Goal: Transaction & Acquisition: Book appointment/travel/reservation

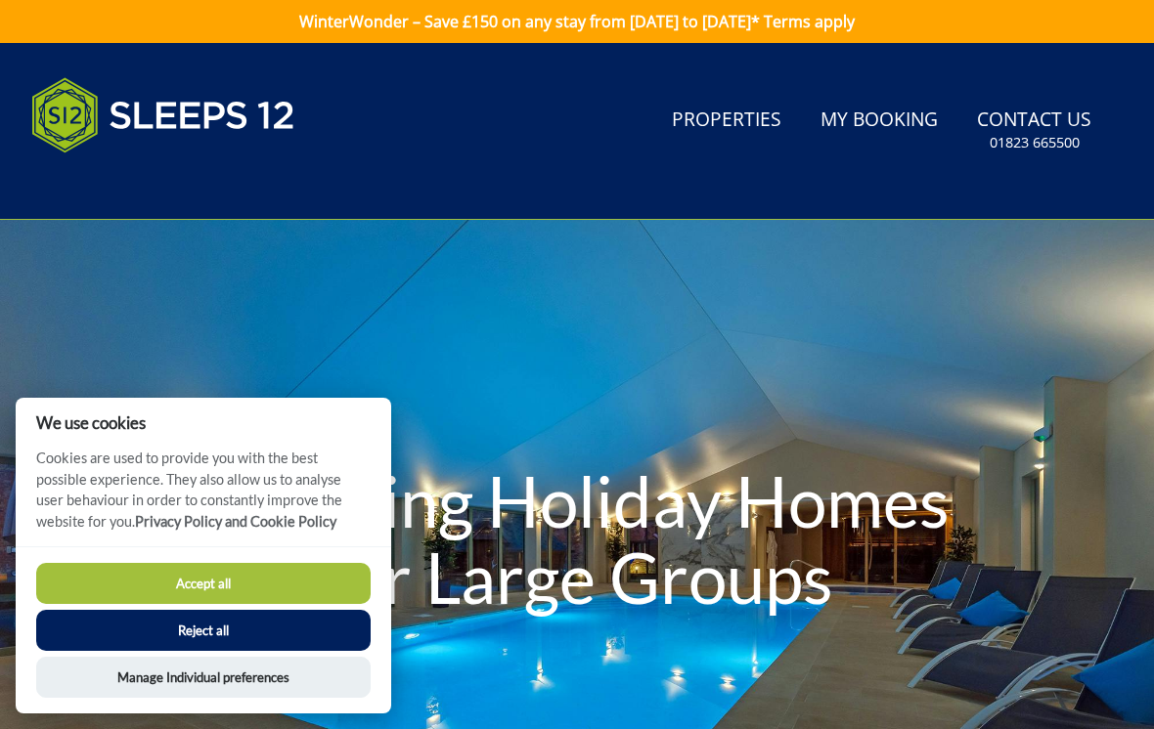
click at [234, 637] on button "Reject all" at bounding box center [203, 630] width 334 height 41
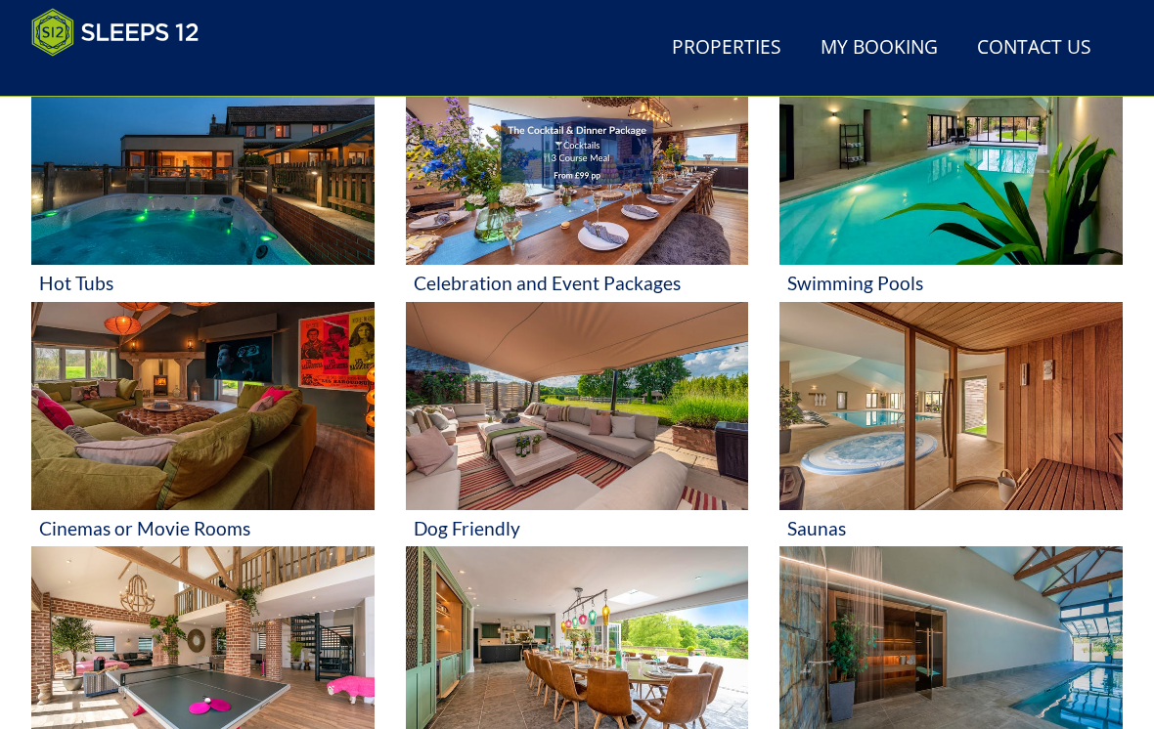
scroll to position [857, 0]
click at [477, 545] on div "Dog Friendly" at bounding box center [577, 528] width 343 height 36
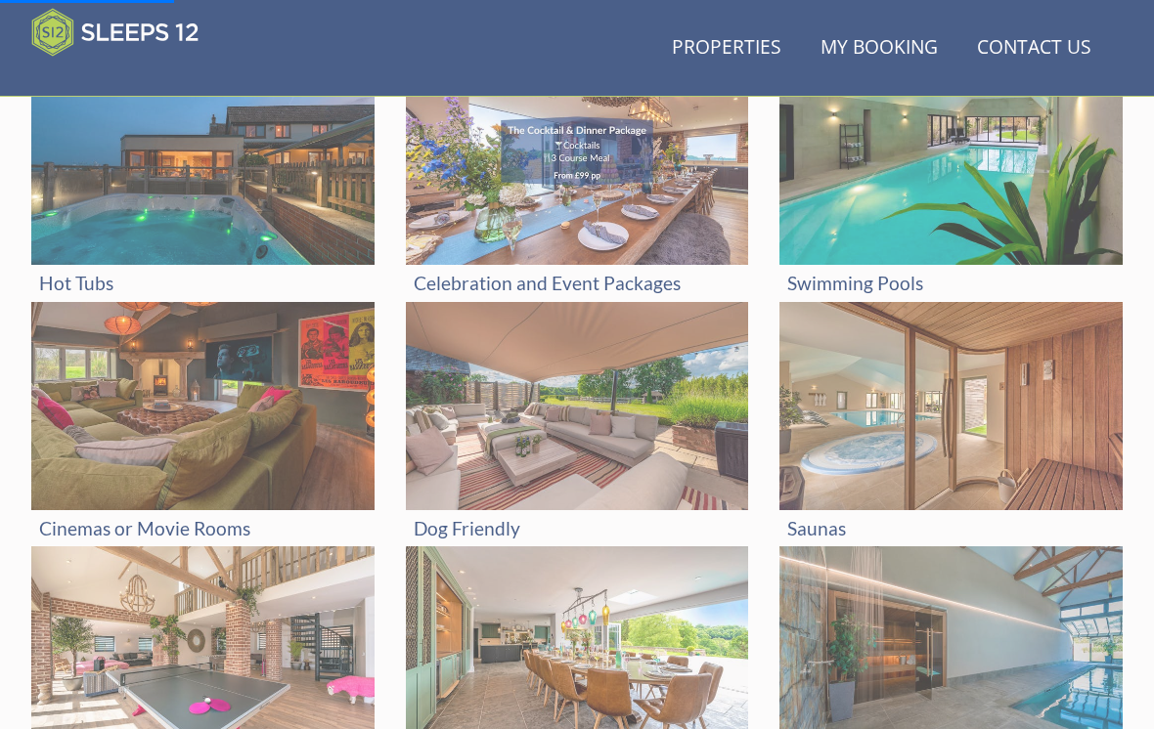
click at [735, 41] on link "Properties" at bounding box center [726, 48] width 125 height 44
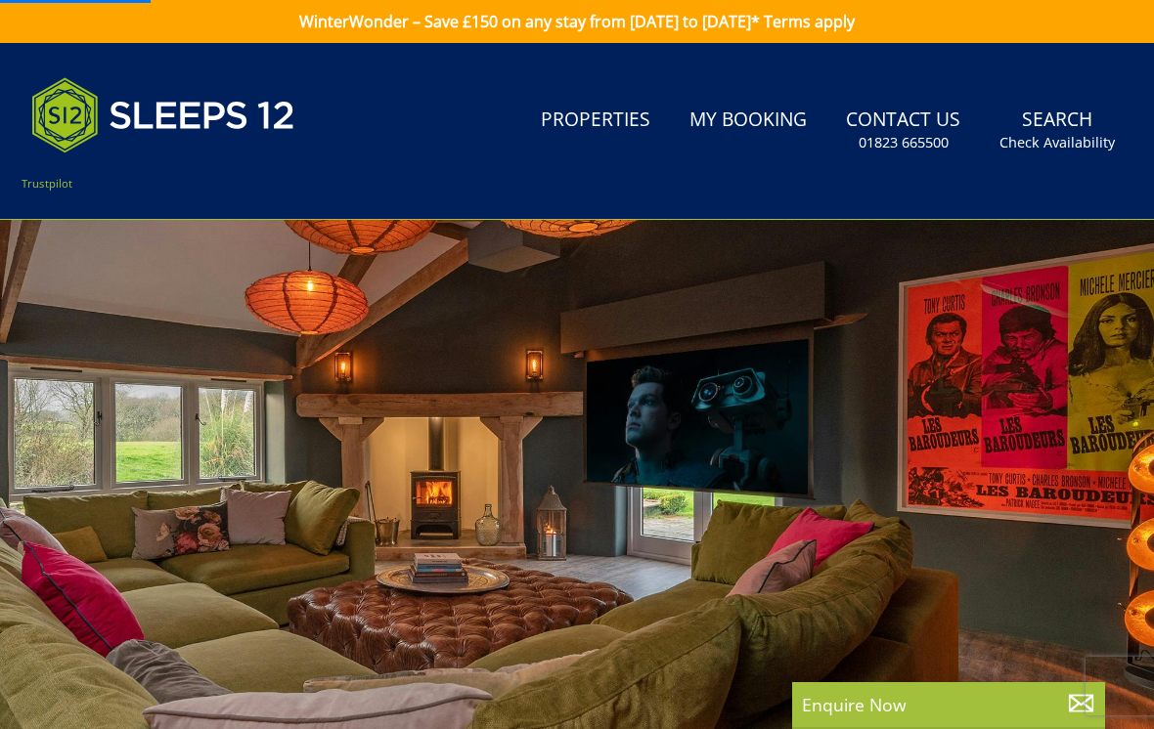
click at [1077, 126] on link "Search Check Availability" at bounding box center [1056, 131] width 131 height 64
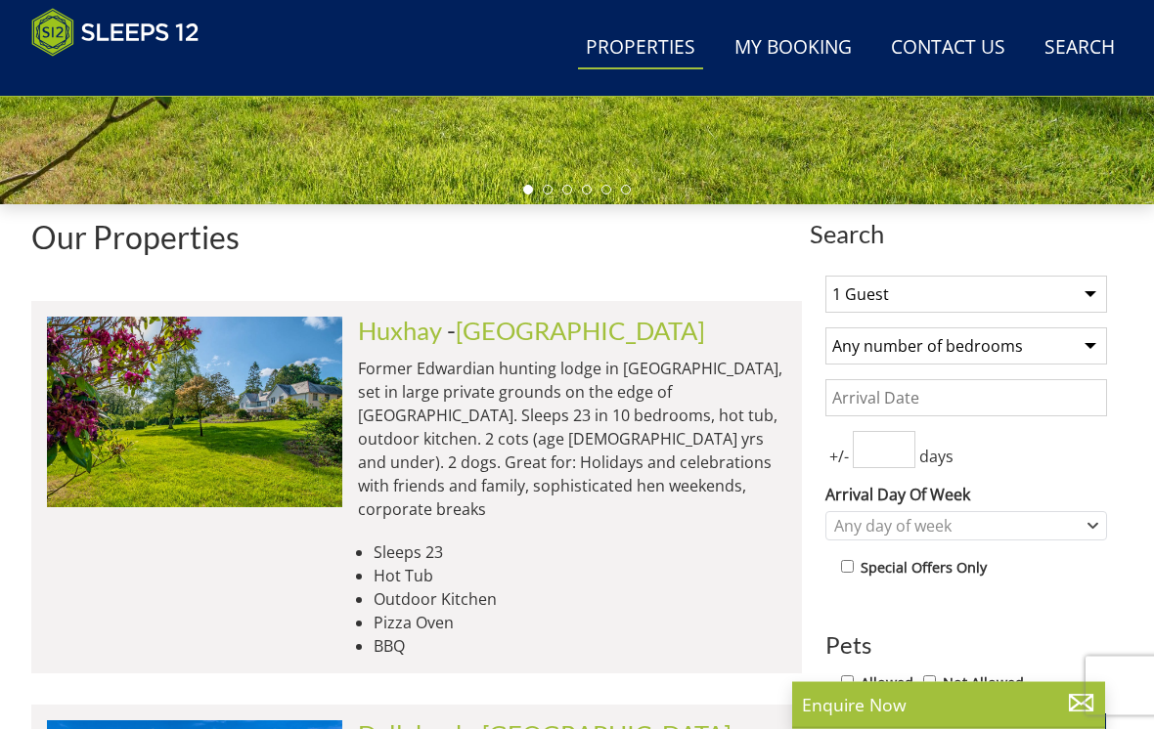
click at [1106, 287] on select "1 Guest 2 Guests 3 Guests 4 Guests 5 Guests 6 Guests 7 Guests 8 Guests 9 Guests…" at bounding box center [966, 295] width 282 height 37
select select "13"
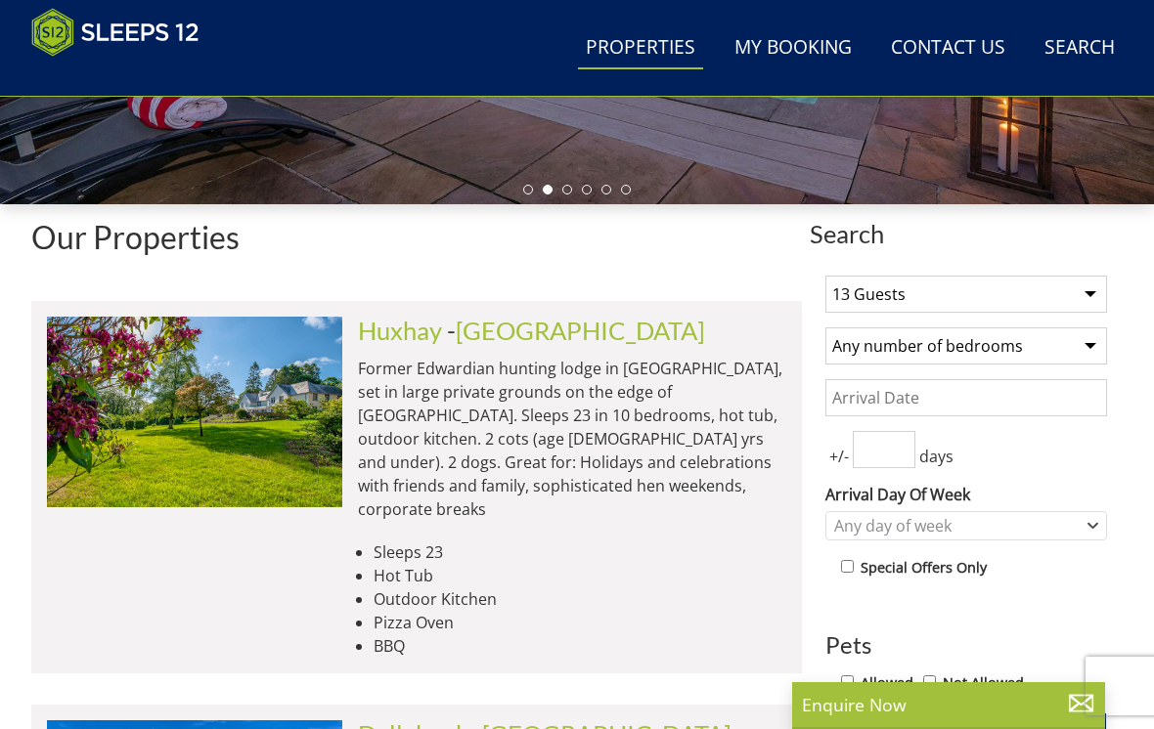
click at [1095, 341] on select "Any number of bedrooms 4 Bedrooms 5 Bedrooms 6 Bedrooms 7 Bedrooms 8 Bedrooms 9…" at bounding box center [966, 346] width 282 height 37
select select "7"
click at [993, 399] on input "Date" at bounding box center [966, 397] width 282 height 37
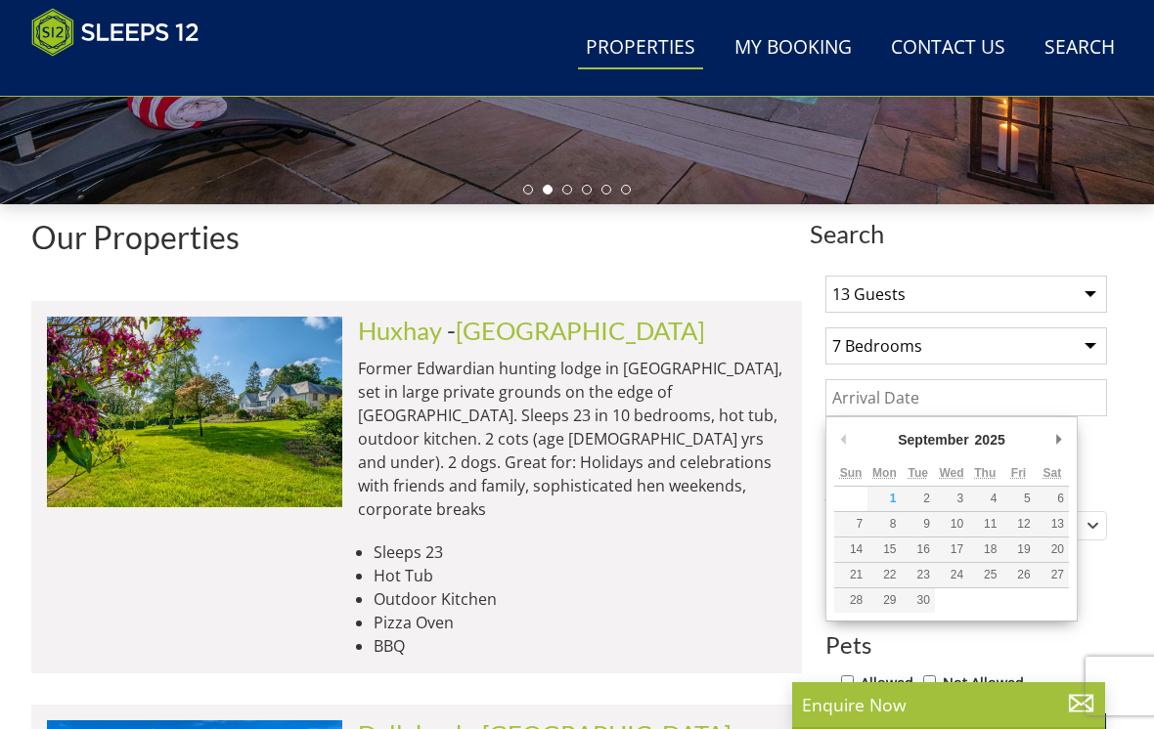
scroll to position [581, 0]
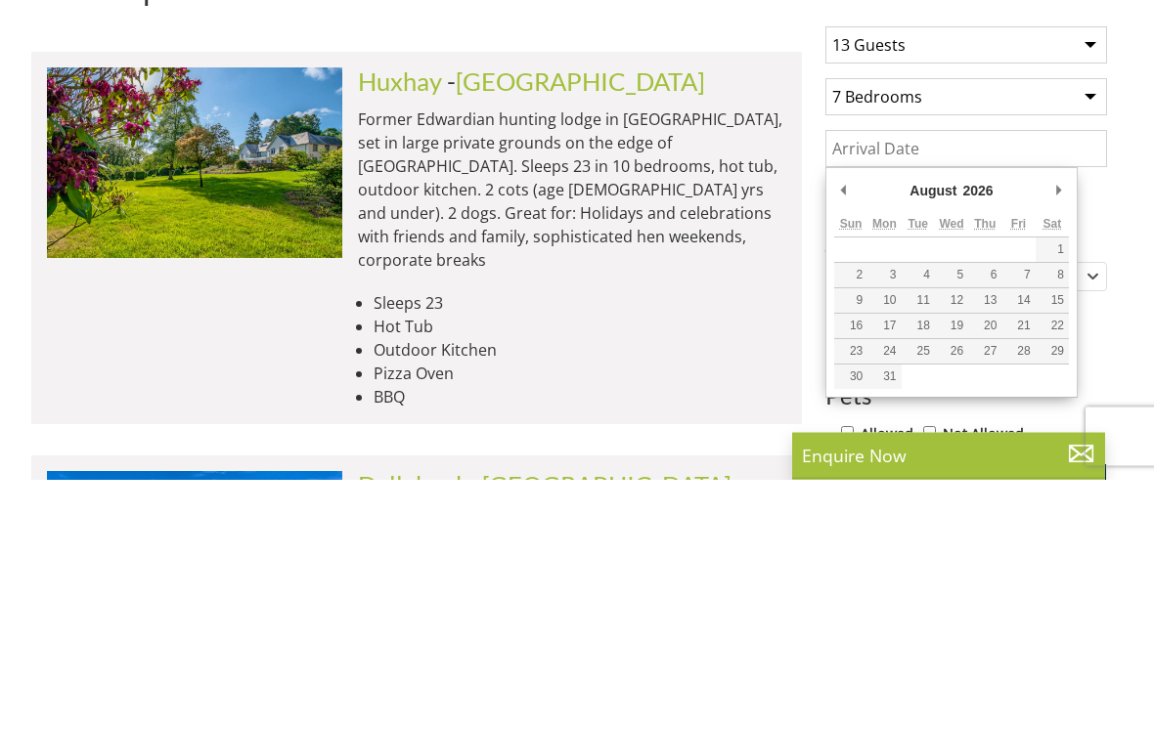
type input "[DATE]"
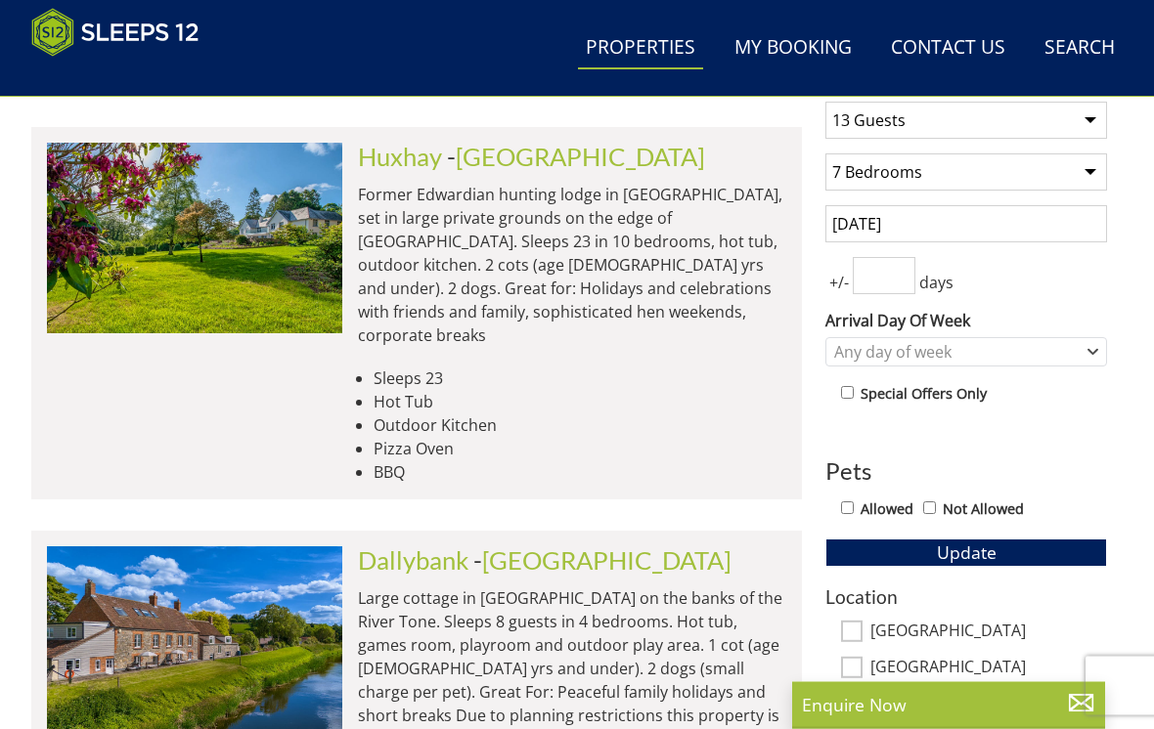
scroll to position [758, 0]
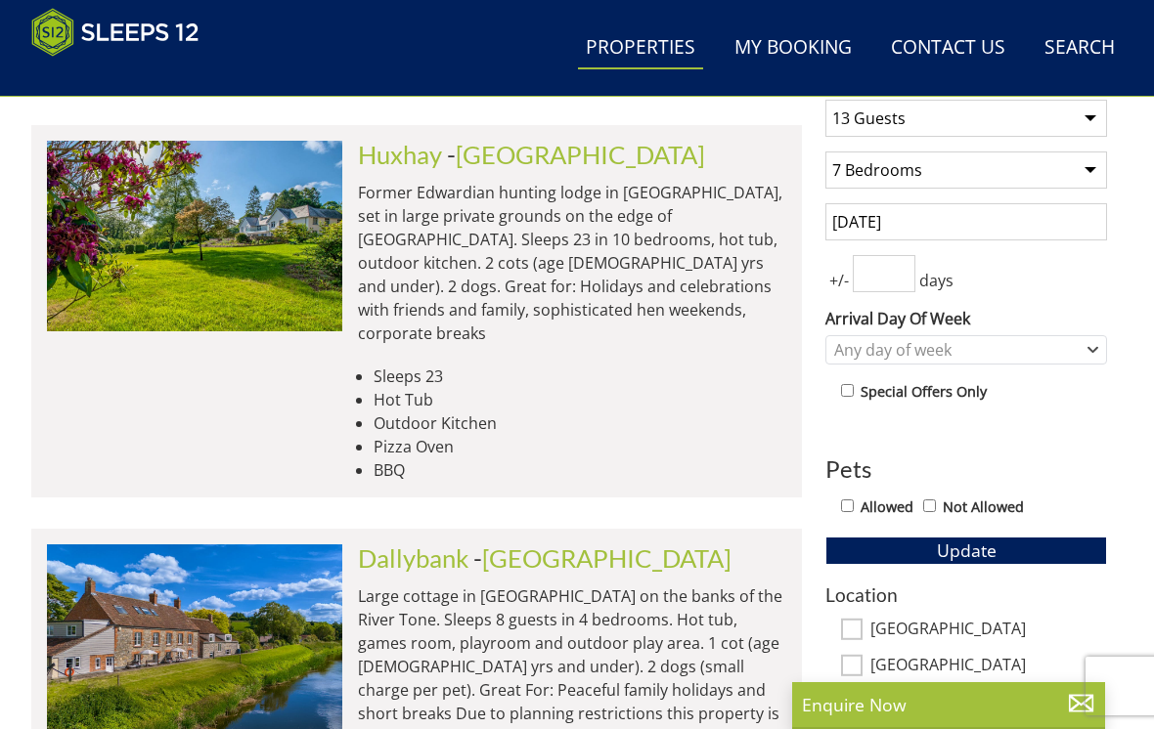
click at [893, 266] on input "number" at bounding box center [884, 273] width 63 height 37
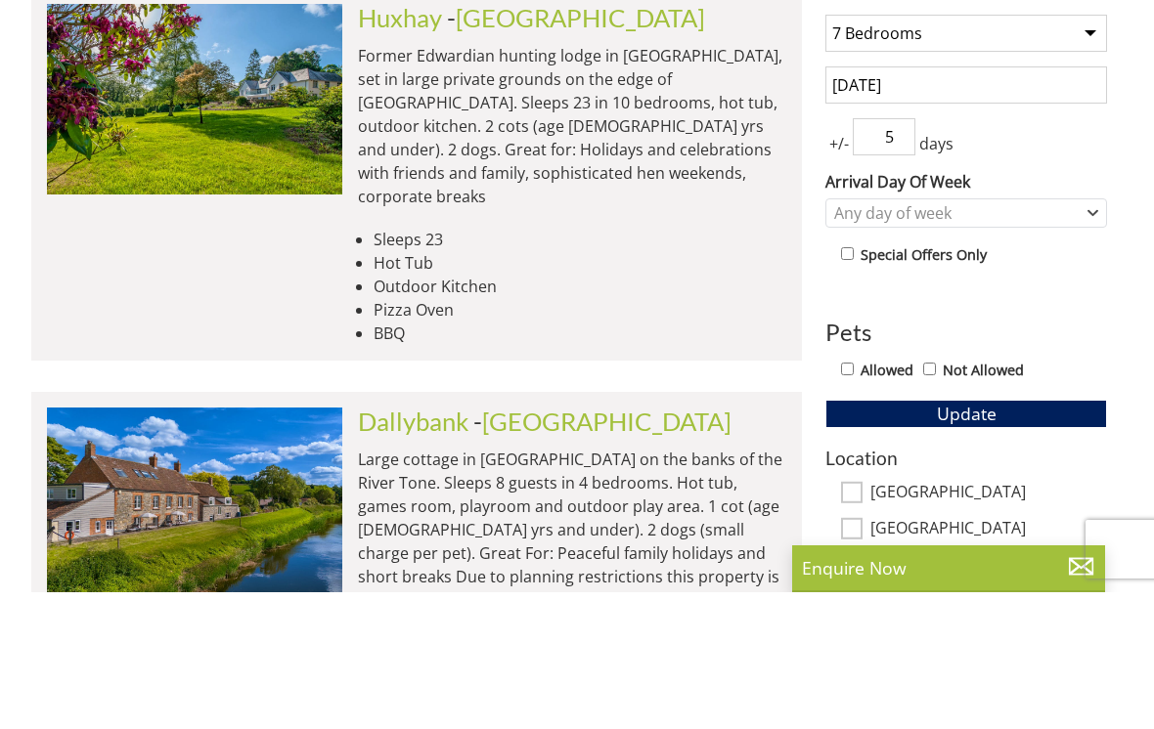
type input "5"
click at [1095, 344] on icon "Combobox" at bounding box center [1092, 350] width 11 height 12
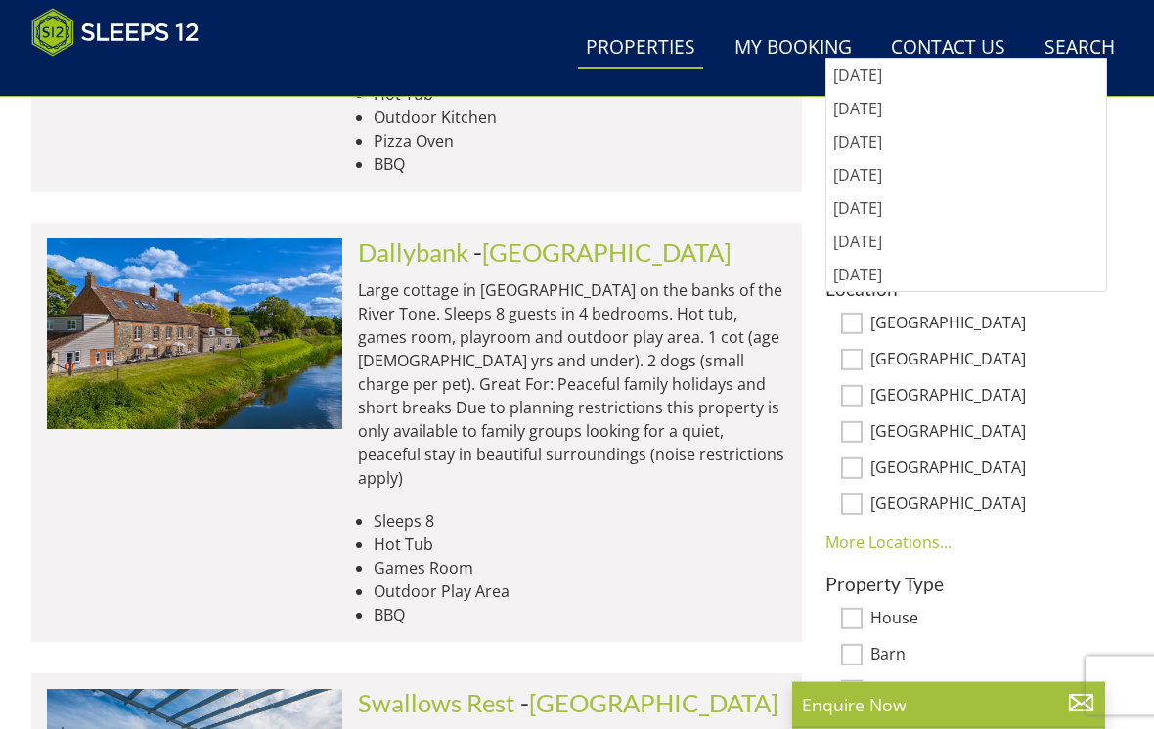
scroll to position [1064, 0]
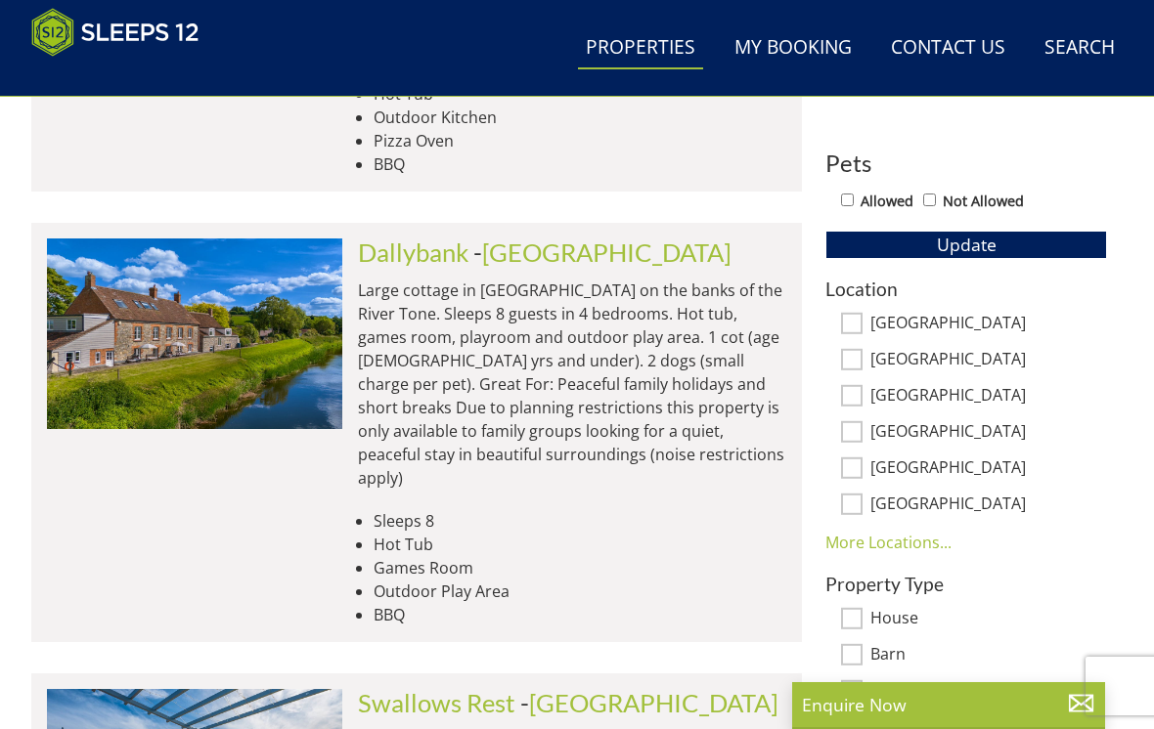
click at [855, 351] on input "[GEOGRAPHIC_DATA]" at bounding box center [852, 360] width 22 height 22
checkbox input "true"
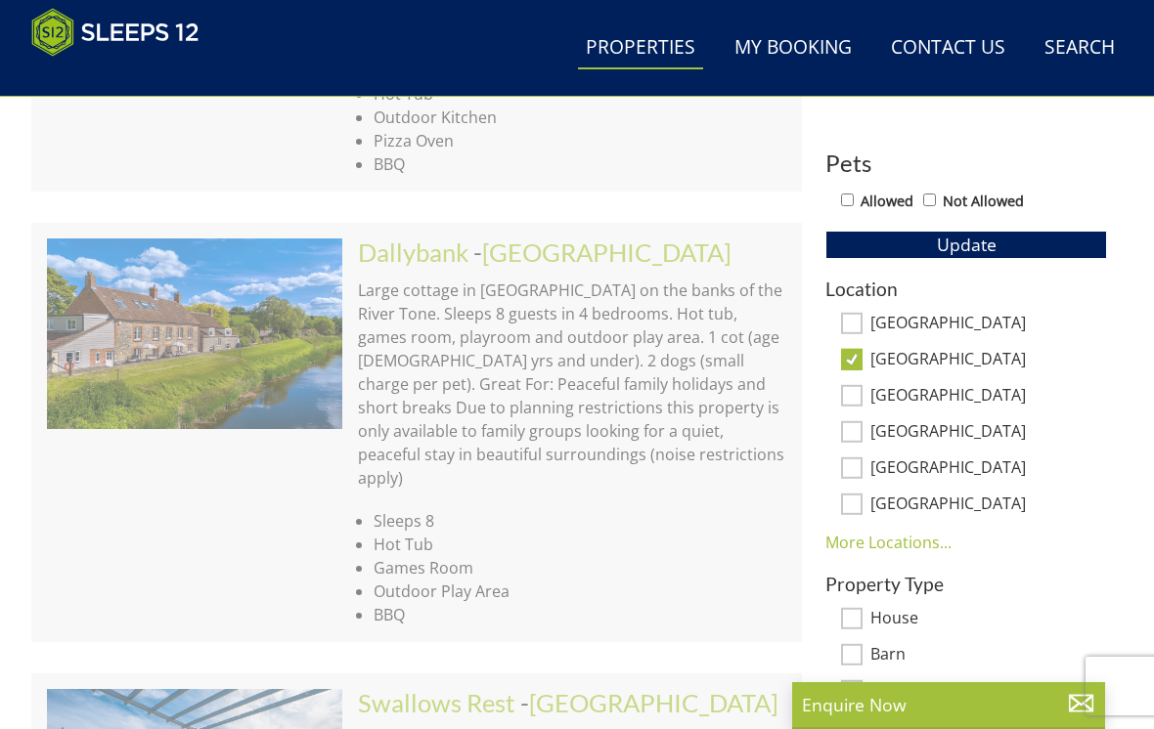
click at [845, 321] on input "[GEOGRAPHIC_DATA]" at bounding box center [852, 324] width 22 height 22
checkbox input "true"
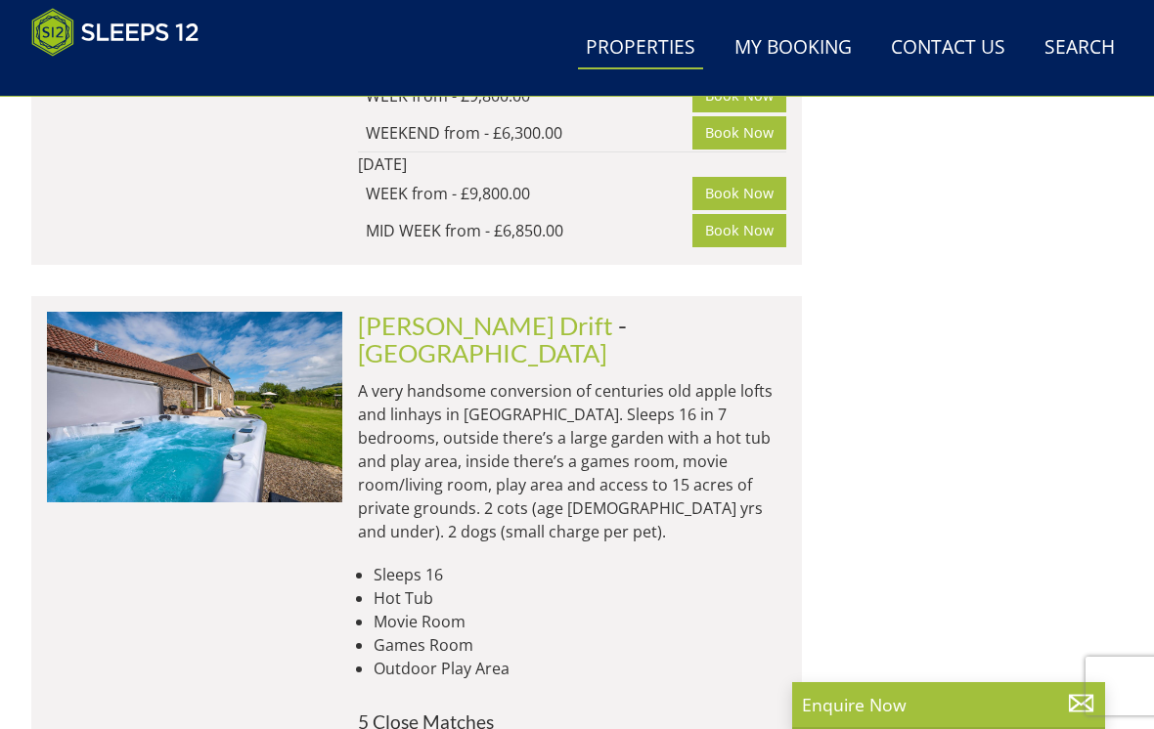
scroll to position [1945, 0]
click at [489, 312] on link "[PERSON_NAME] Drift" at bounding box center [485, 326] width 255 height 29
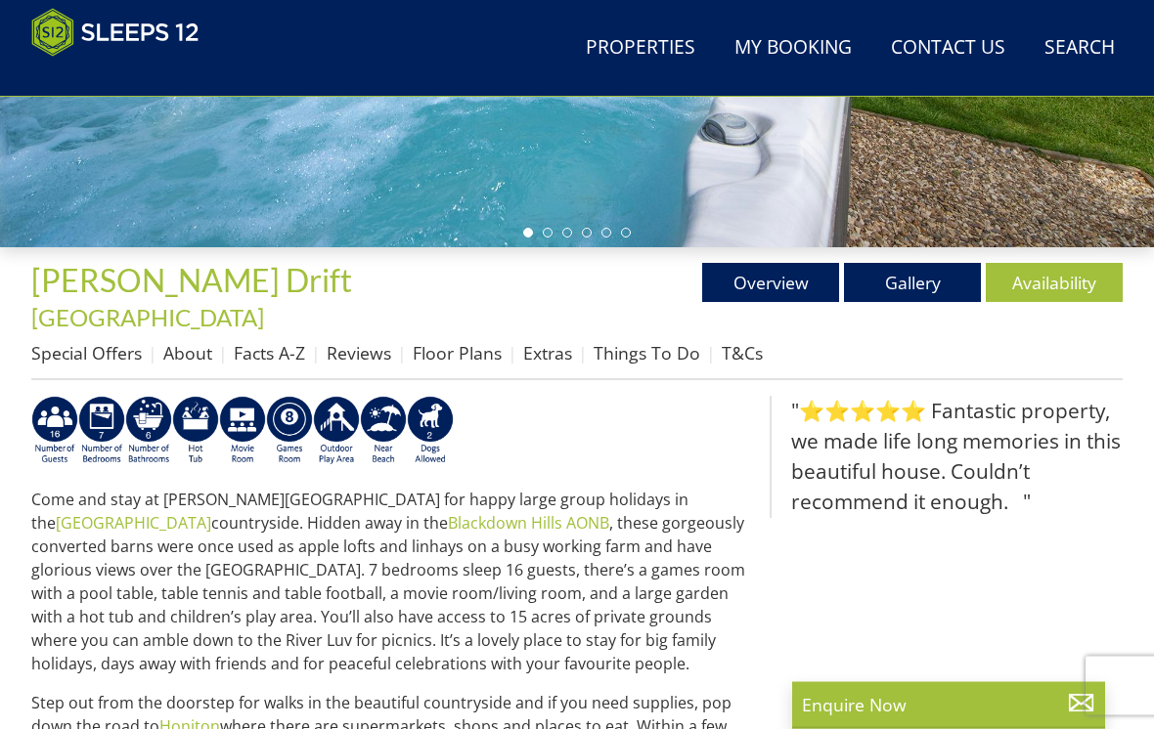
click at [461, 342] on link "Floor Plans" at bounding box center [457, 353] width 89 height 23
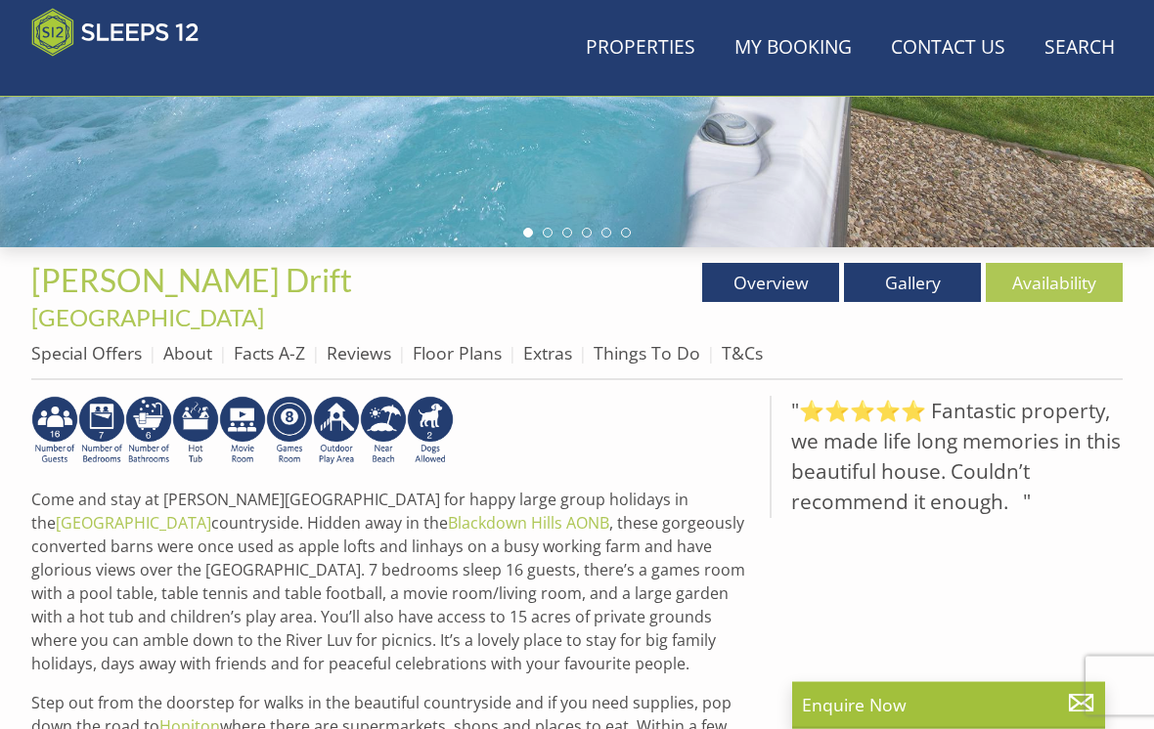
scroll to position [539, 0]
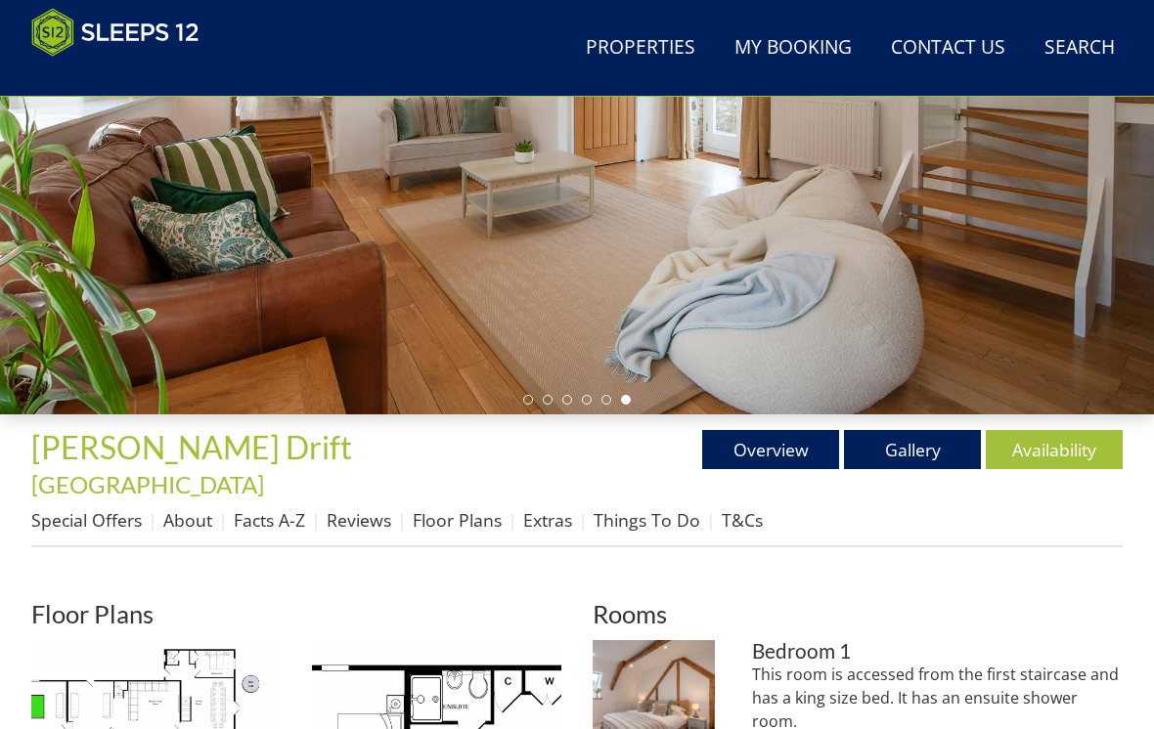
scroll to position [372, 0]
click at [1058, 444] on link "Availability" at bounding box center [1054, 449] width 137 height 39
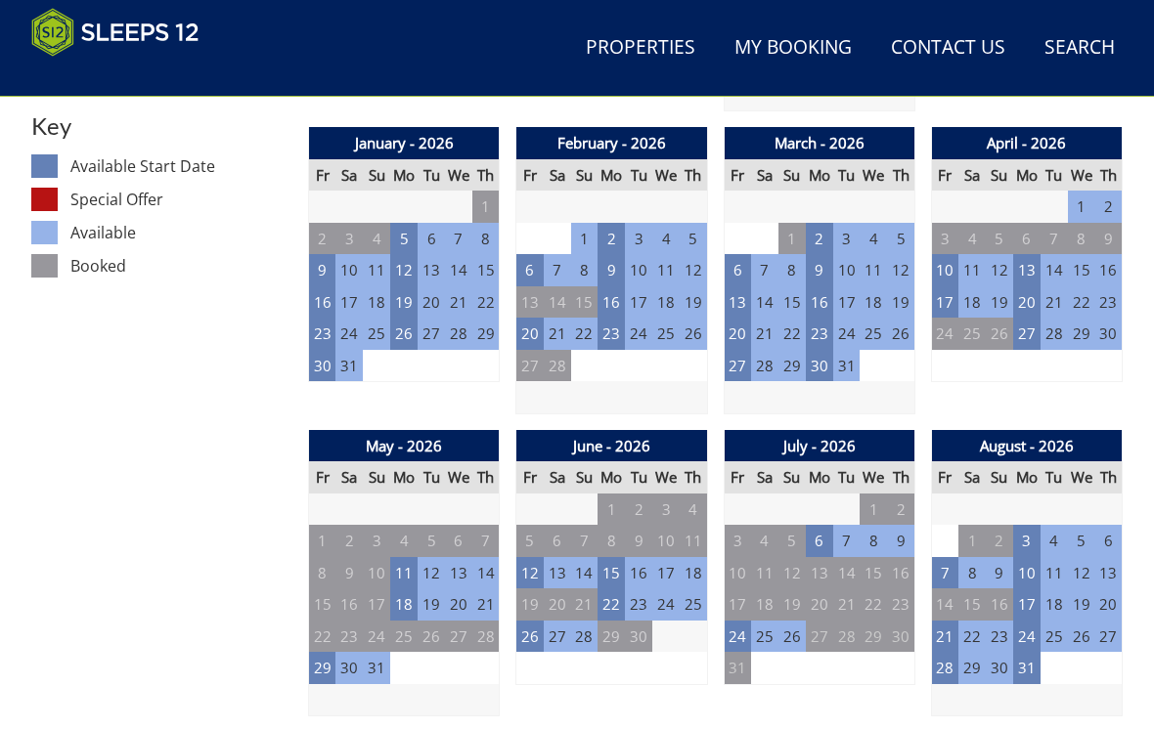
scroll to position [1108, 0]
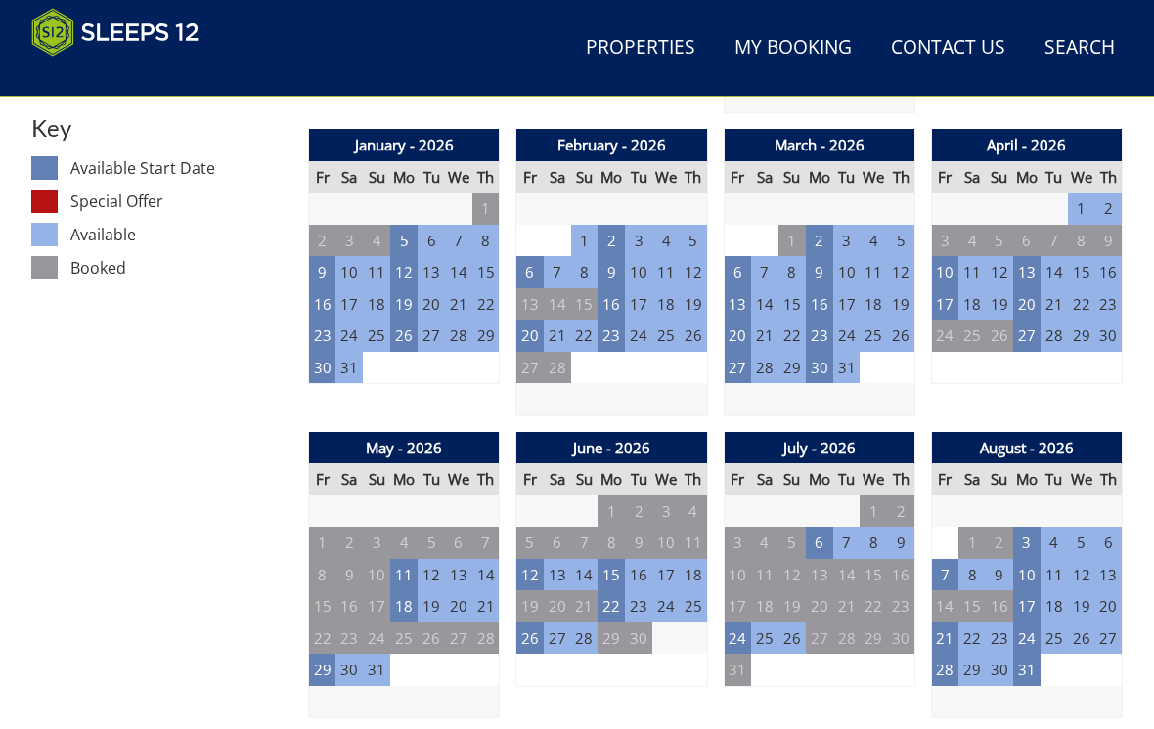
click at [1028, 527] on td "3" at bounding box center [1026, 543] width 27 height 32
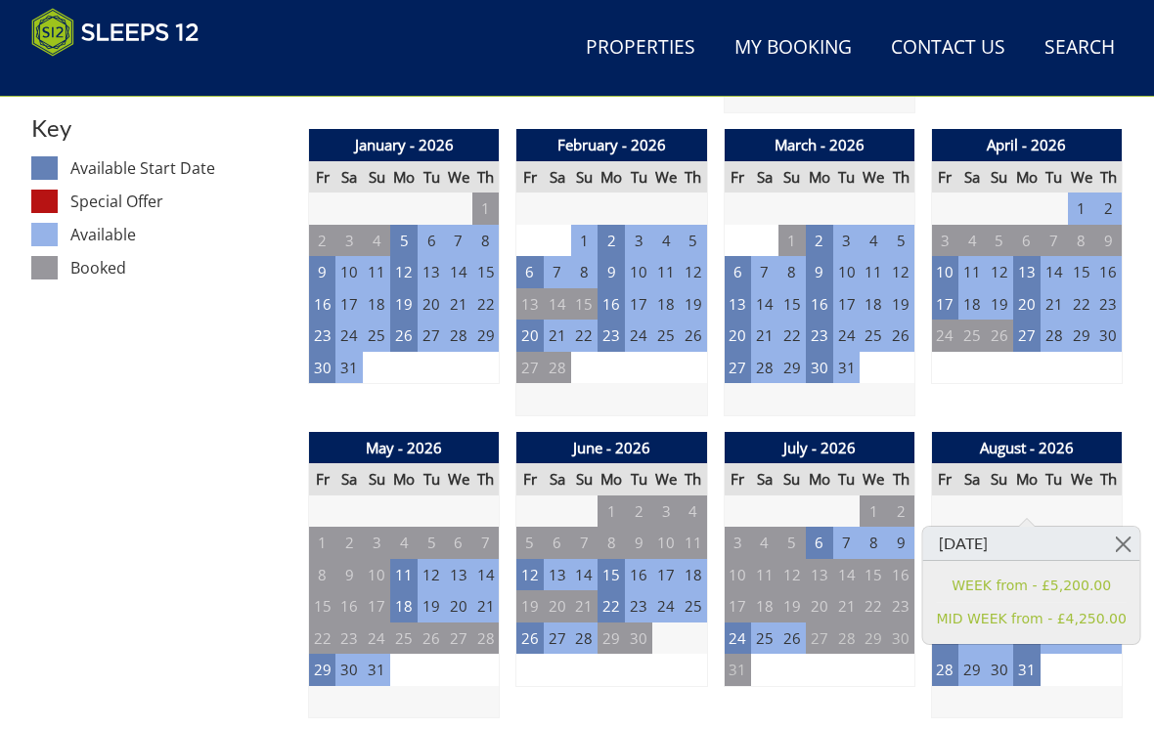
click at [1005, 588] on link "WEEK from - £5,200.00" at bounding box center [1032, 586] width 190 height 21
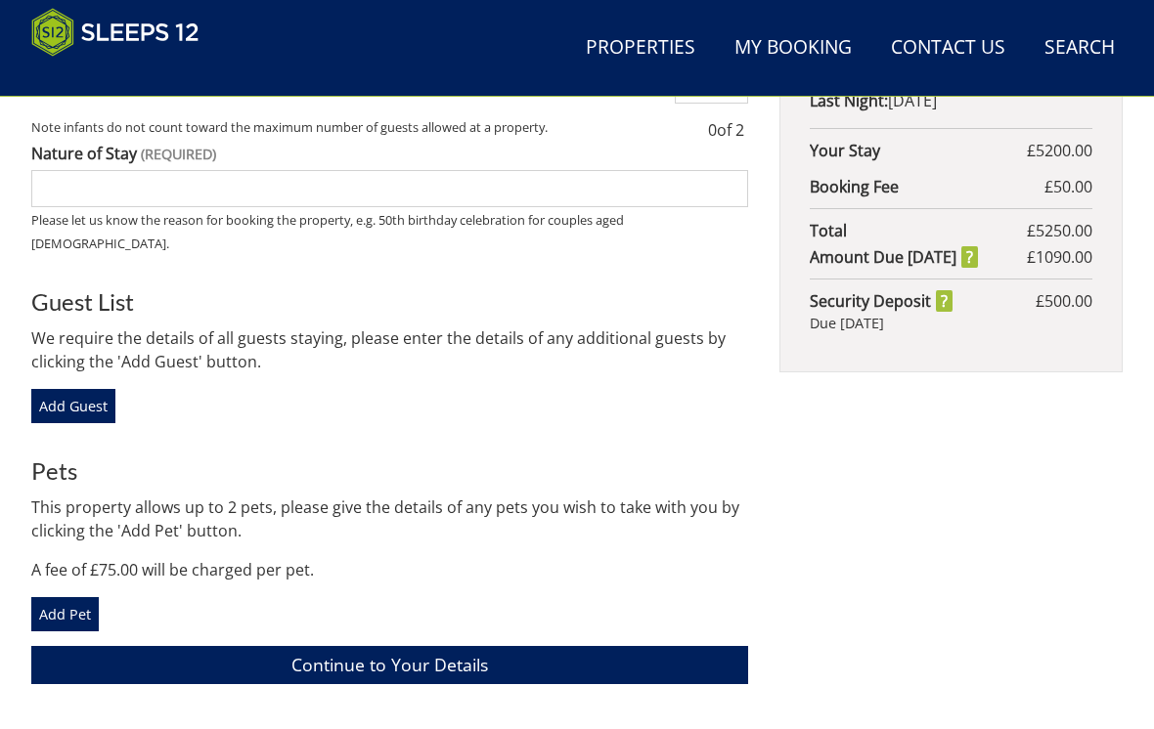
scroll to position [882, 0]
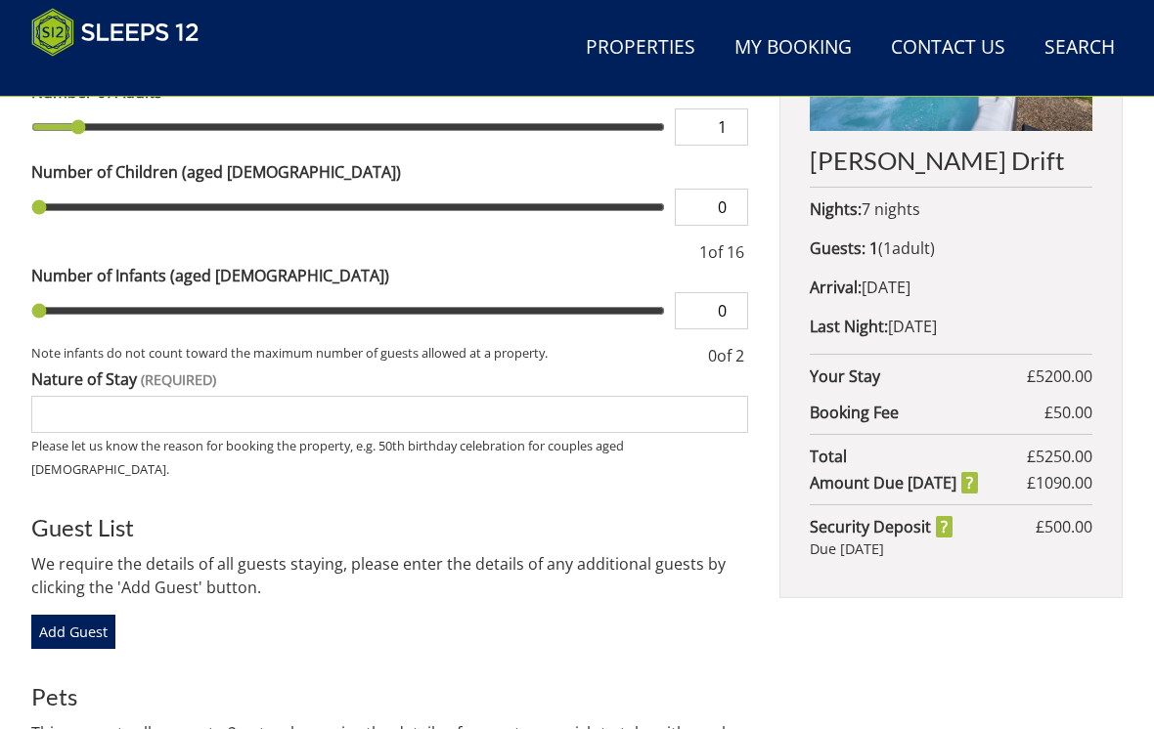
click at [1090, 656] on div "[PERSON_NAME] Drift Nights: 7 nights Guests: 1 ( 1 adult s 0 child ren 0 infant…" at bounding box center [950, 423] width 343 height 1006
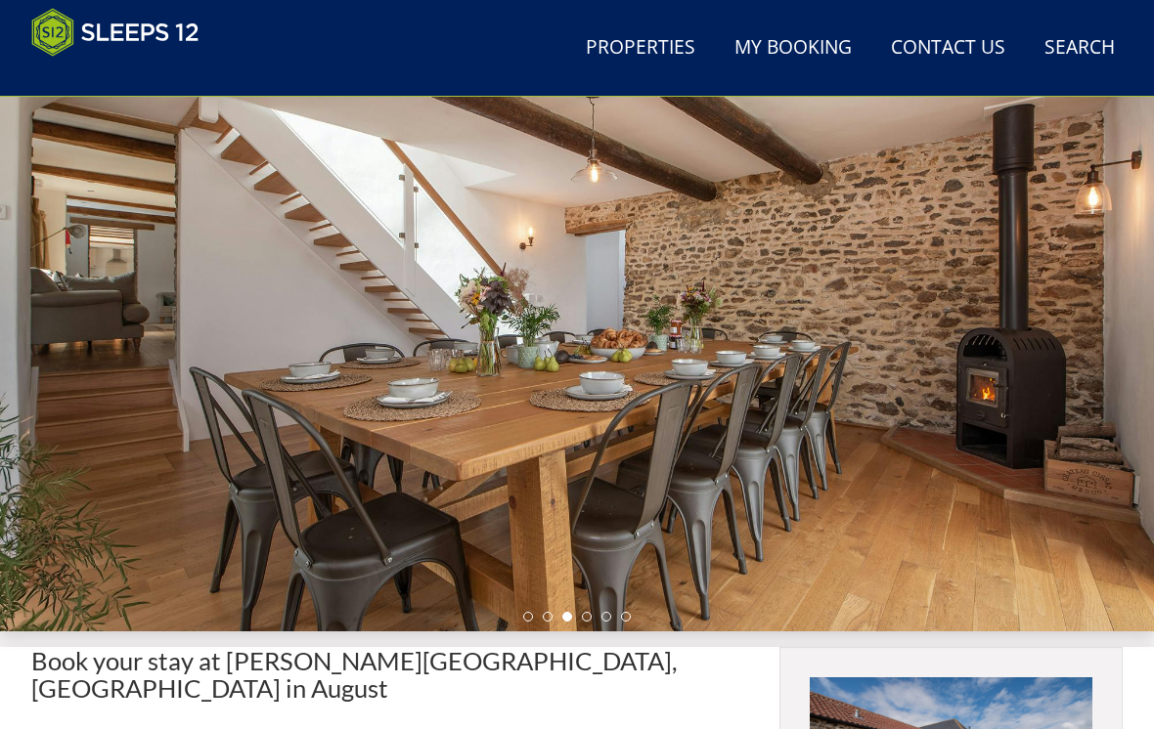
scroll to position [0, 0]
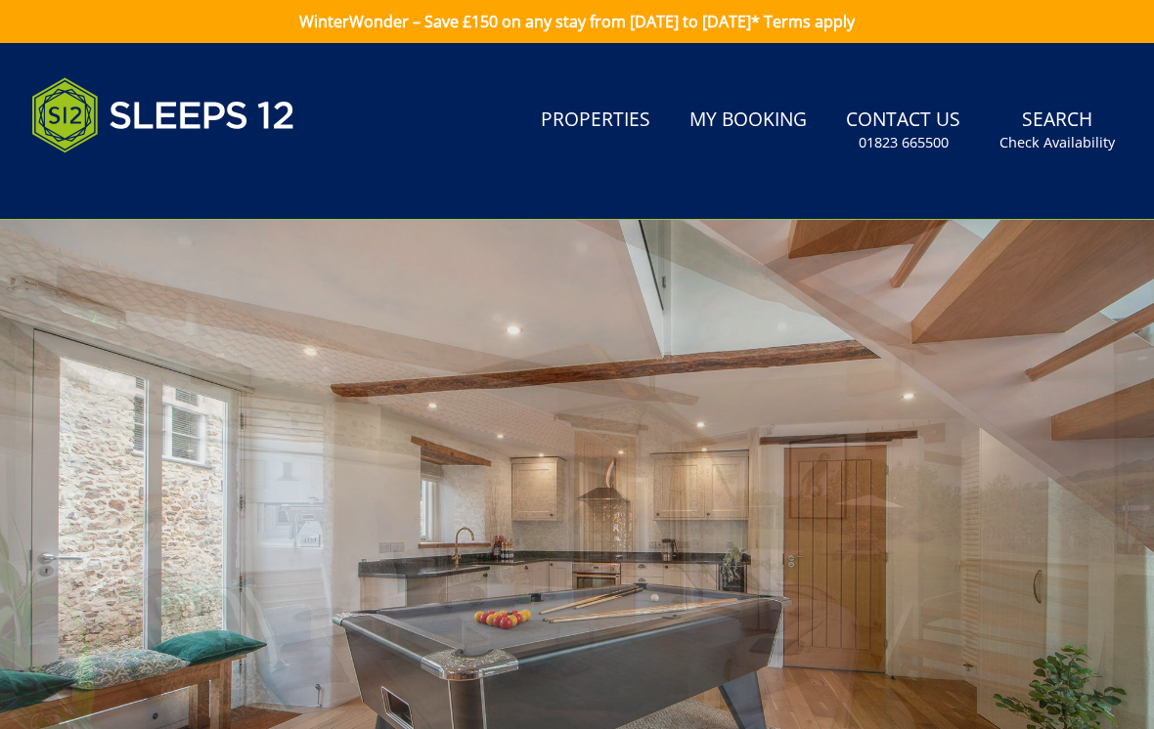
click at [1112, 568] on div at bounding box center [577, 543] width 1154 height 646
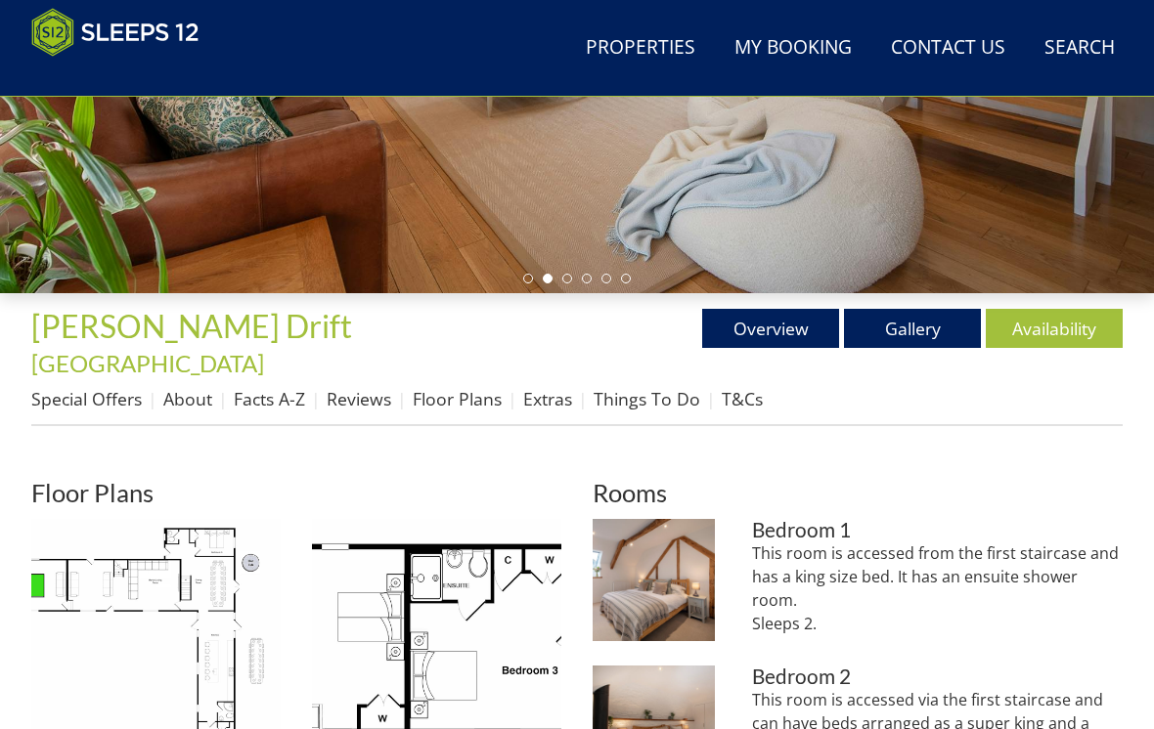
scroll to position [495, 0]
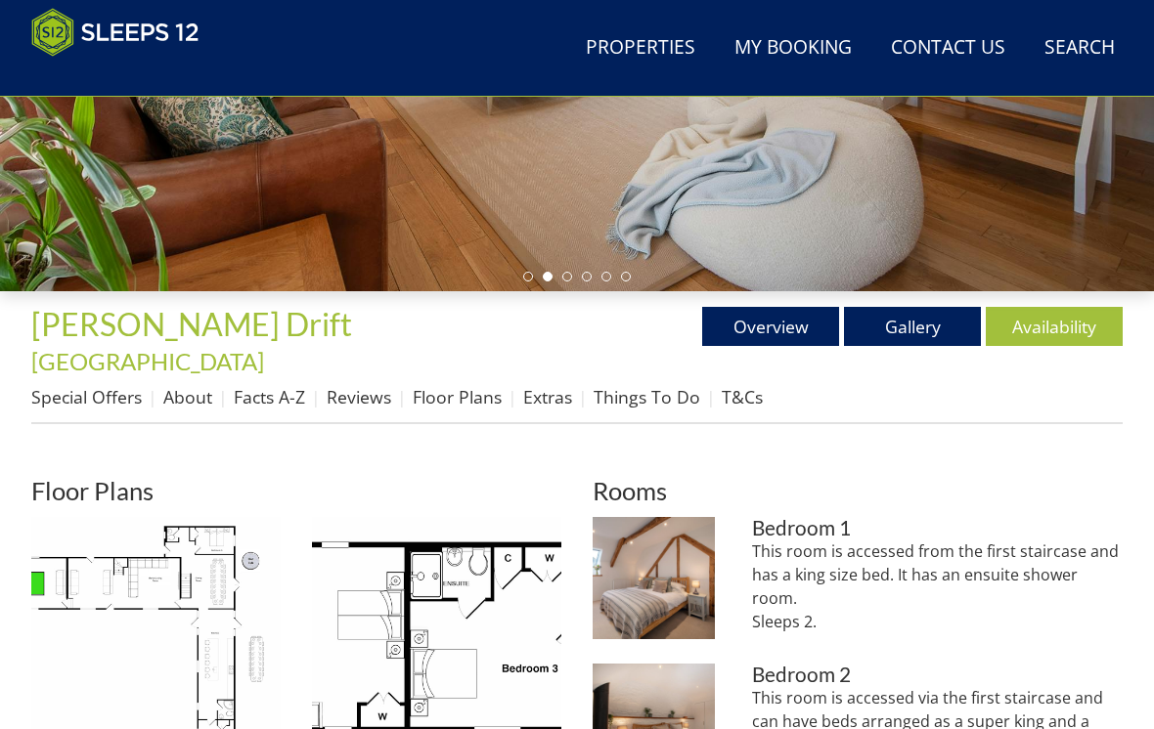
click at [788, 317] on link "Overview" at bounding box center [770, 326] width 137 height 39
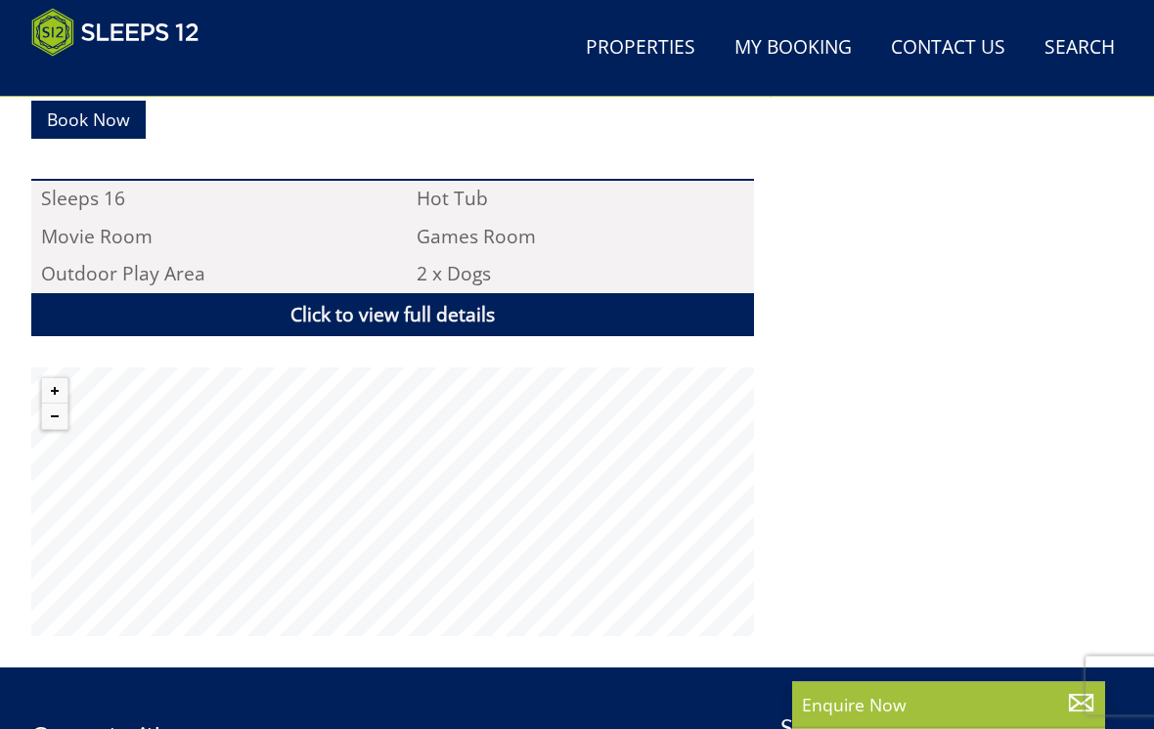
scroll to position [1295, 0]
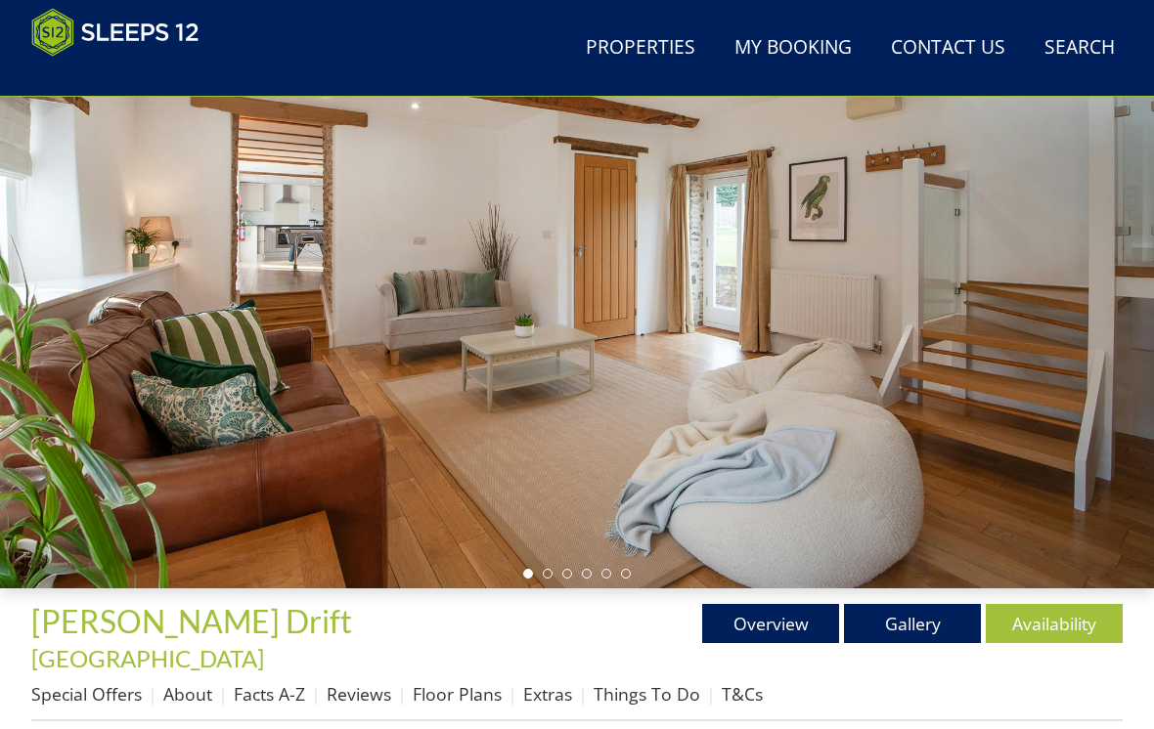
scroll to position [495, 0]
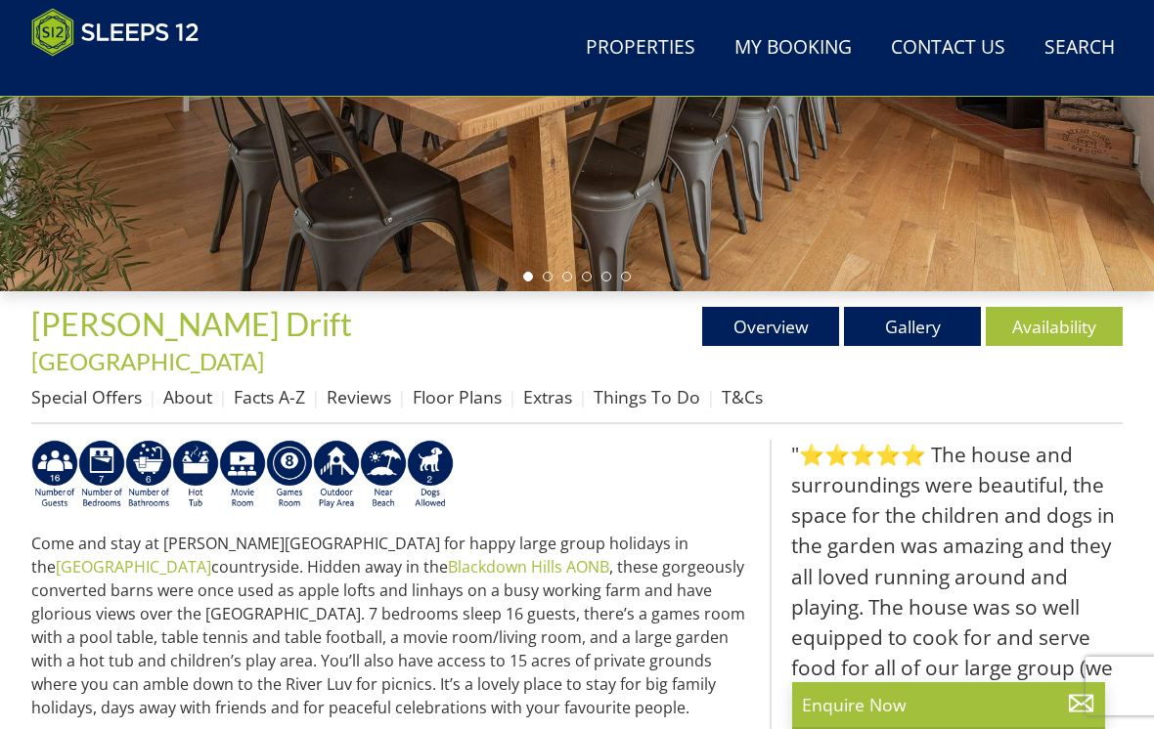
scroll to position [539, 0]
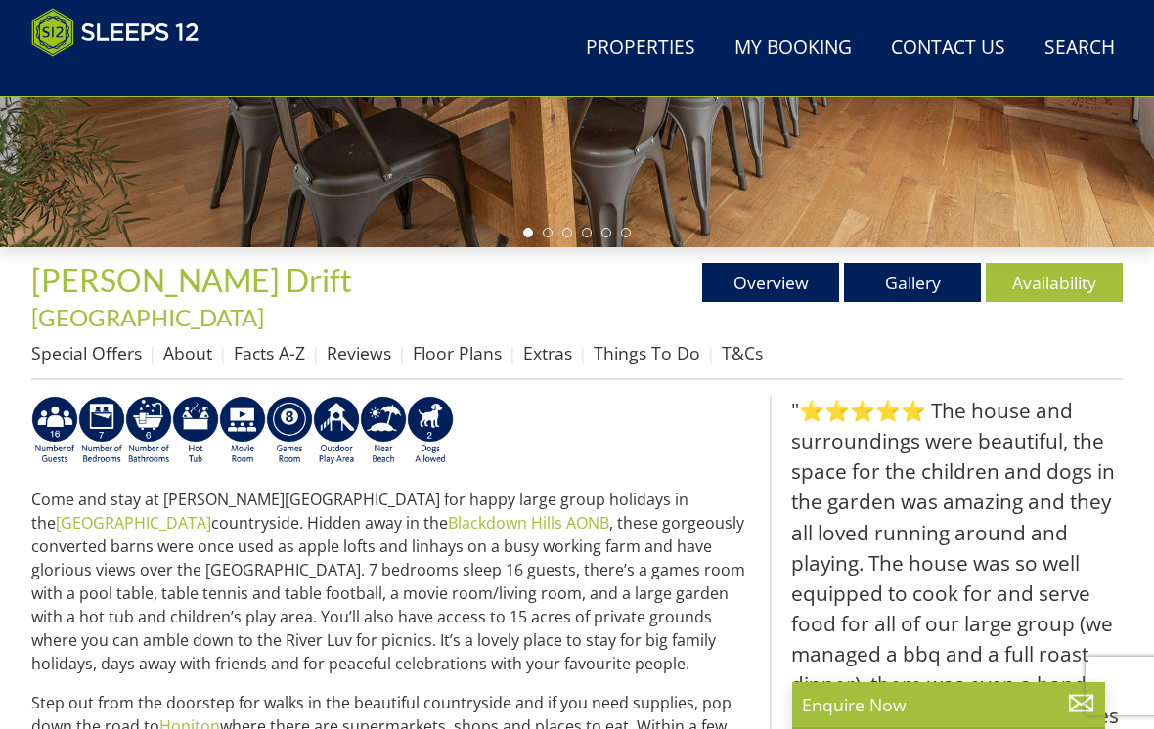
select select "13"
select select "7"
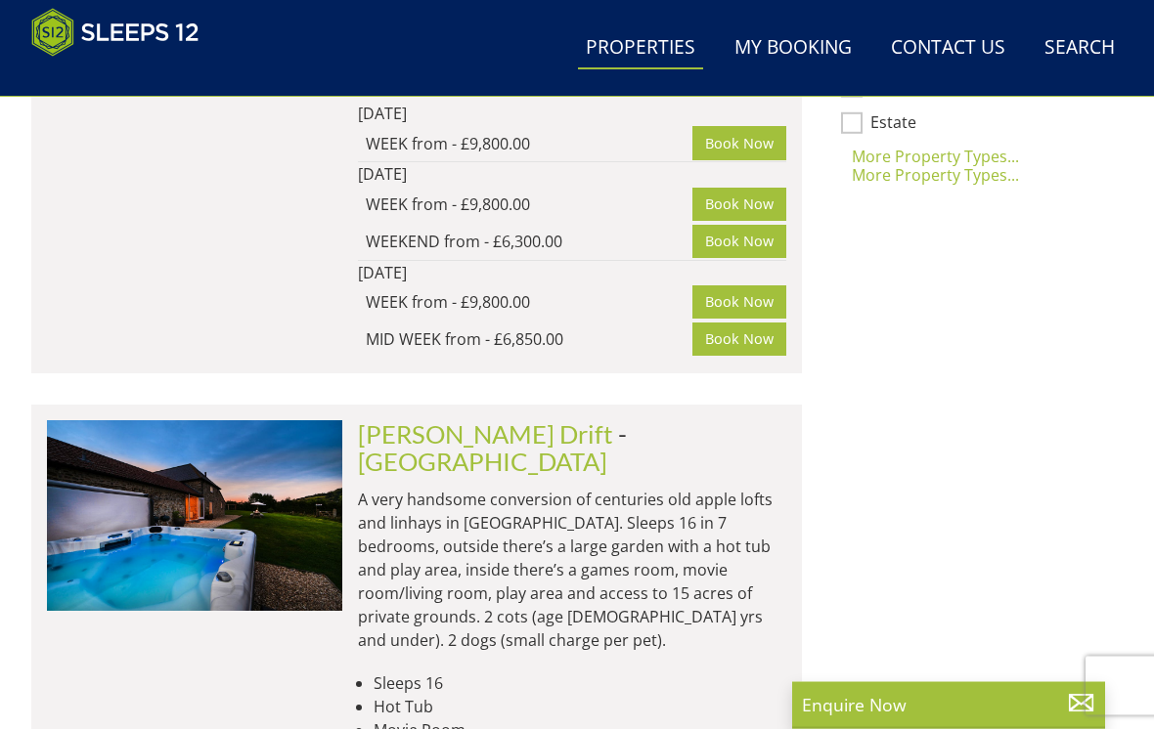
scroll to position [1837, 0]
click at [536, 419] on span "- [GEOGRAPHIC_DATA]" at bounding box center [492, 447] width 269 height 57
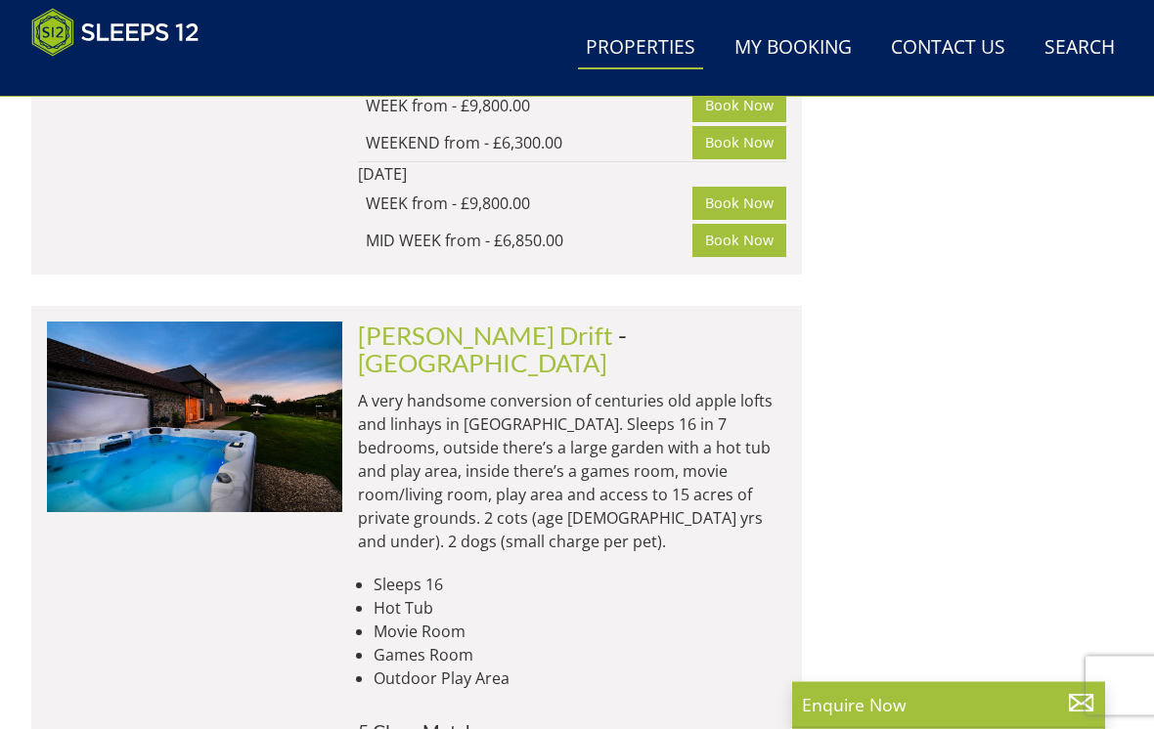
scroll to position [1919, 0]
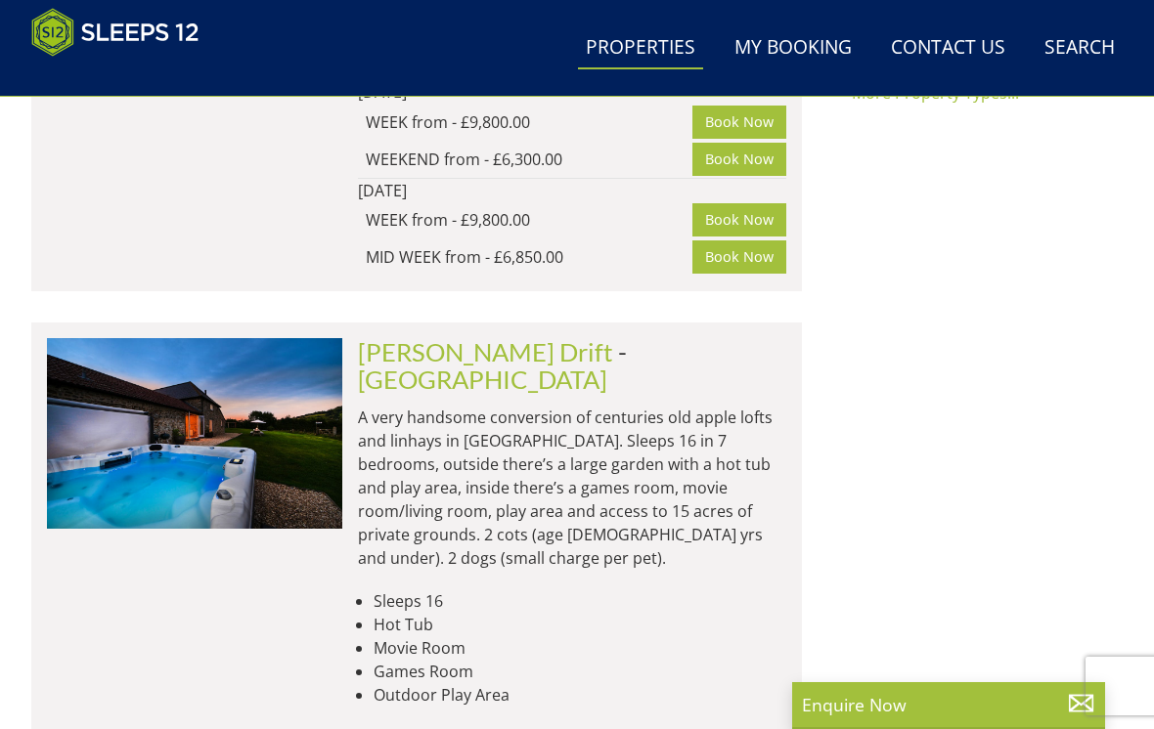
click at [470, 337] on link "[PERSON_NAME] Drift" at bounding box center [485, 351] width 255 height 29
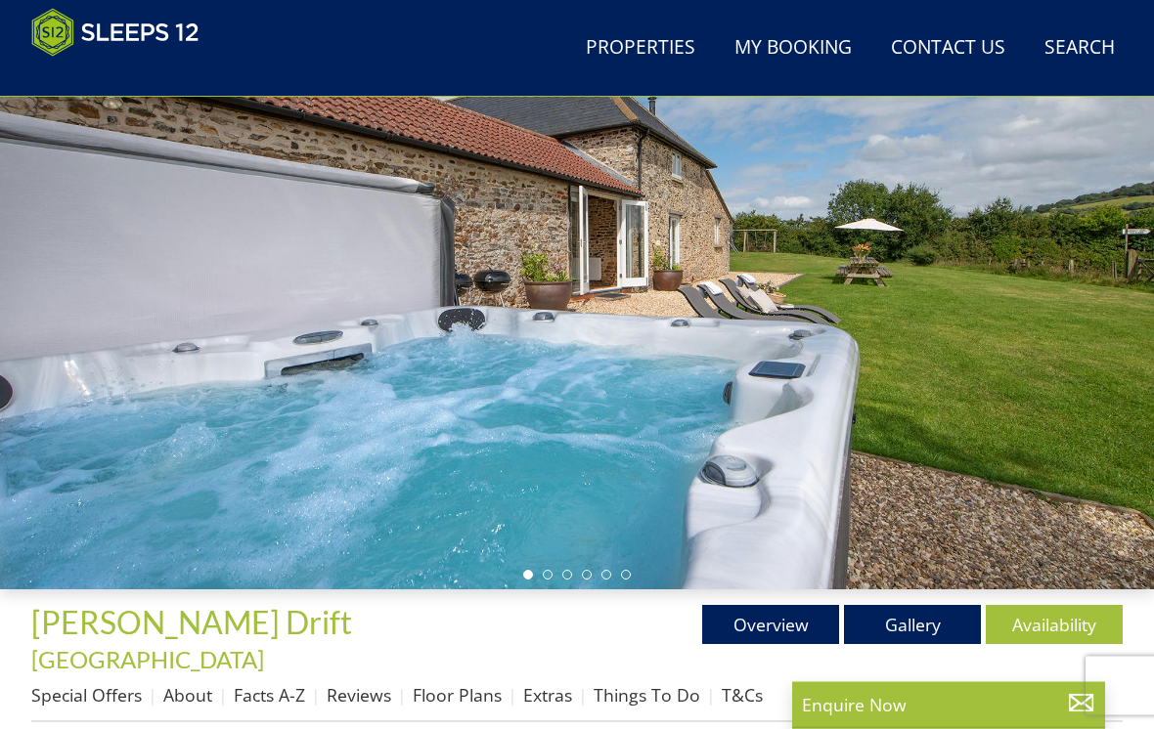
scroll to position [198, 0]
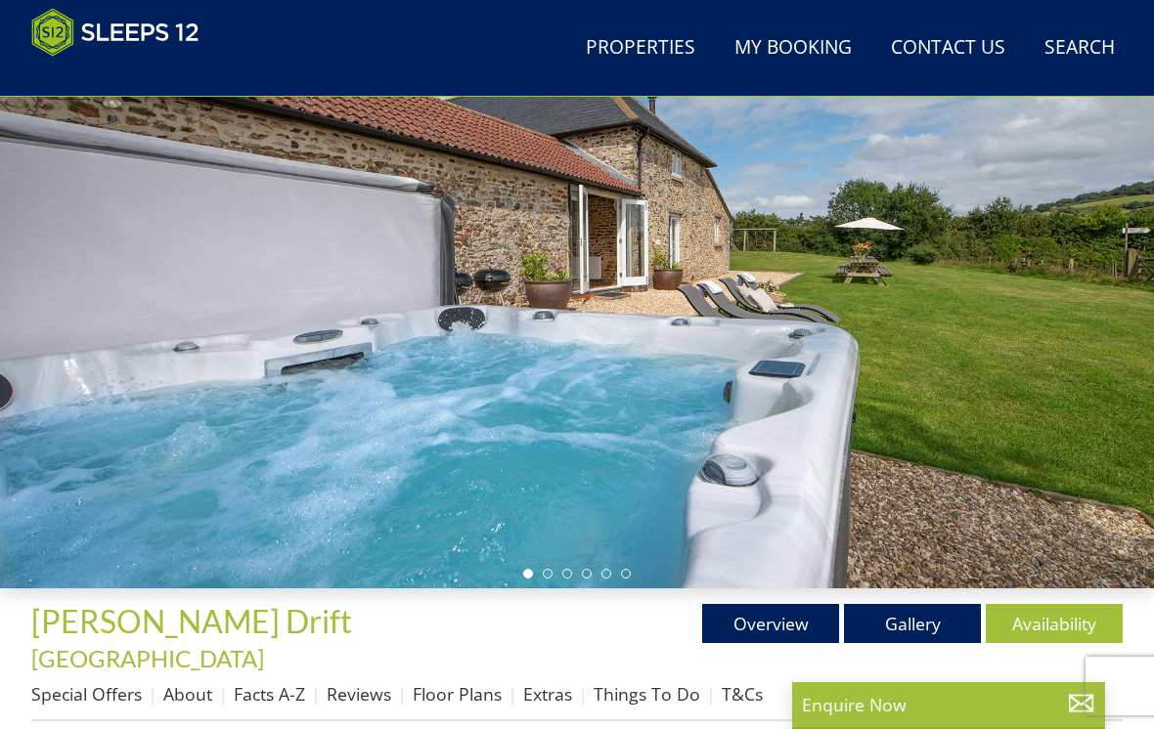
click at [913, 623] on link "Gallery" at bounding box center [912, 623] width 137 height 39
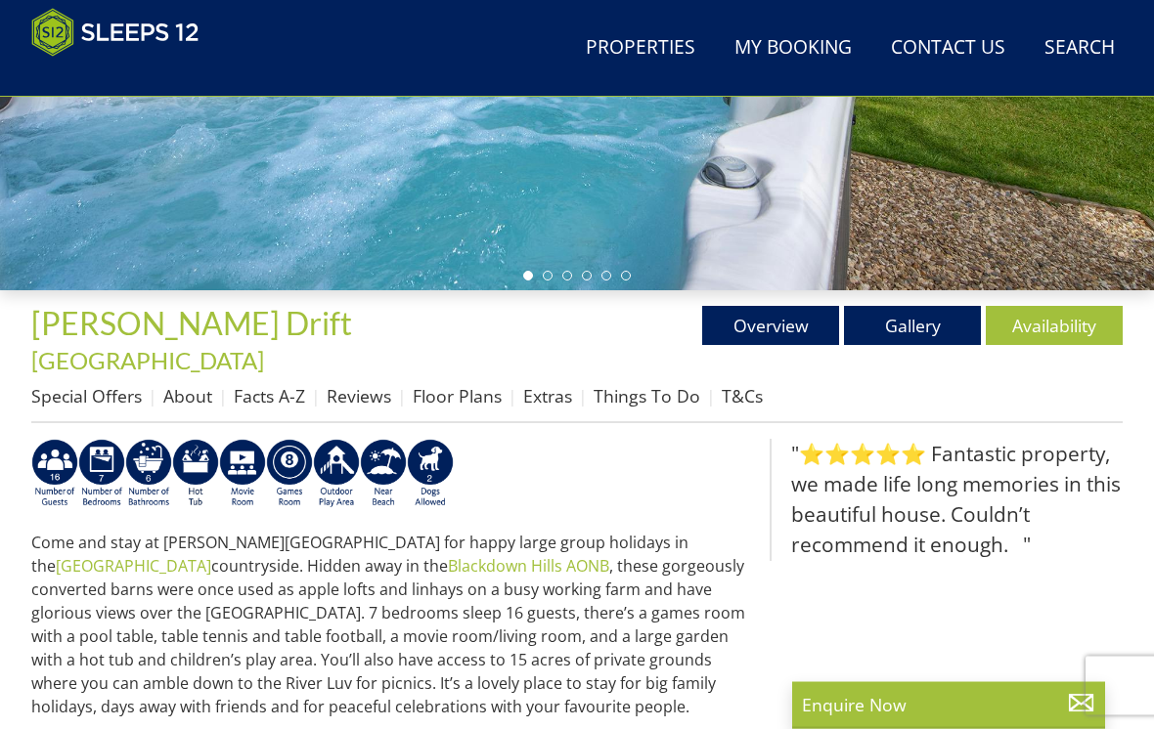
scroll to position [496, 0]
click at [797, 325] on link "Overview" at bounding box center [770, 325] width 137 height 39
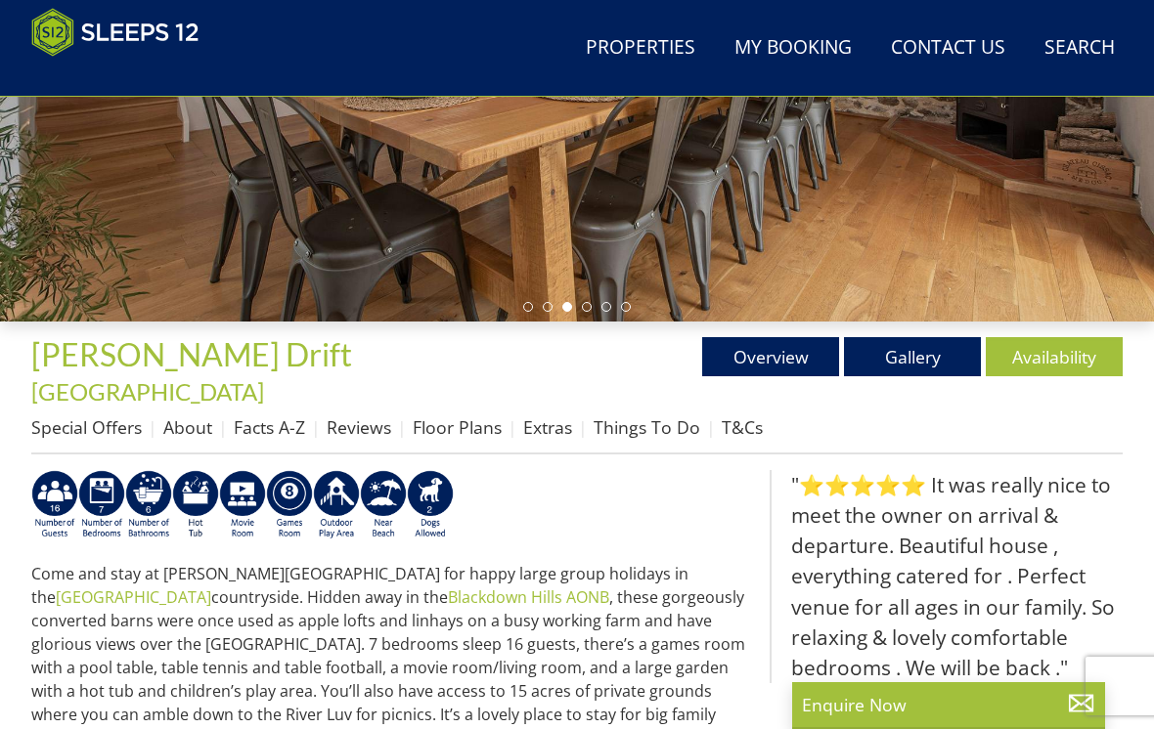
scroll to position [467, 0]
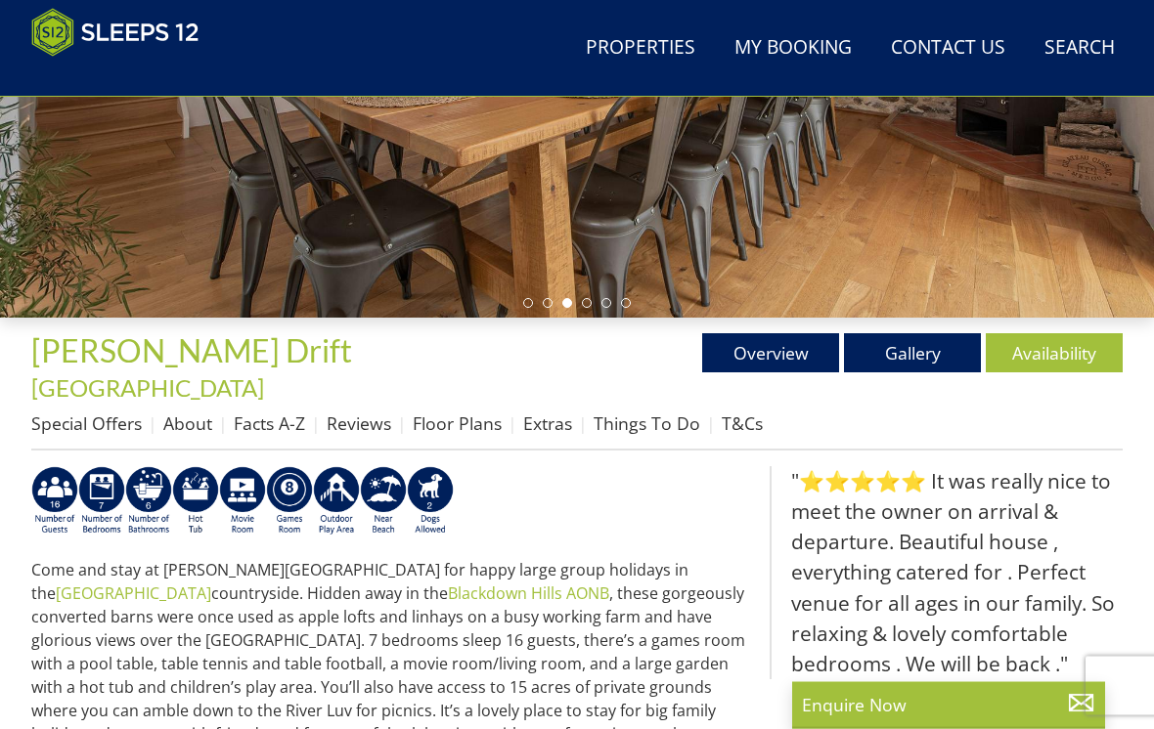
click at [448, 413] on link "Floor Plans" at bounding box center [457, 424] width 89 height 23
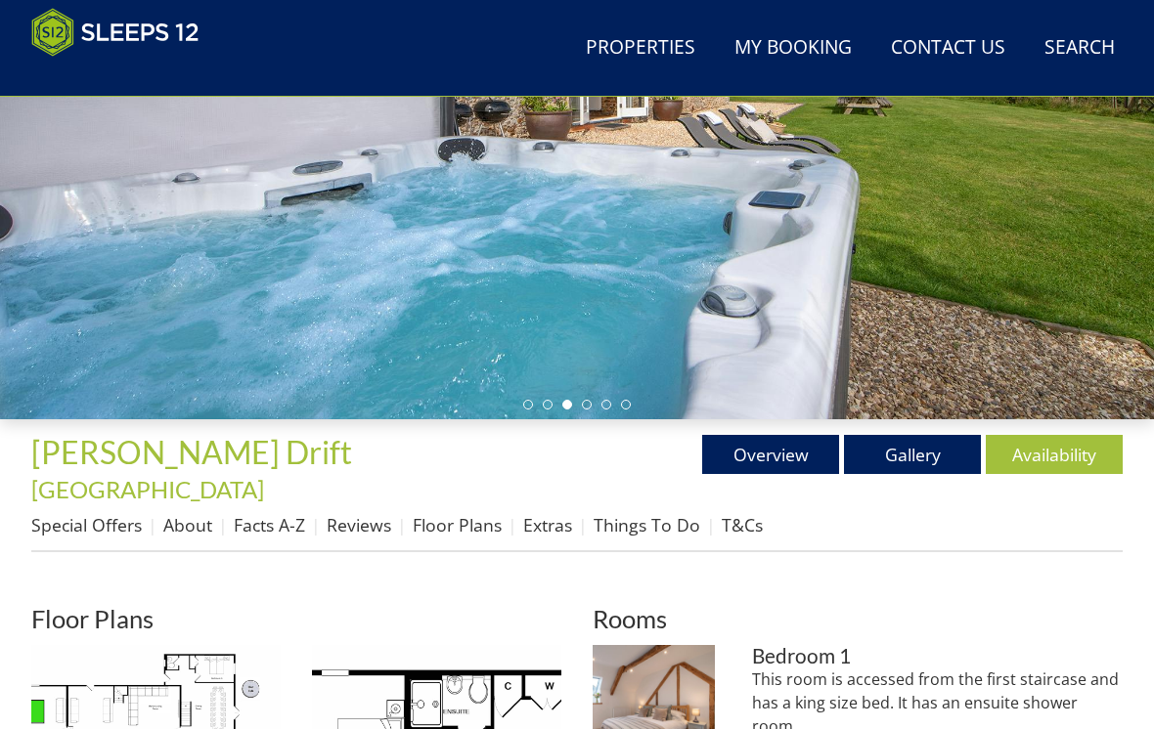
scroll to position [366, 0]
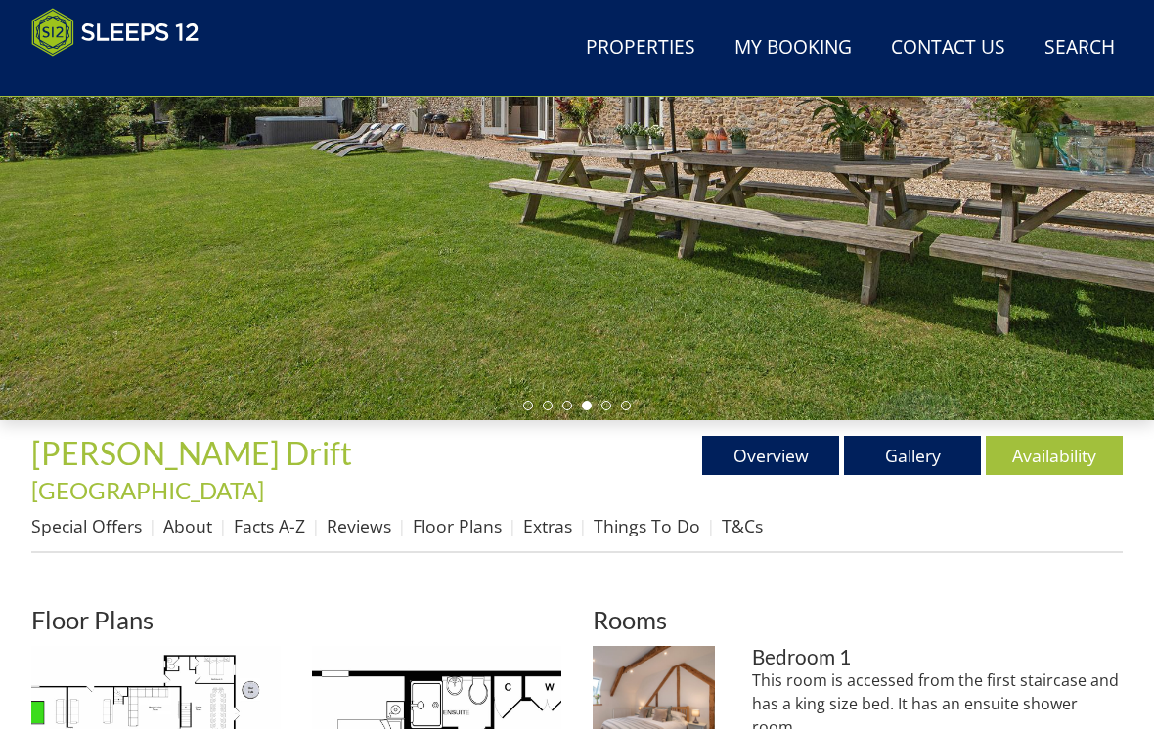
click at [358, 514] on link "Reviews" at bounding box center [359, 525] width 65 height 23
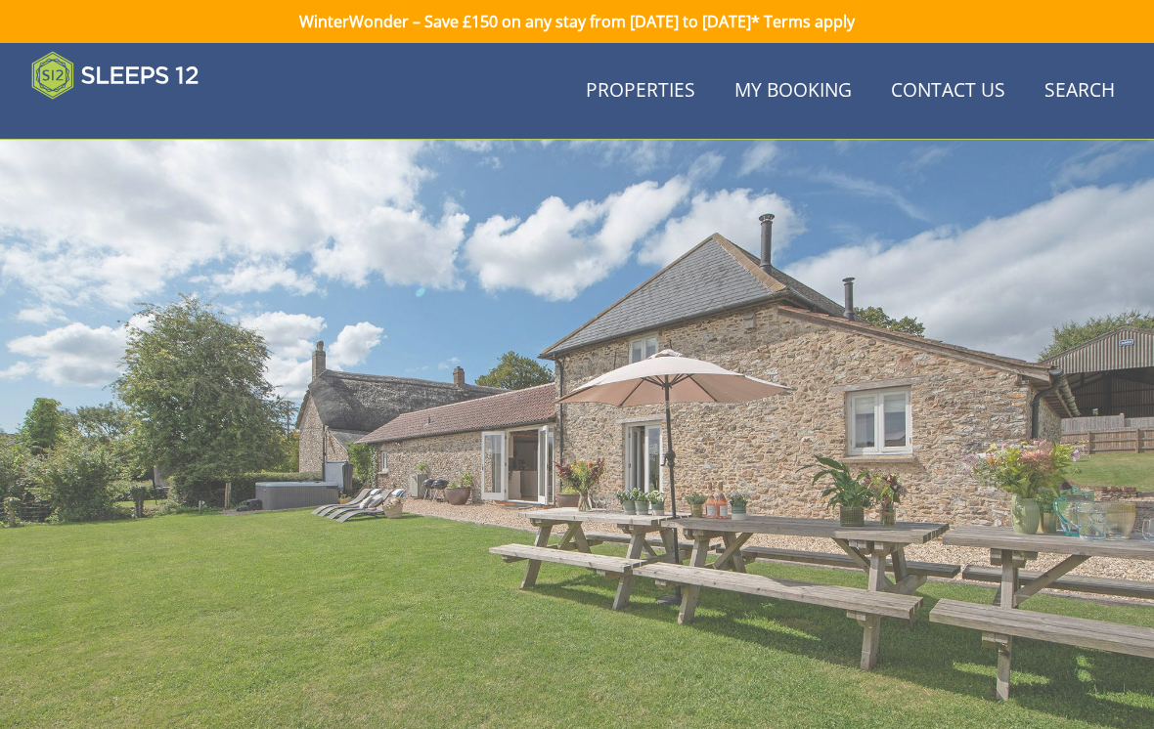
scroll to position [366, 0]
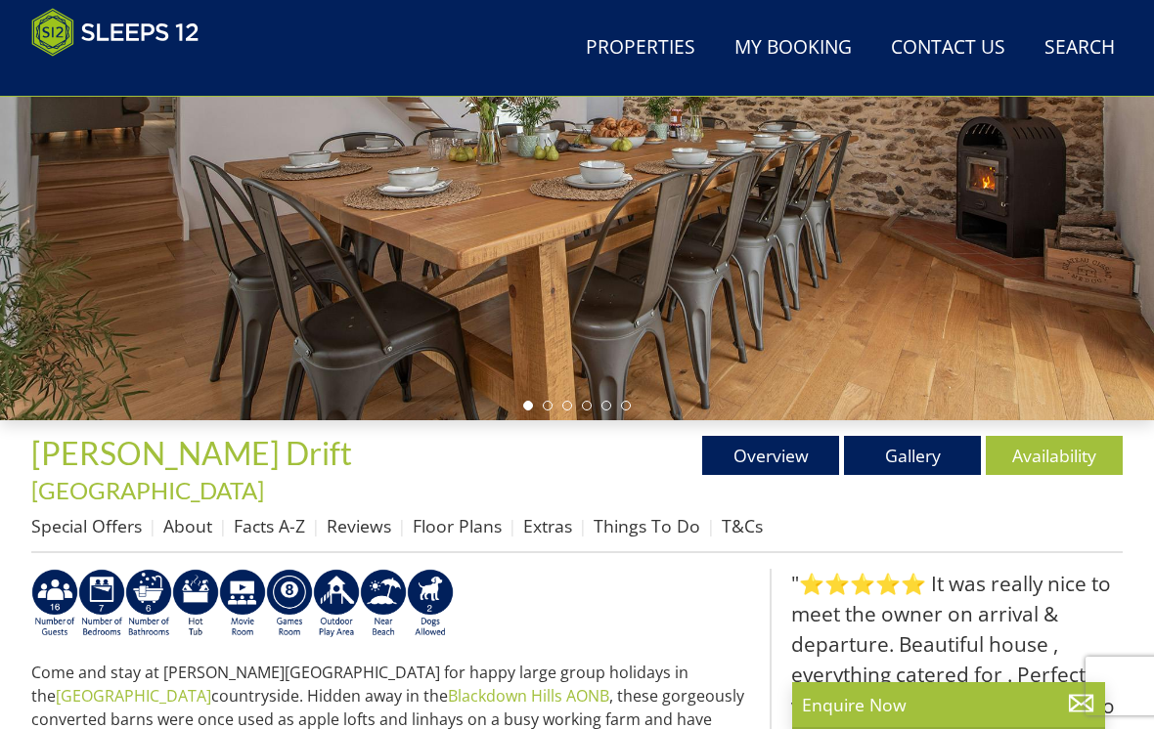
scroll to position [468, 0]
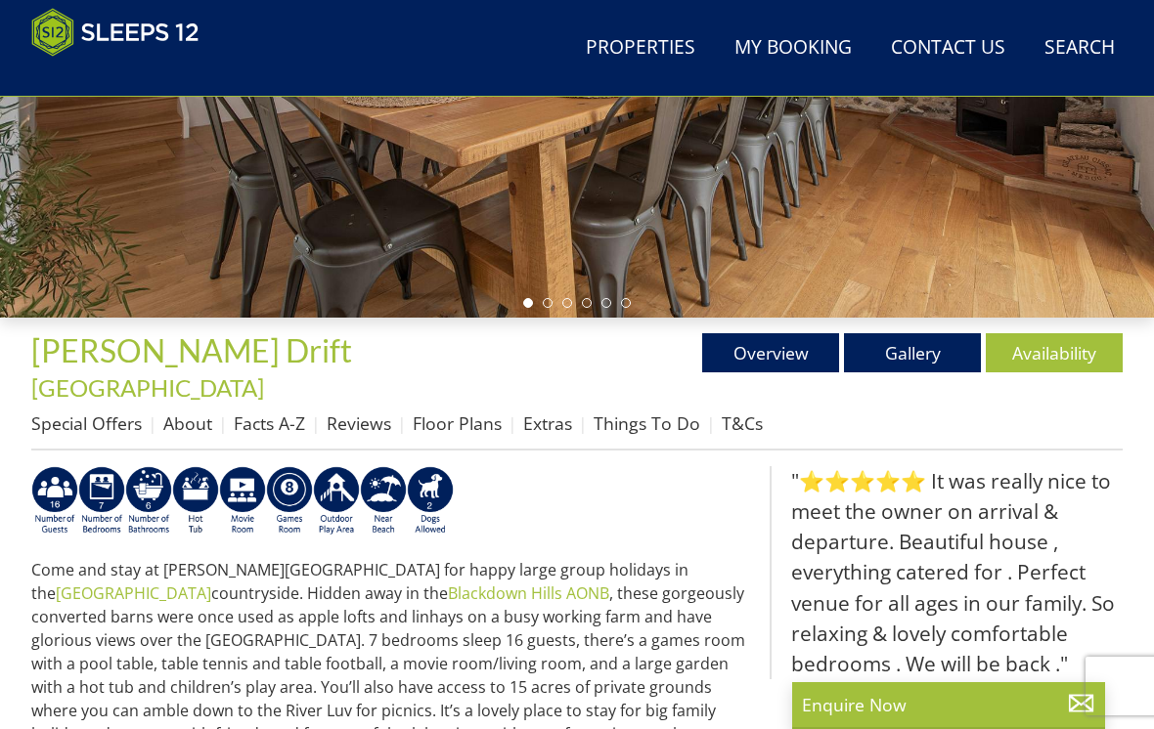
scroll to position [1919, 0]
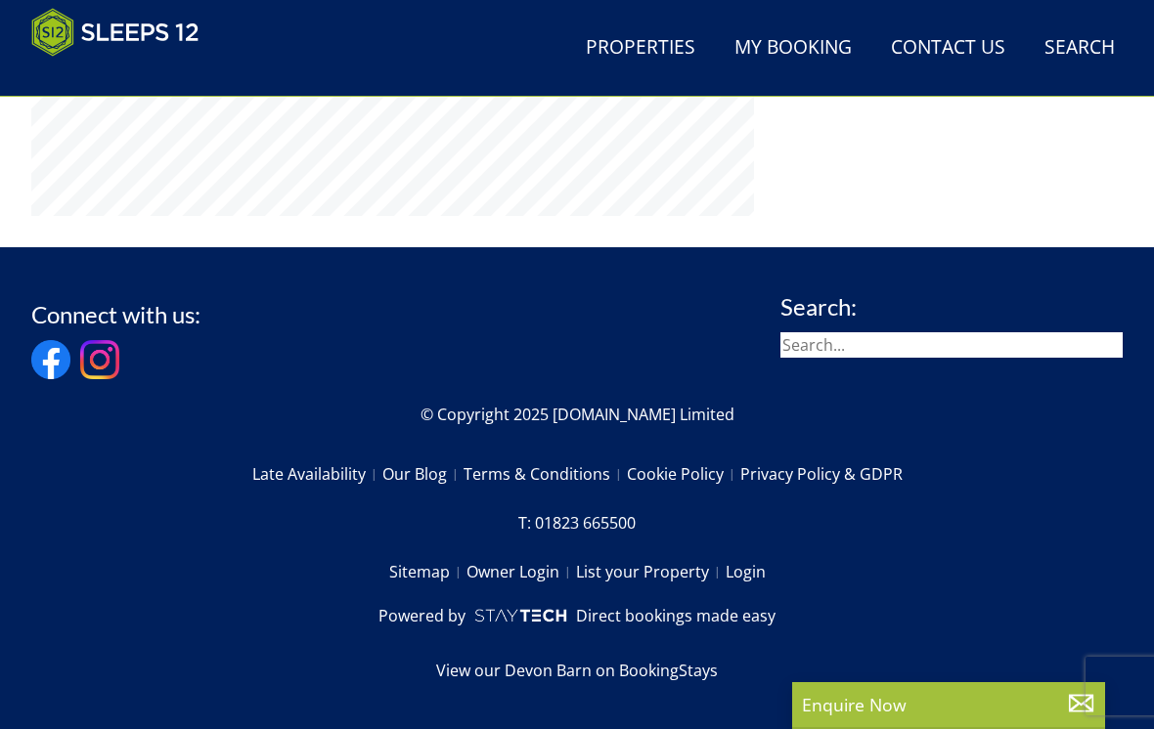
select select "13"
select select "7"
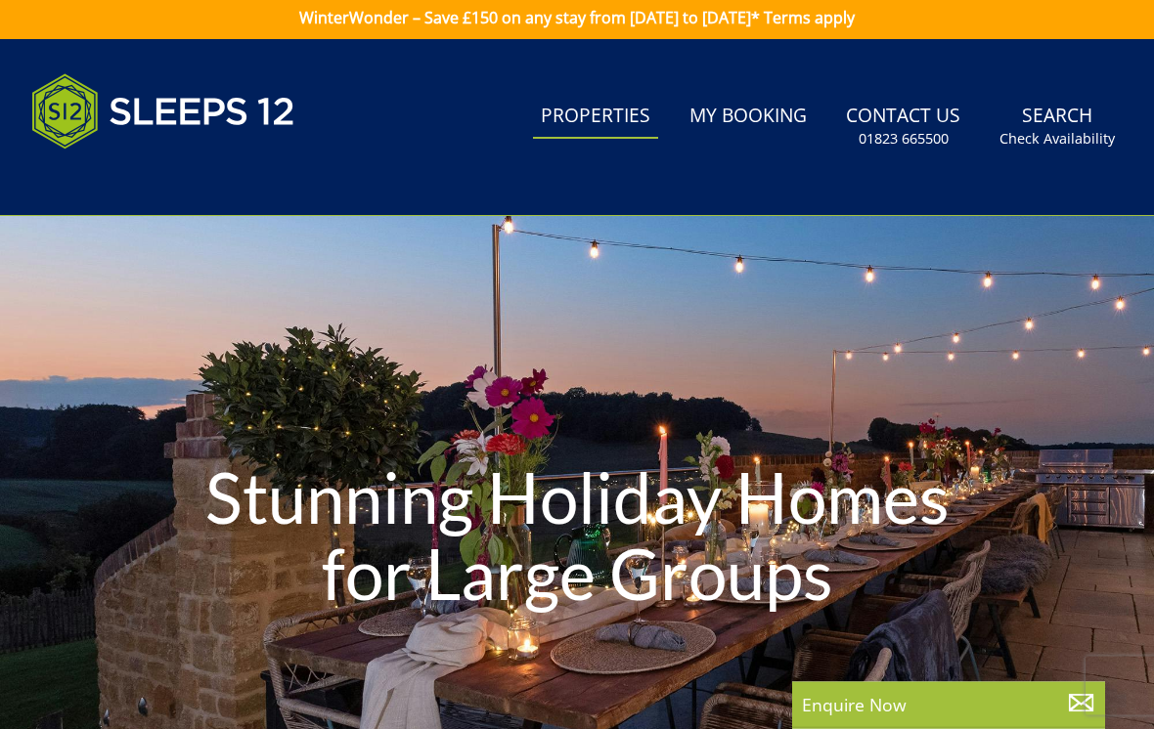
scroll to position [0, 0]
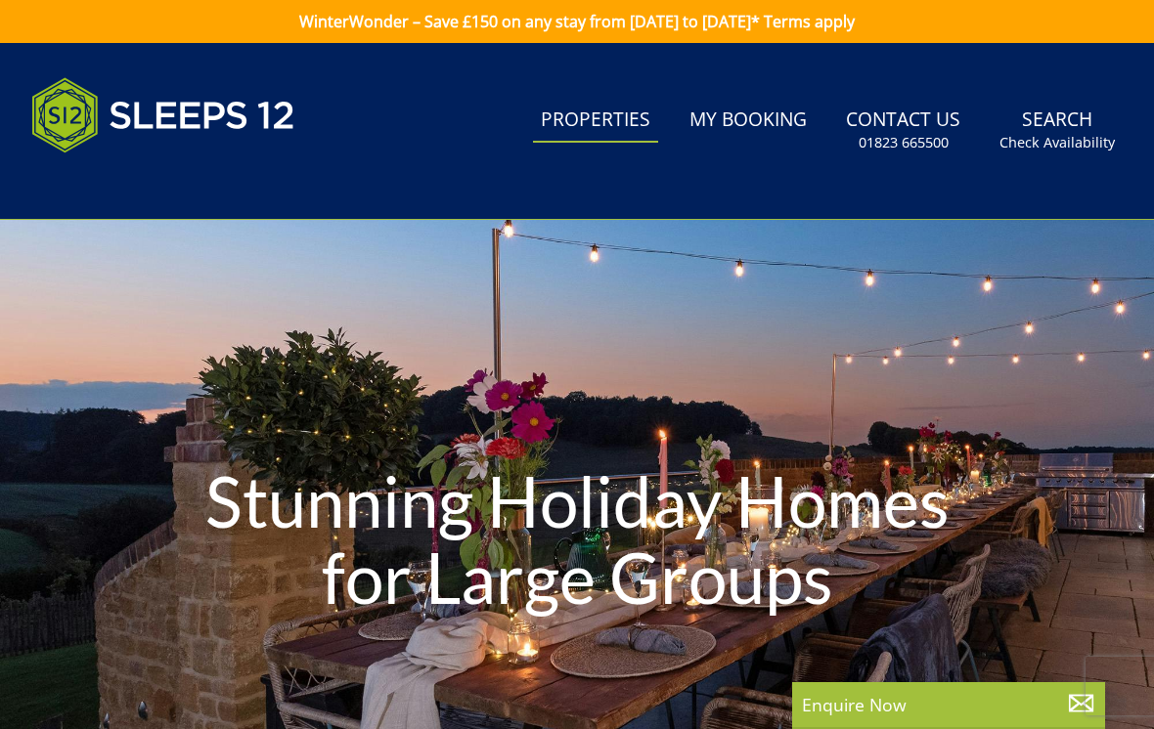
click at [1051, 140] on small "Check Availability" at bounding box center [1056, 143] width 115 height 20
click at [1071, 122] on link "Search Check Availability" at bounding box center [1056, 131] width 131 height 64
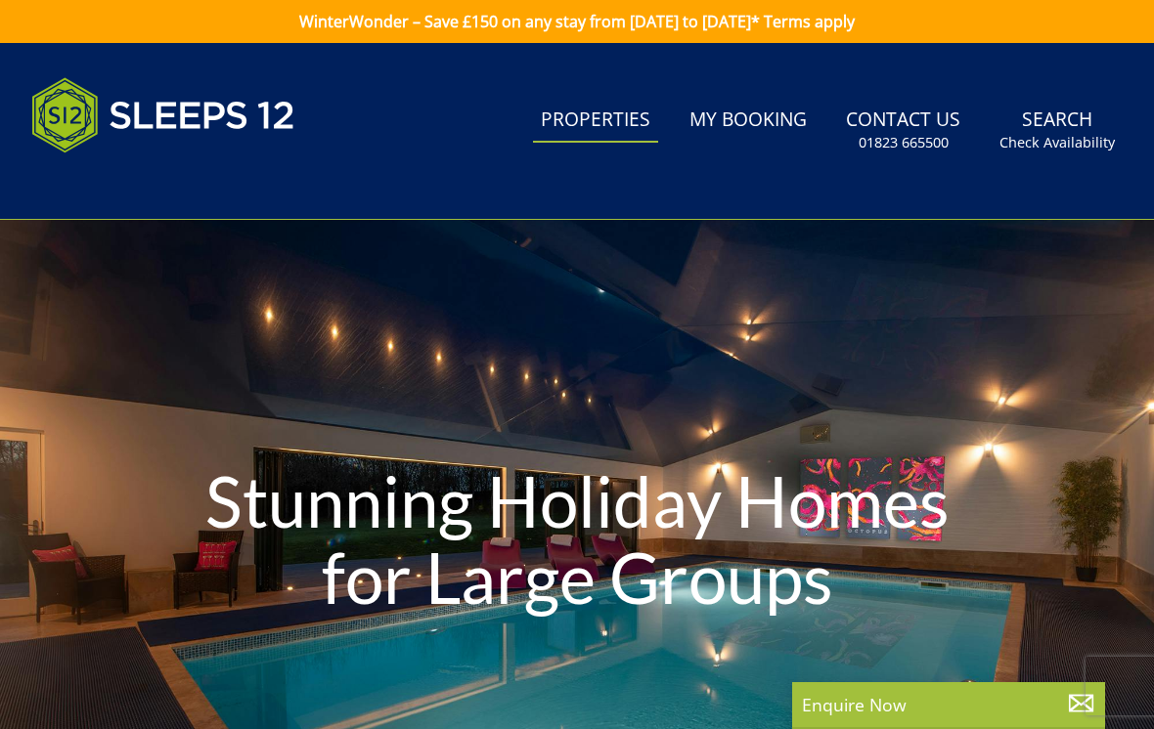
click at [611, 121] on link "Properties" at bounding box center [595, 121] width 125 height 44
select select "13"
select select "7"
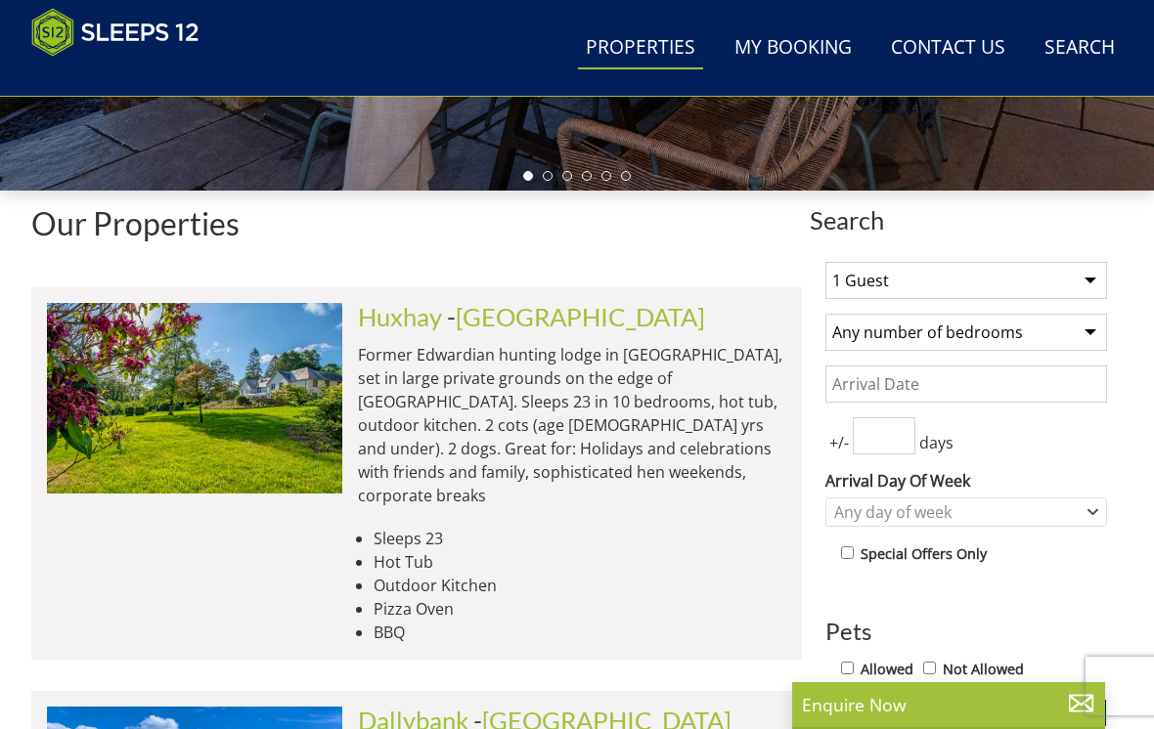
scroll to position [594, 0]
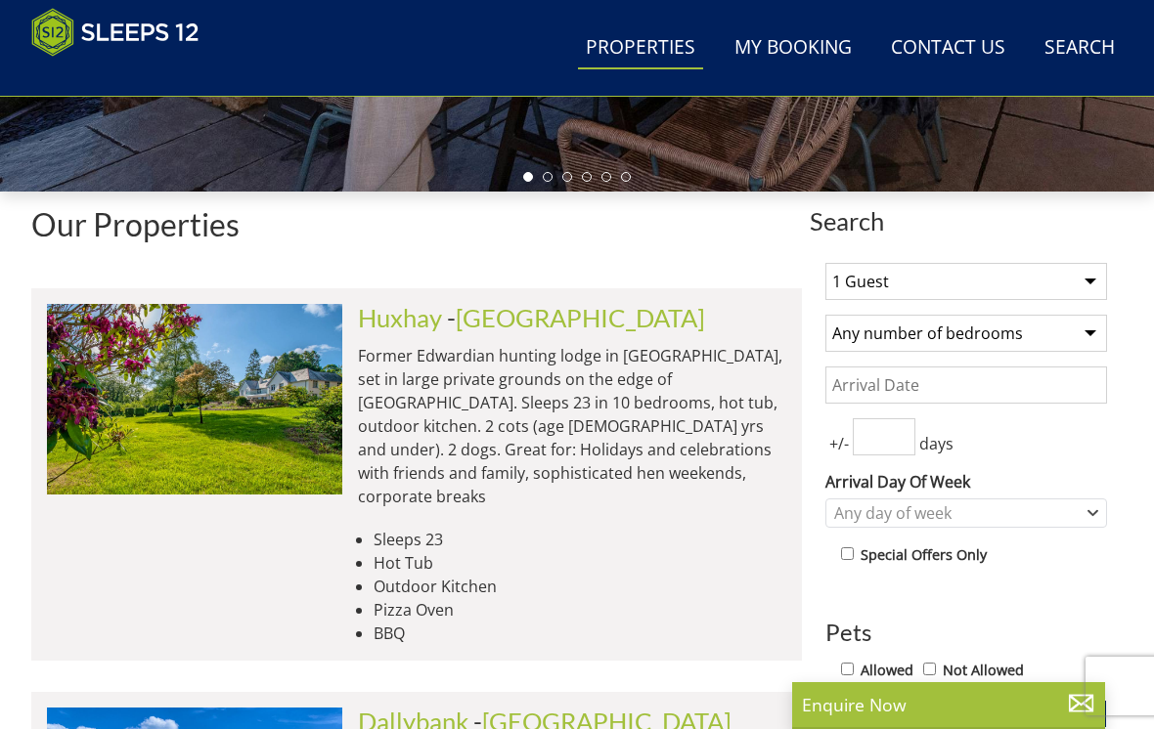
click at [1103, 277] on select "1 Guest 2 Guests 3 Guests 4 Guests 5 Guests 6 Guests 7 Guests 8 Guests 9 Guests…" at bounding box center [966, 281] width 282 height 37
click at [1098, 282] on select "1 Guest 2 Guests 3 Guests 4 Guests 5 Guests 6 Guests 7 Guests 8 Guests 9 Guests…" at bounding box center [966, 281] width 282 height 37
click at [1102, 280] on select "1 Guest 2 Guests 3 Guests 4 Guests 5 Guests 6 Guests 7 Guests 8 Guests 9 Guests…" at bounding box center [966, 281] width 282 height 37
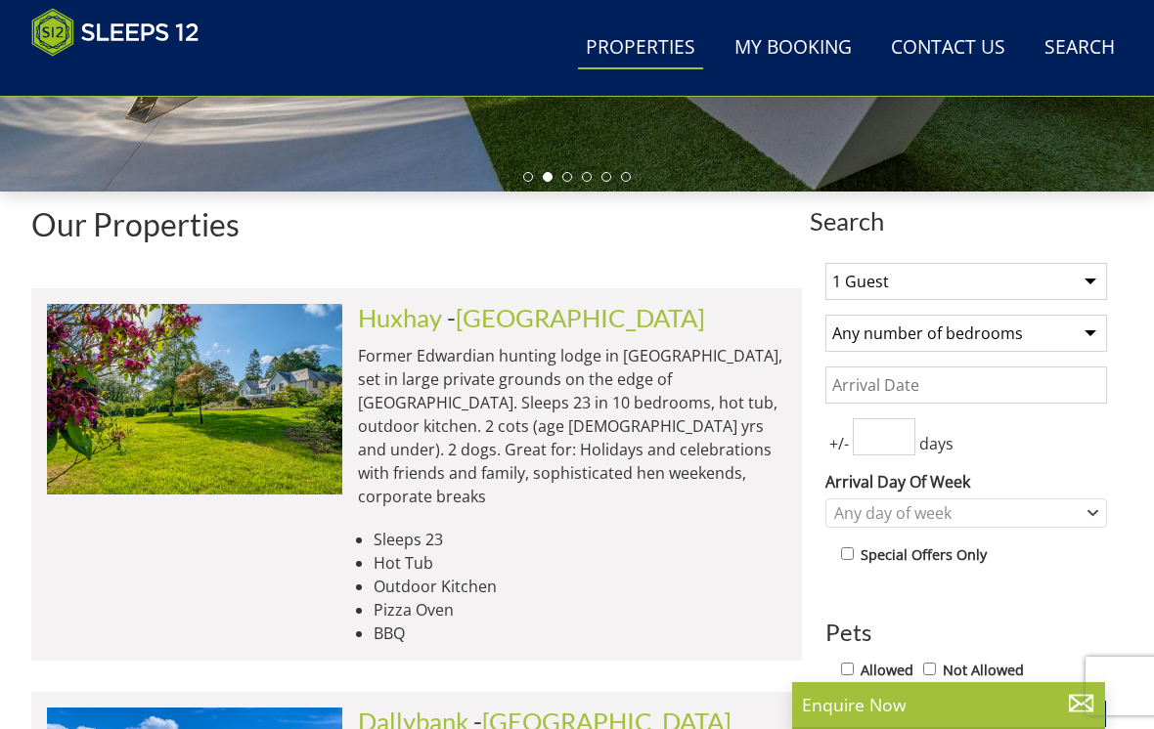
select select "13"
click at [1096, 334] on select "Any number of bedrooms 4 Bedrooms 5 Bedrooms 6 Bedrooms 7 Bedrooms 8 Bedrooms 9…" at bounding box center [966, 333] width 282 height 37
select select "7"
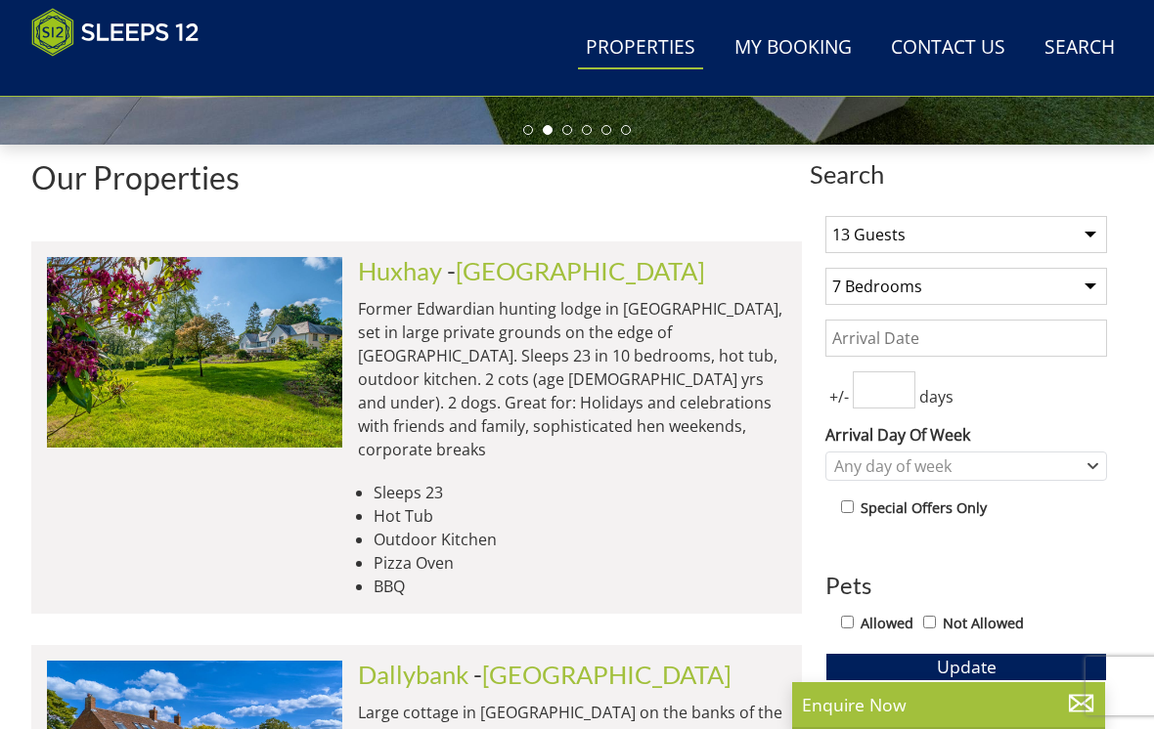
scroll to position [693, 0]
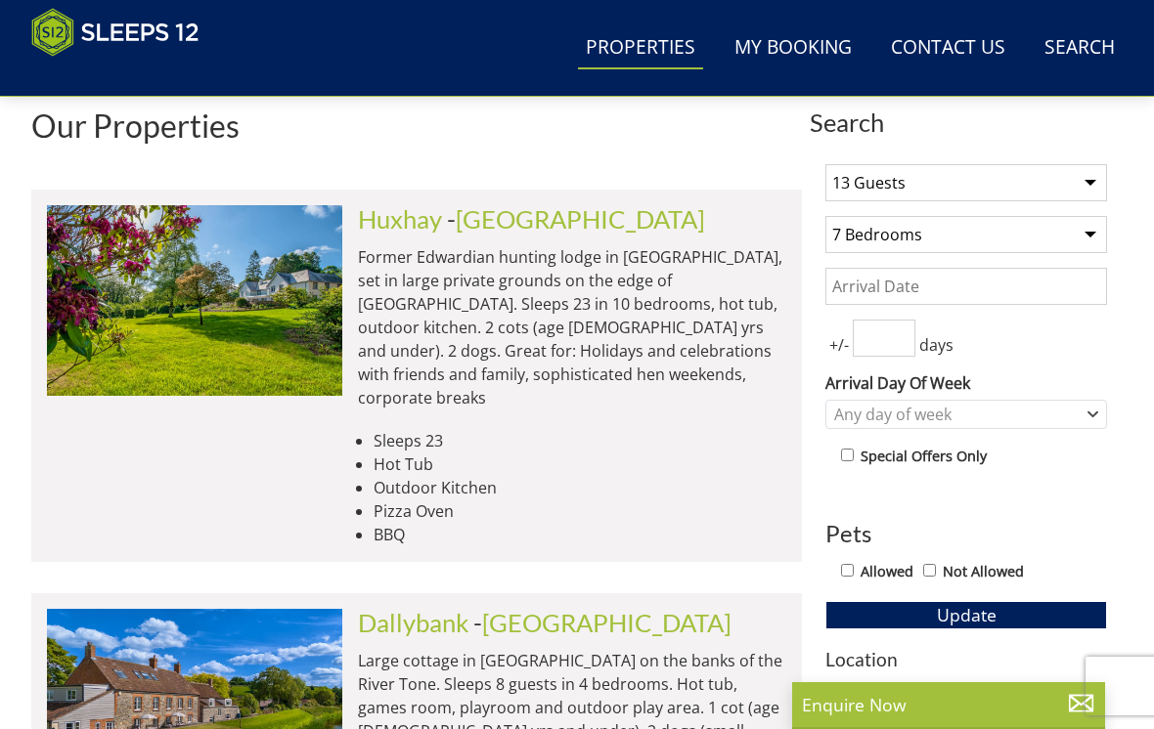
click at [1020, 282] on input "Date" at bounding box center [966, 286] width 282 height 37
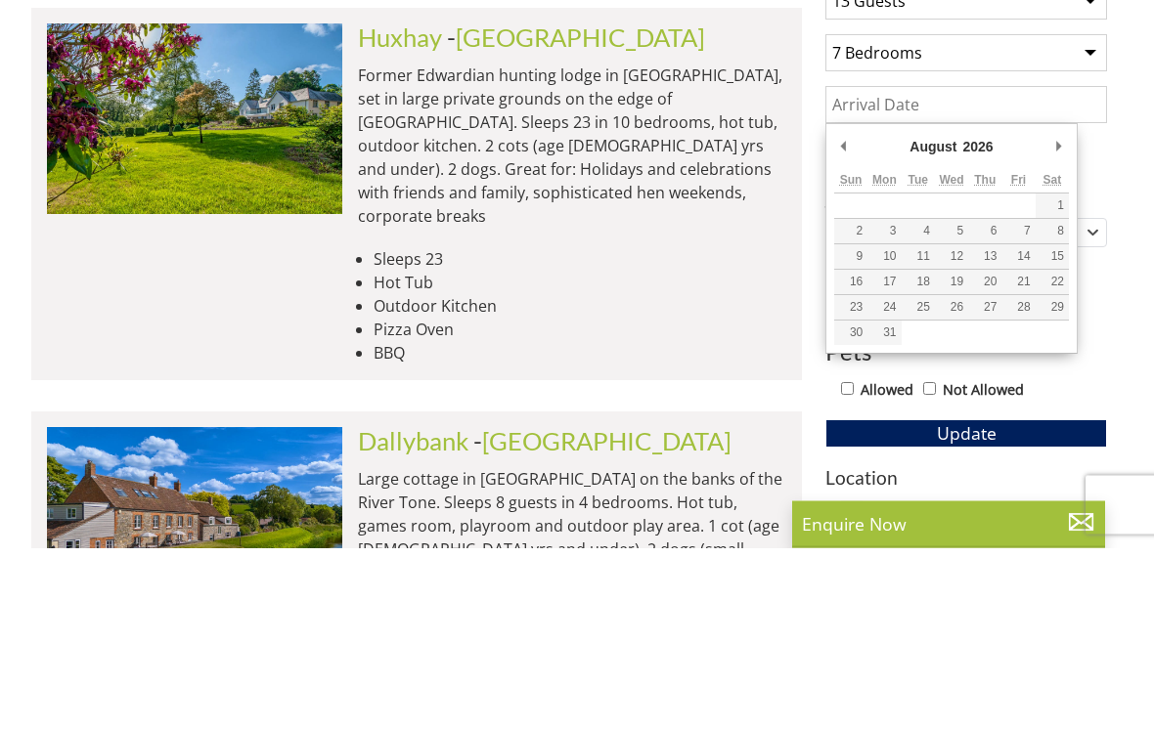
type input "[DATE]"
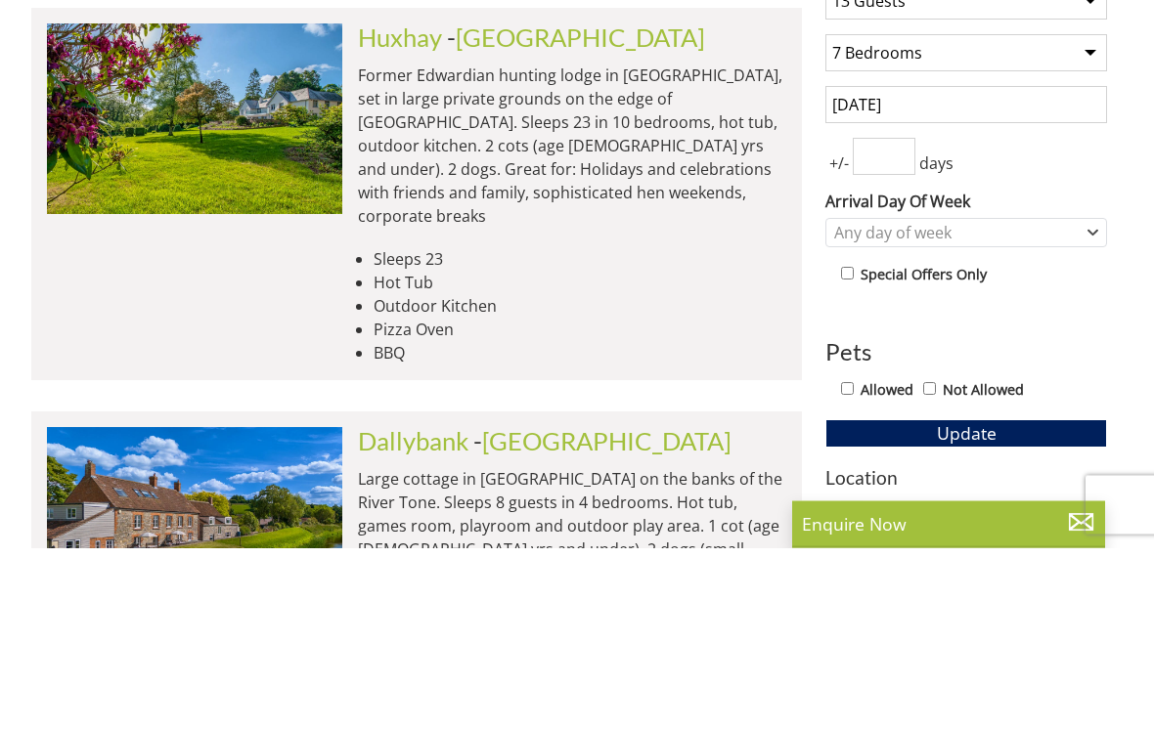
scroll to position [875, 0]
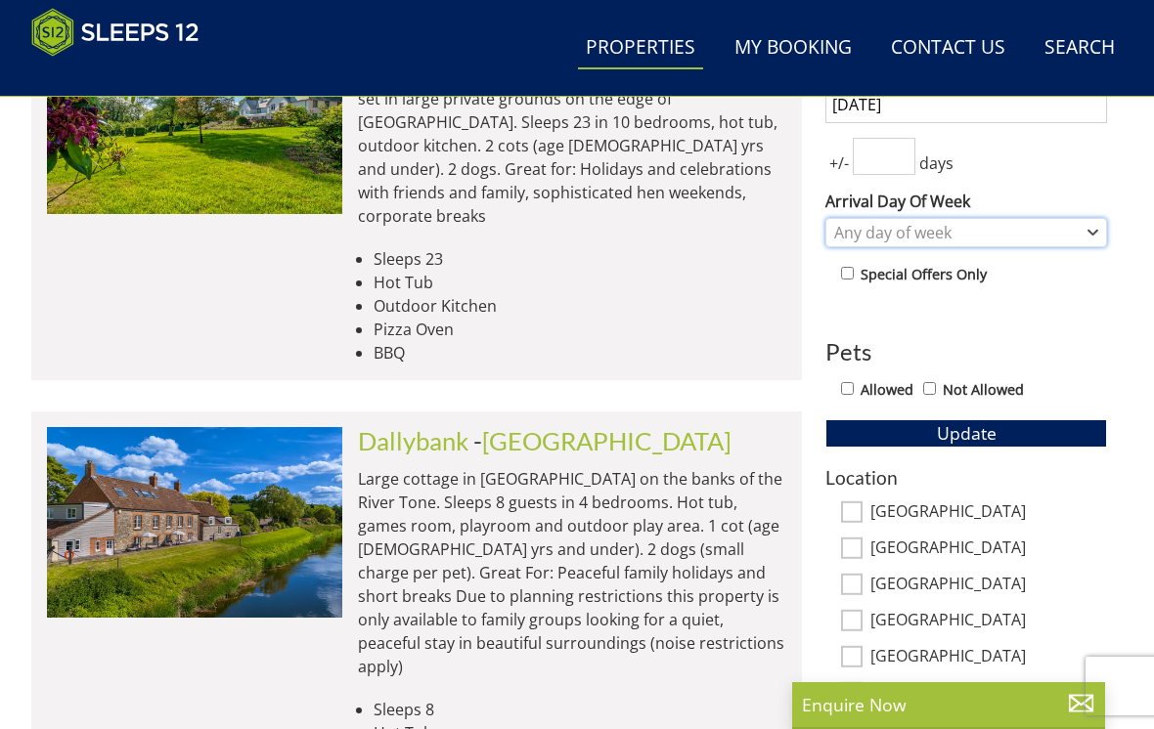
click at [1090, 230] on icon "Combobox" at bounding box center [1092, 233] width 11 height 12
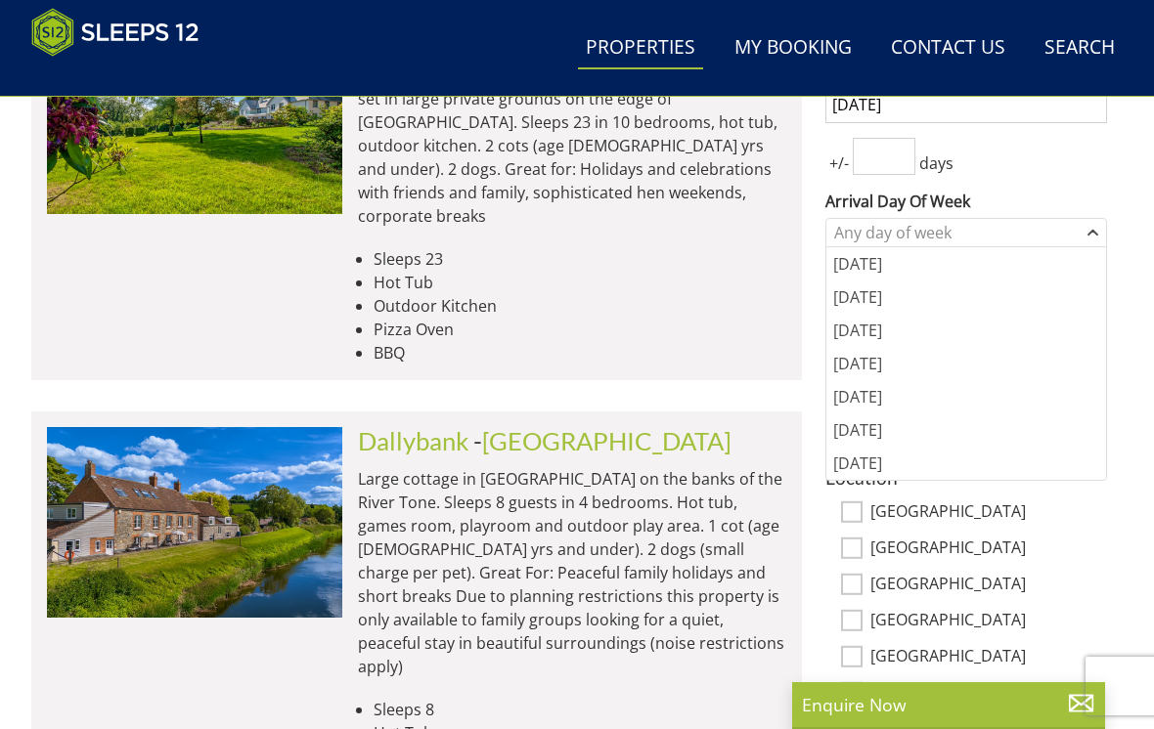
click at [1120, 173] on div "1 Guest 2 Guests 3 Guests 4 Guests 5 Guests 6 Guests 7 Guests 8 Guests 9 Guests…" at bounding box center [966, 500] width 313 height 1067
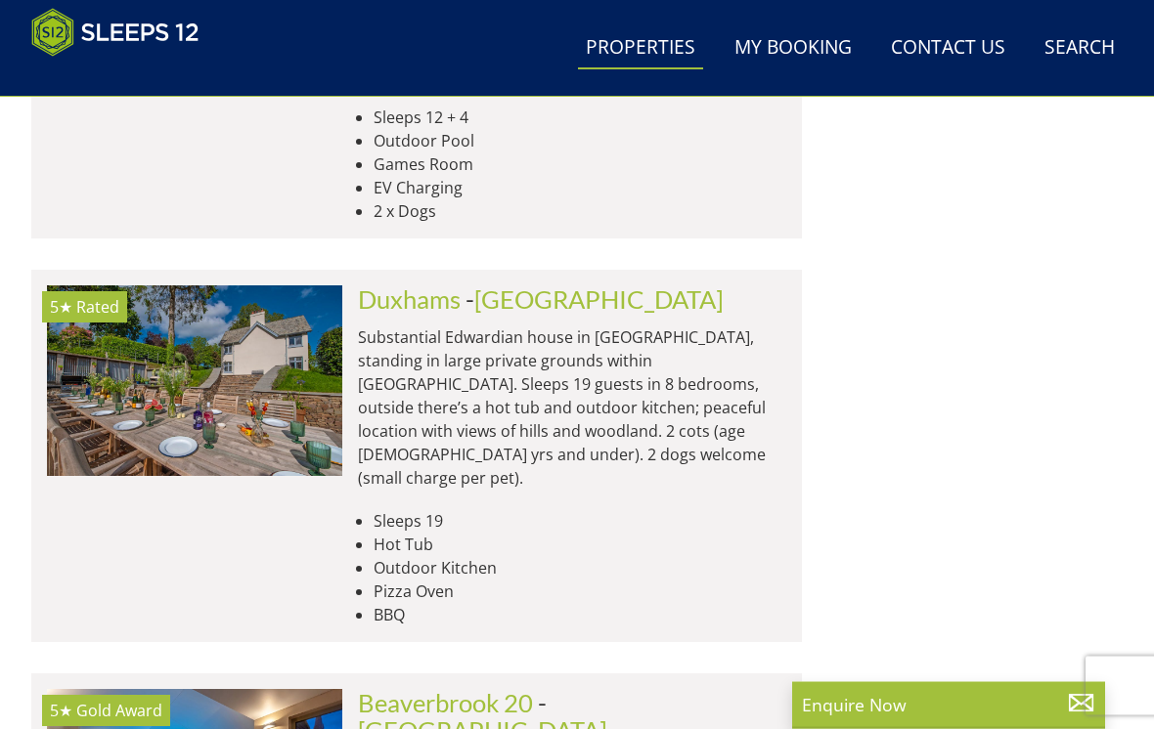
scroll to position [2260, 0]
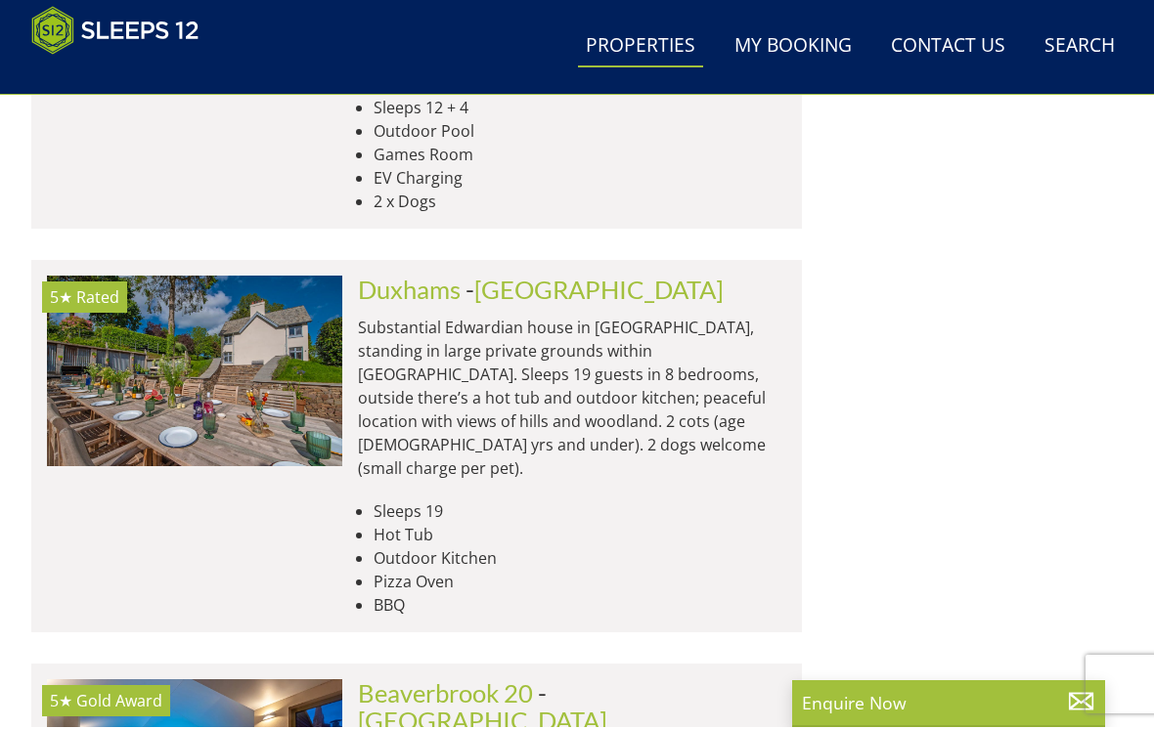
click at [684, 681] on h2 "[GEOGRAPHIC_DATA] 20 - [GEOGRAPHIC_DATA]" at bounding box center [572, 708] width 428 height 55
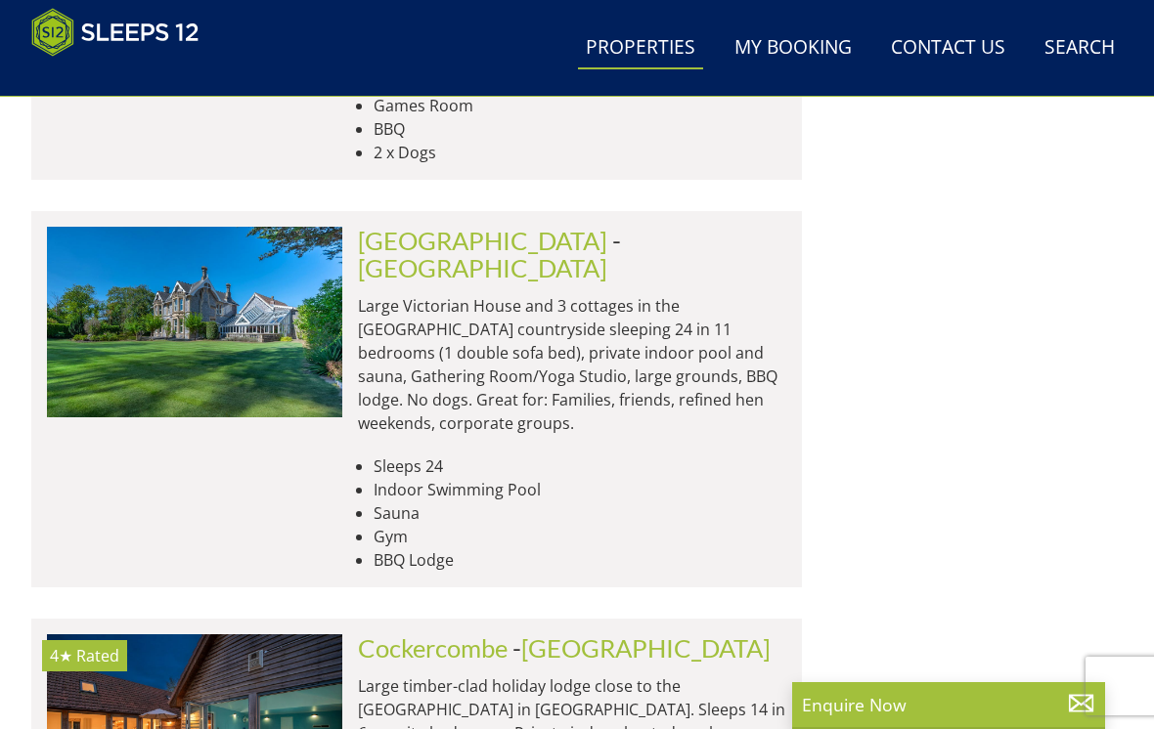
scroll to position [5246, 0]
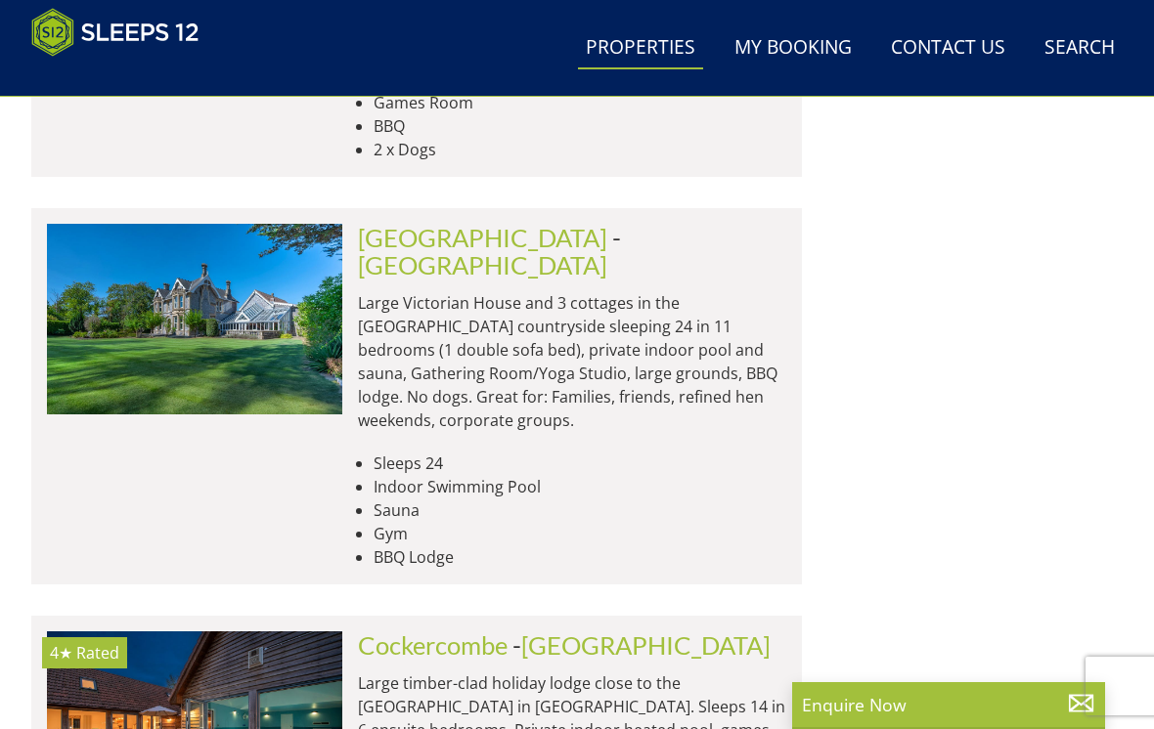
click at [475, 631] on link "Cockercombe" at bounding box center [433, 645] width 150 height 29
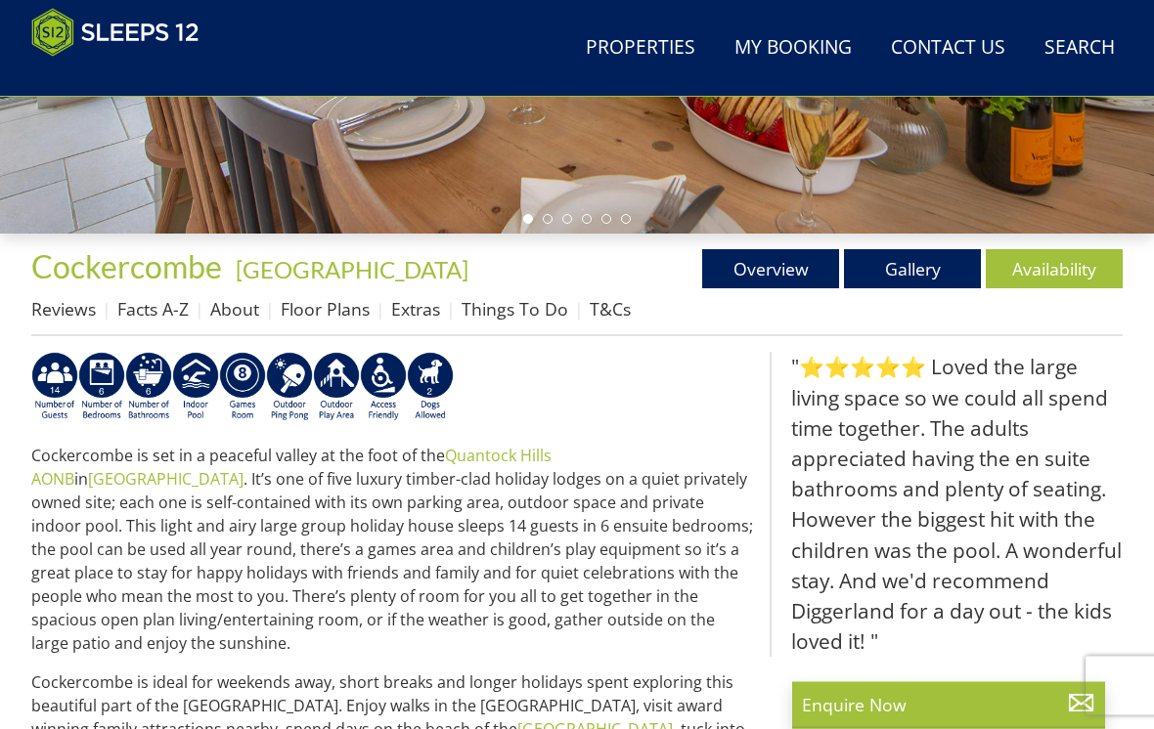
scroll to position [552, 0]
click at [1072, 275] on link "Availability" at bounding box center [1054, 268] width 137 height 39
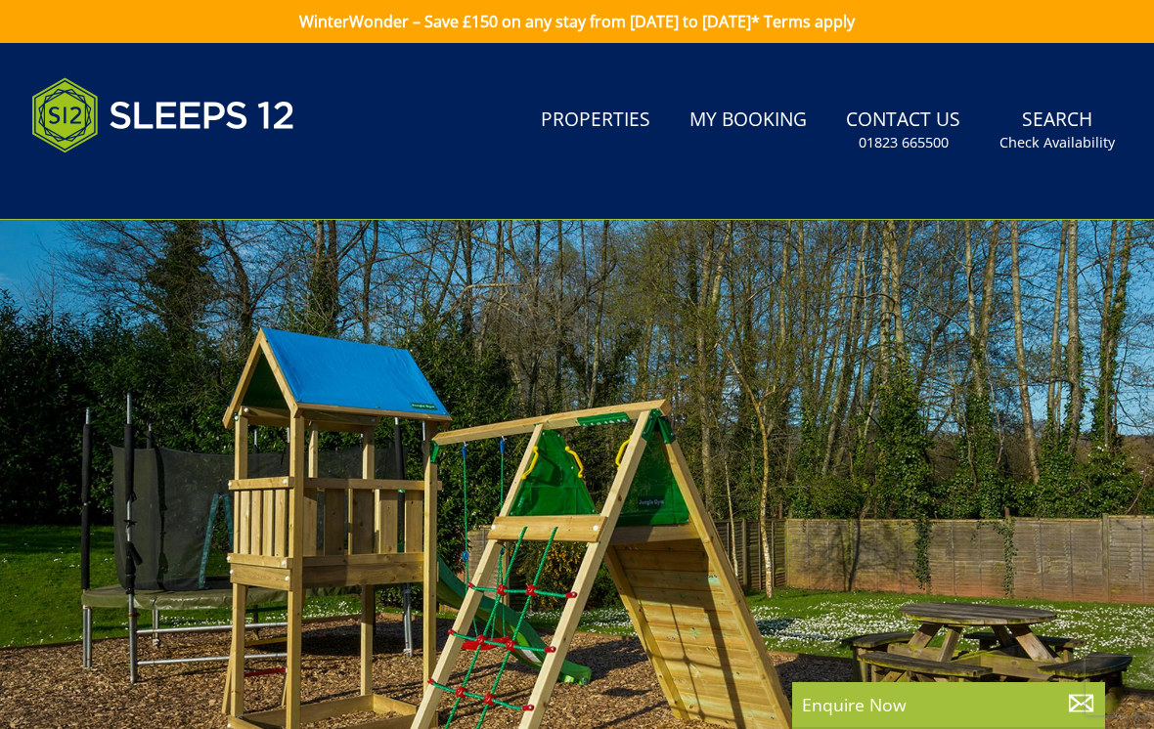
scroll to position [5246, 0]
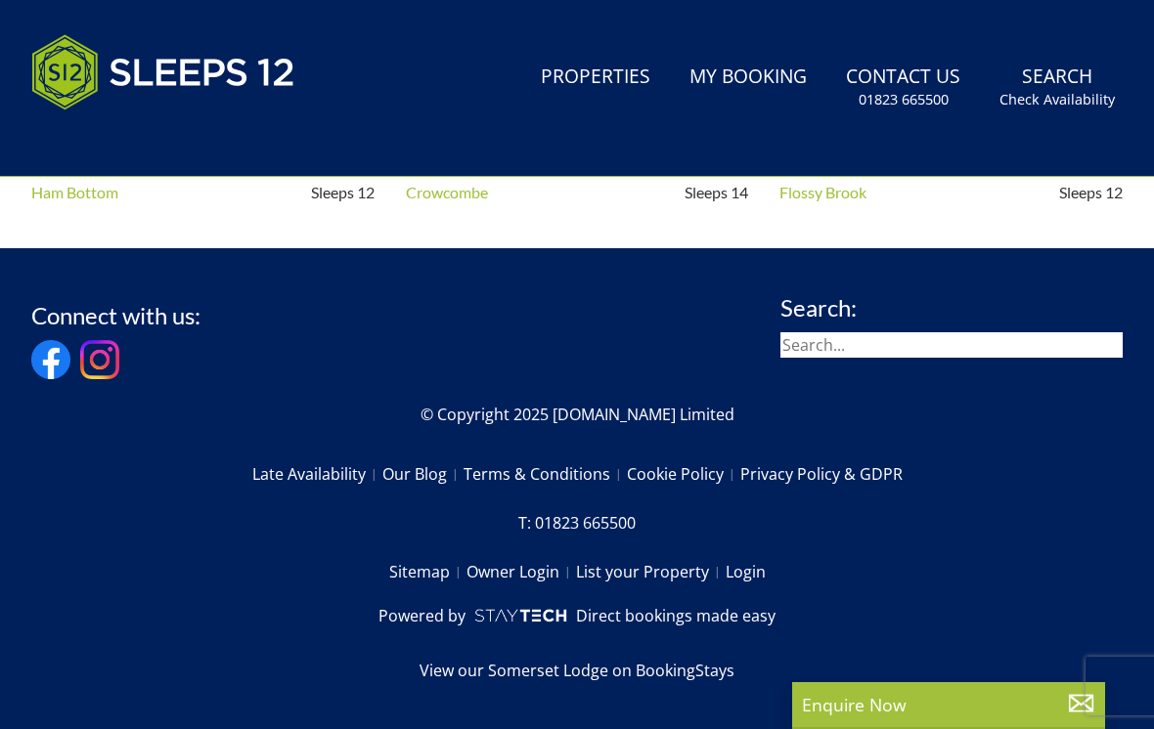
select select "13"
select select "7"
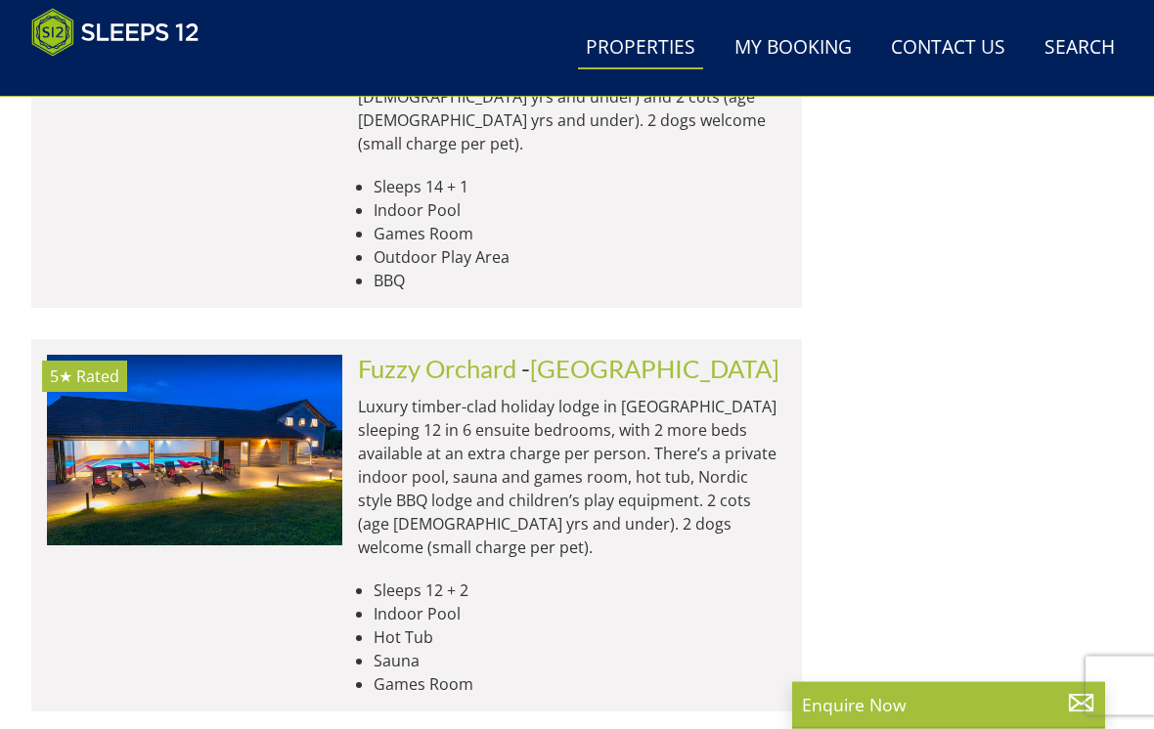
scroll to position [8098, 0]
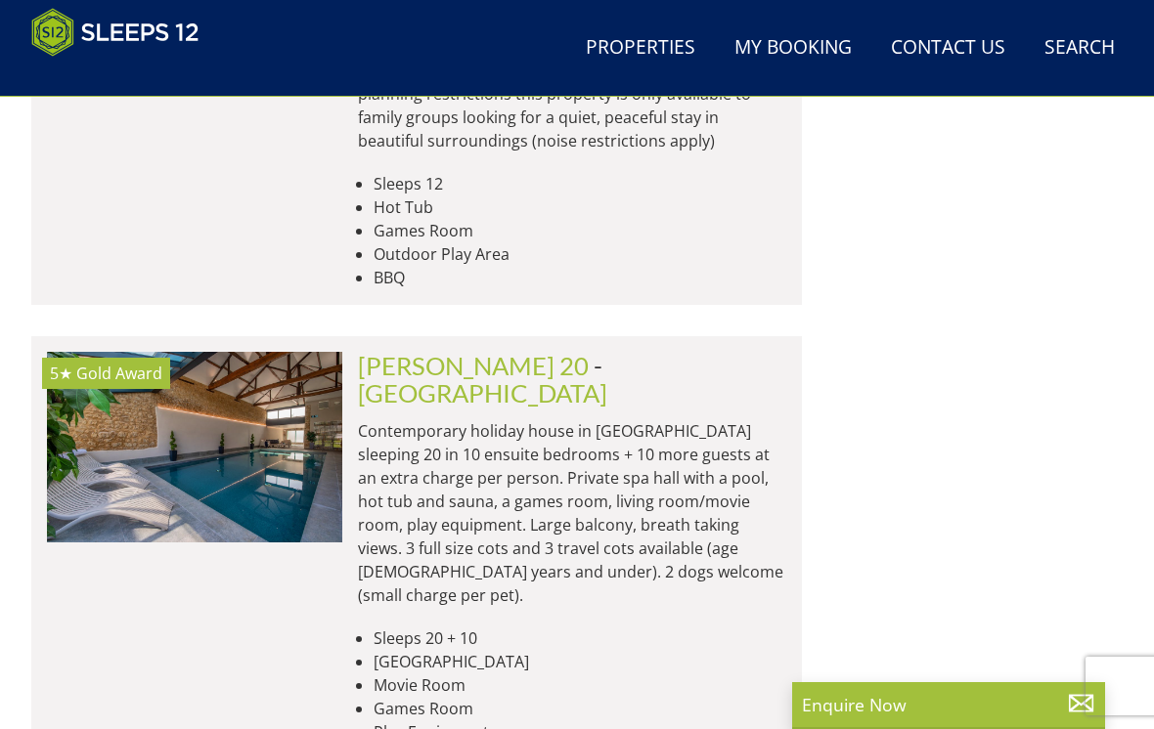
scroll to position [6227, 0]
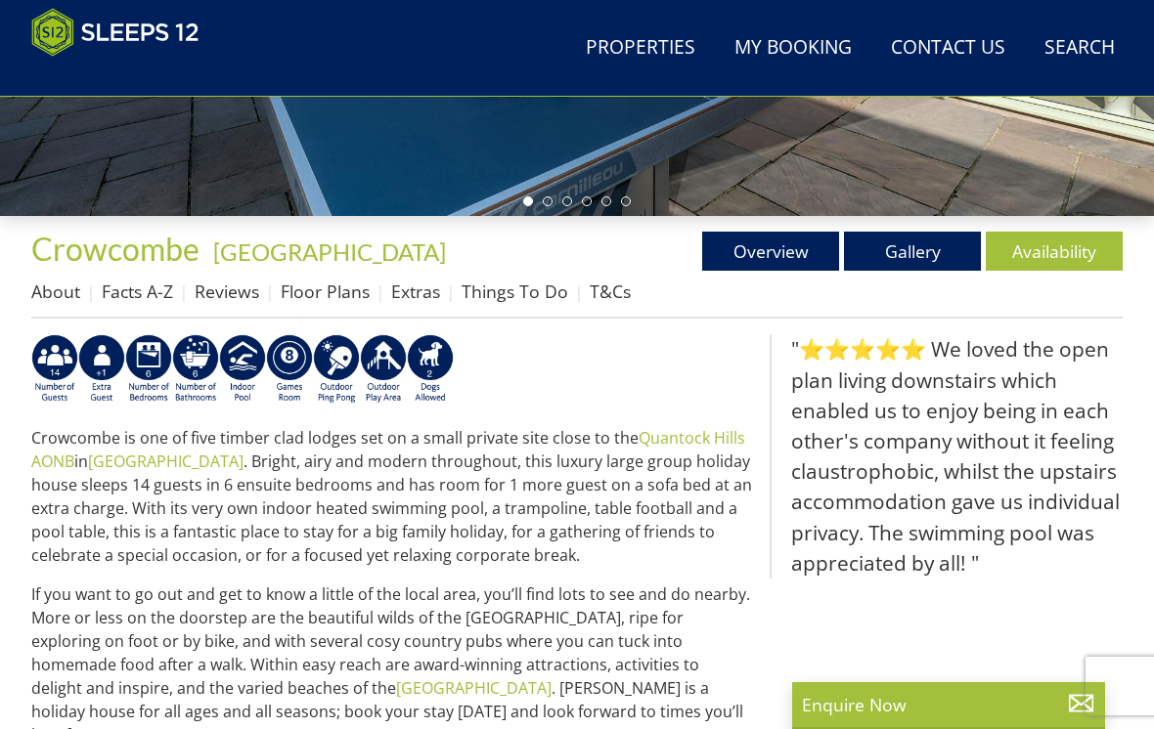
scroll to position [567, 0]
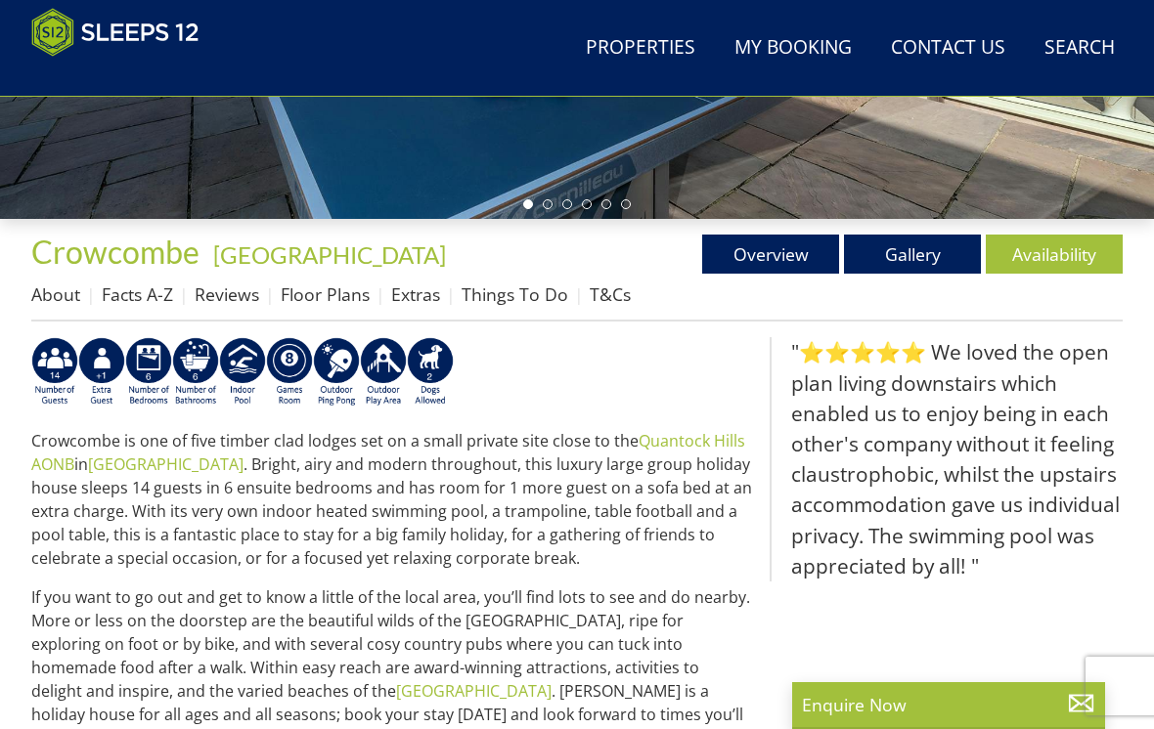
click at [1057, 266] on link "Availability" at bounding box center [1054, 254] width 137 height 39
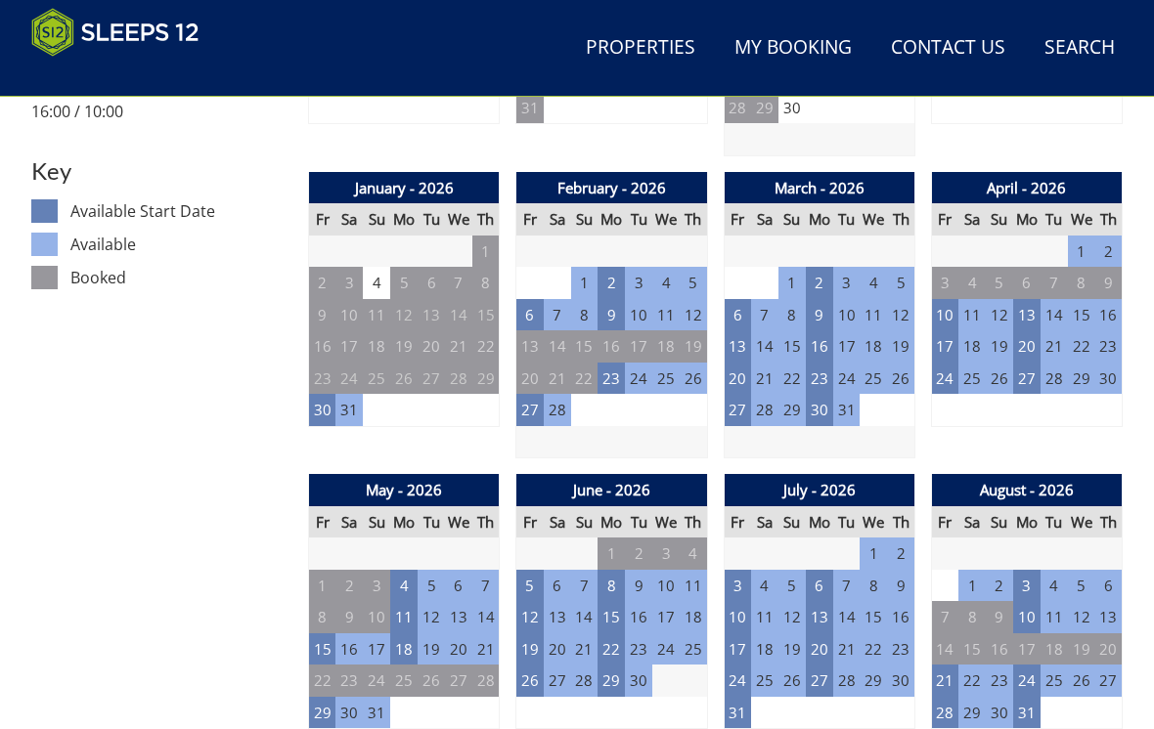
scroll to position [1043, 0]
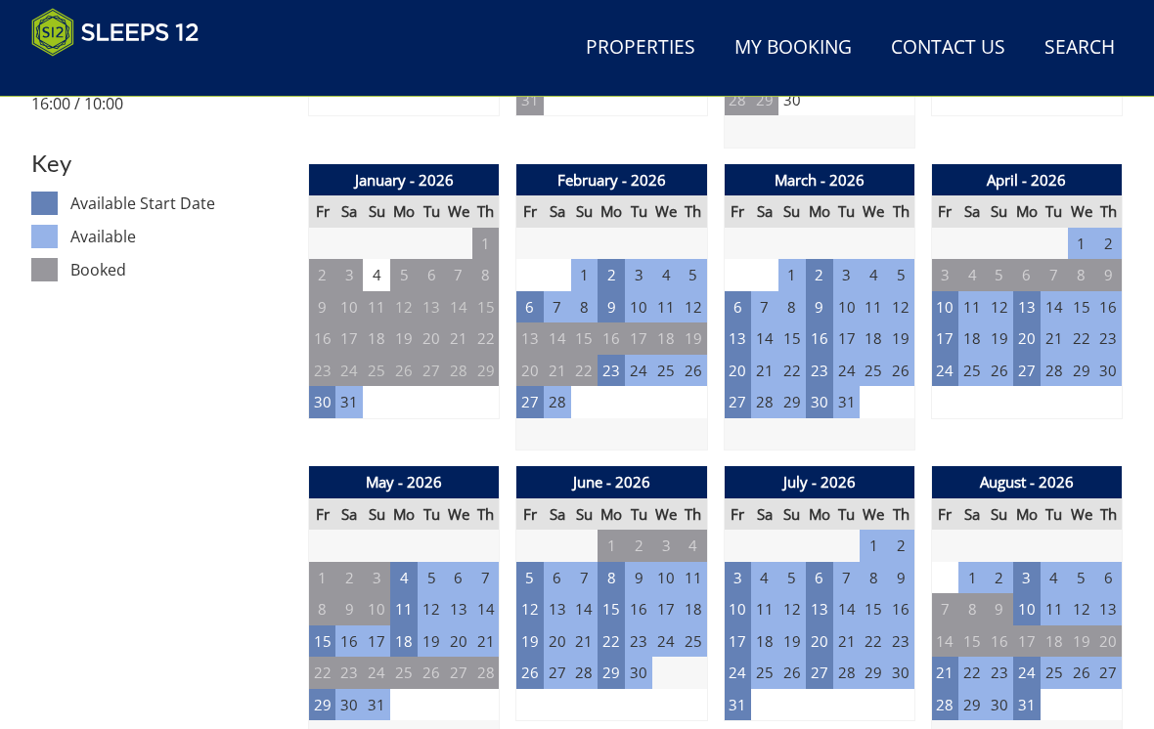
click at [745, 692] on td "31" at bounding box center [737, 705] width 27 height 32
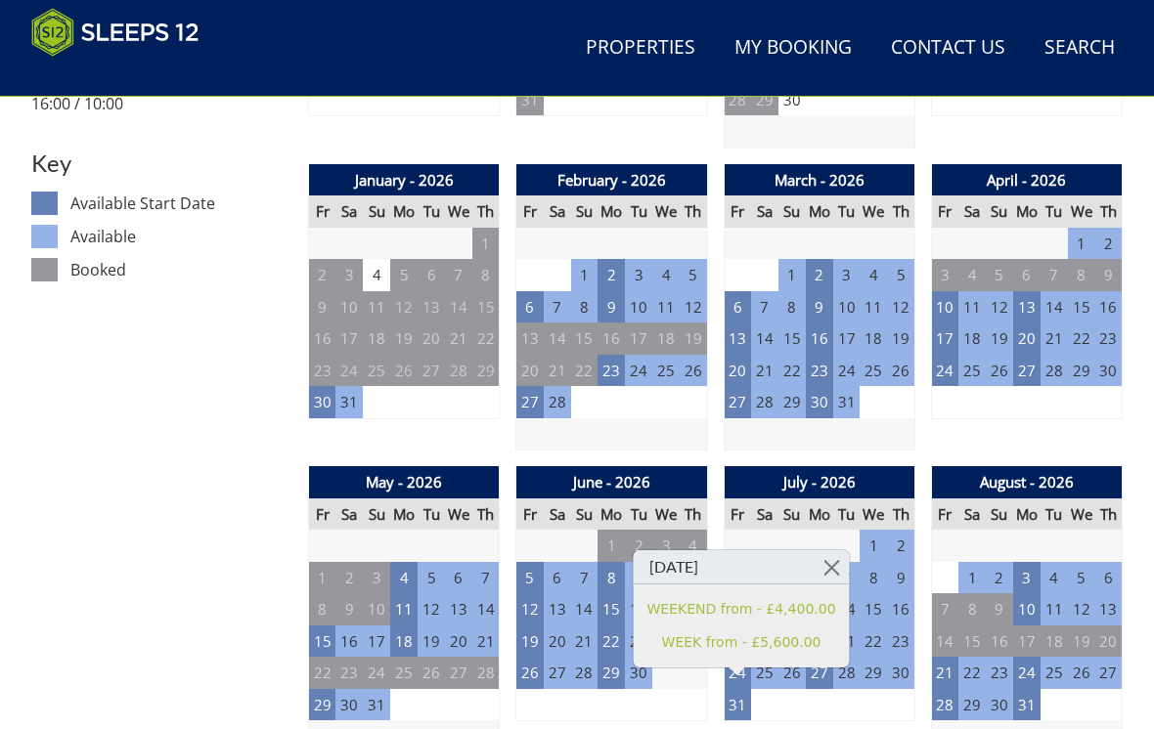
click at [750, 639] on link "WEEK from - £5,600.00" at bounding box center [741, 643] width 189 height 21
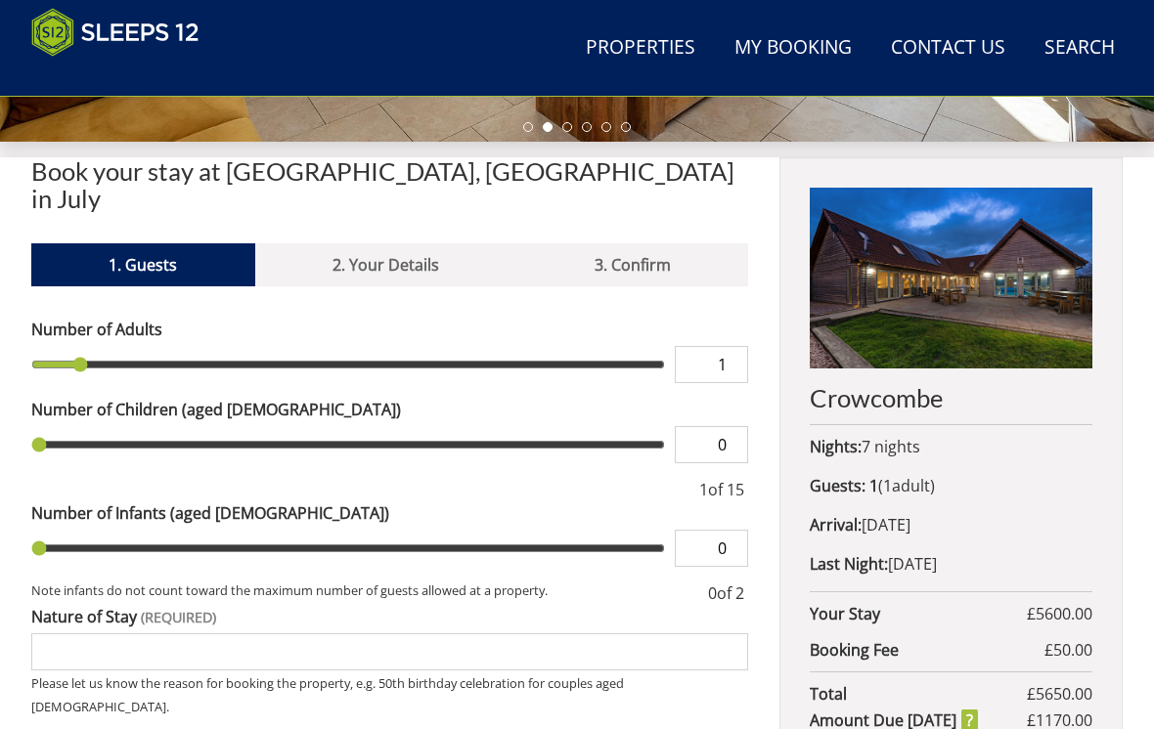
scroll to position [643, 0]
click at [741, 347] on input "1" at bounding box center [711, 365] width 73 height 37
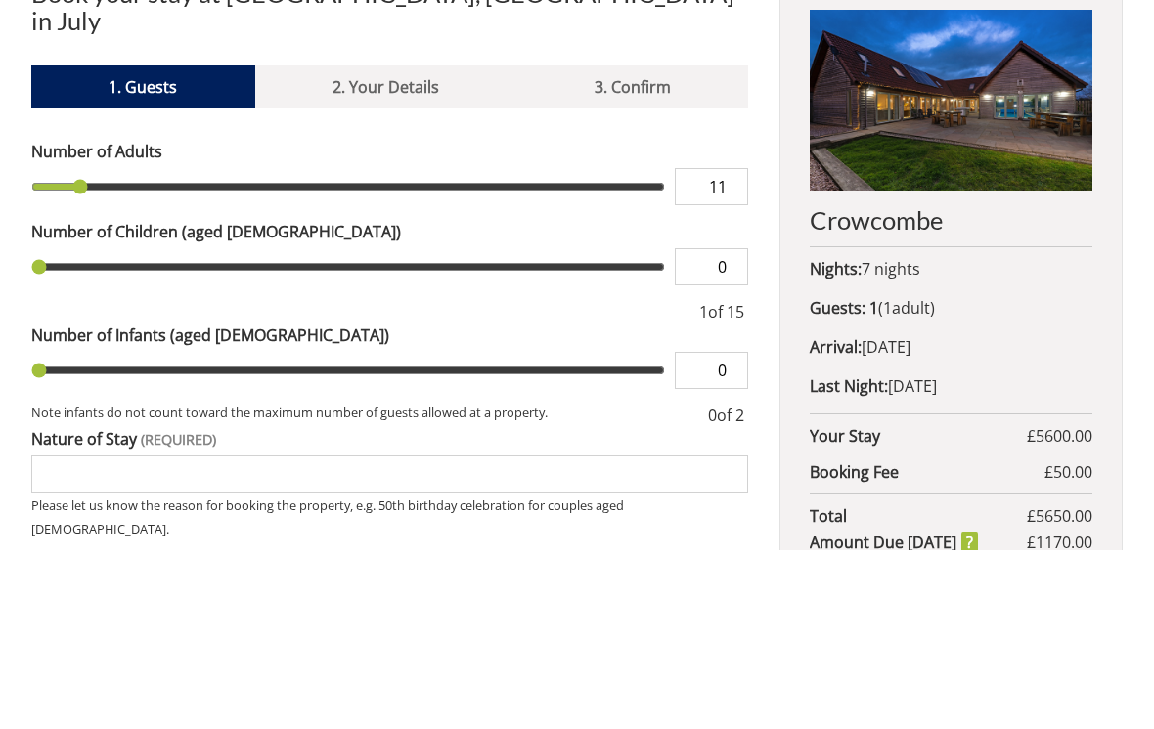
type input "1"
type input "8"
click at [747, 427] on input "0" at bounding box center [711, 445] width 73 height 37
type input "8"
click at [774, 234] on div "Book your stay at [GEOGRAPHIC_DATA], [GEOGRAPHIC_DATA] in July Please Wait... I…" at bounding box center [576, 661] width 1091 height 1006
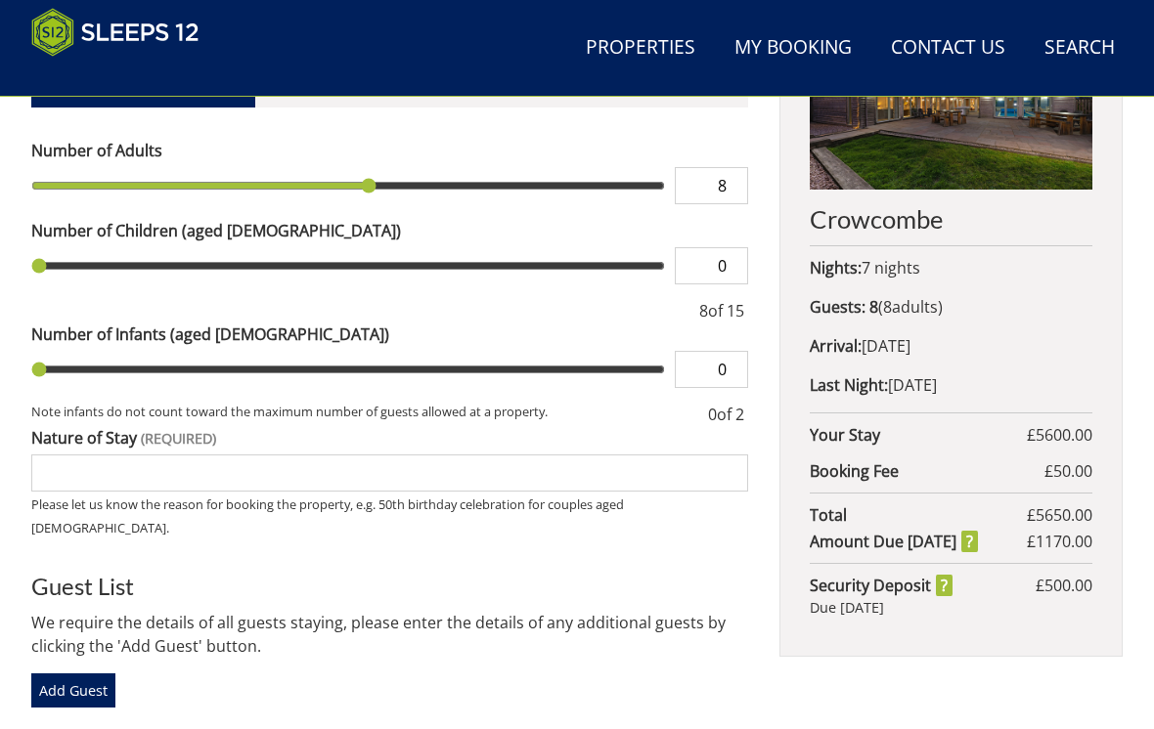
click at [737, 248] on input "0" at bounding box center [711, 265] width 73 height 37
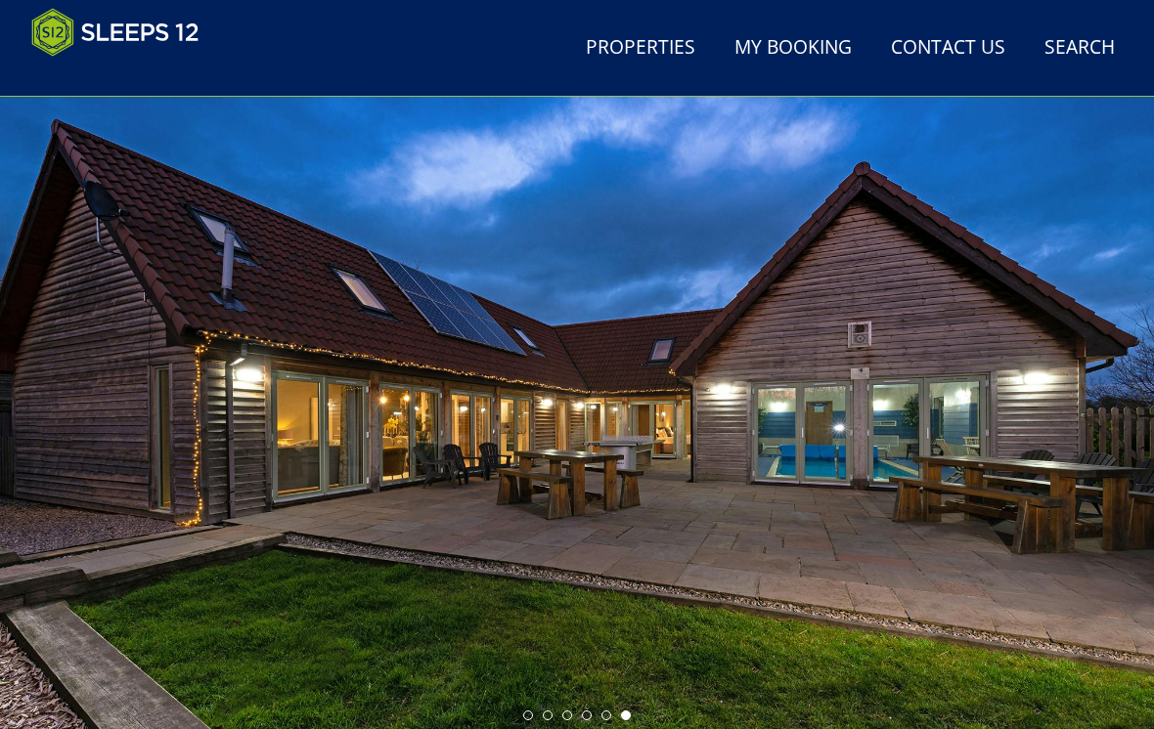
scroll to position [0, 0]
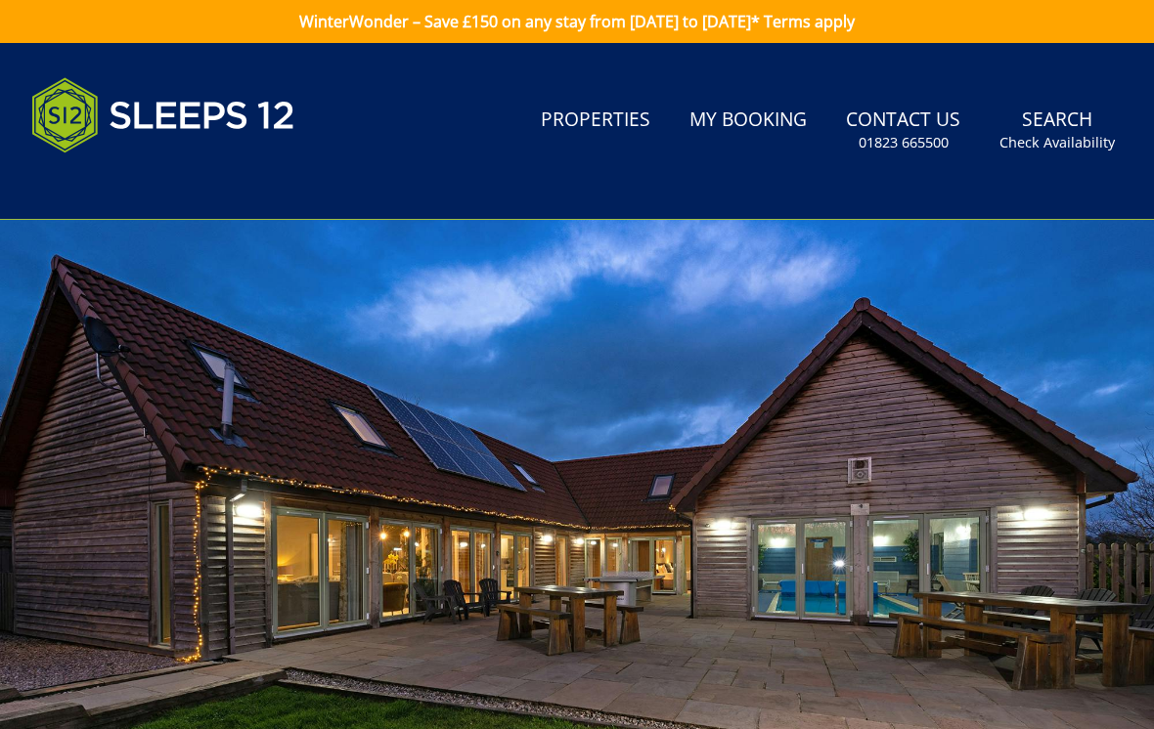
type input "5"
click at [439, 255] on div at bounding box center [577, 543] width 1154 height 646
type input "5"
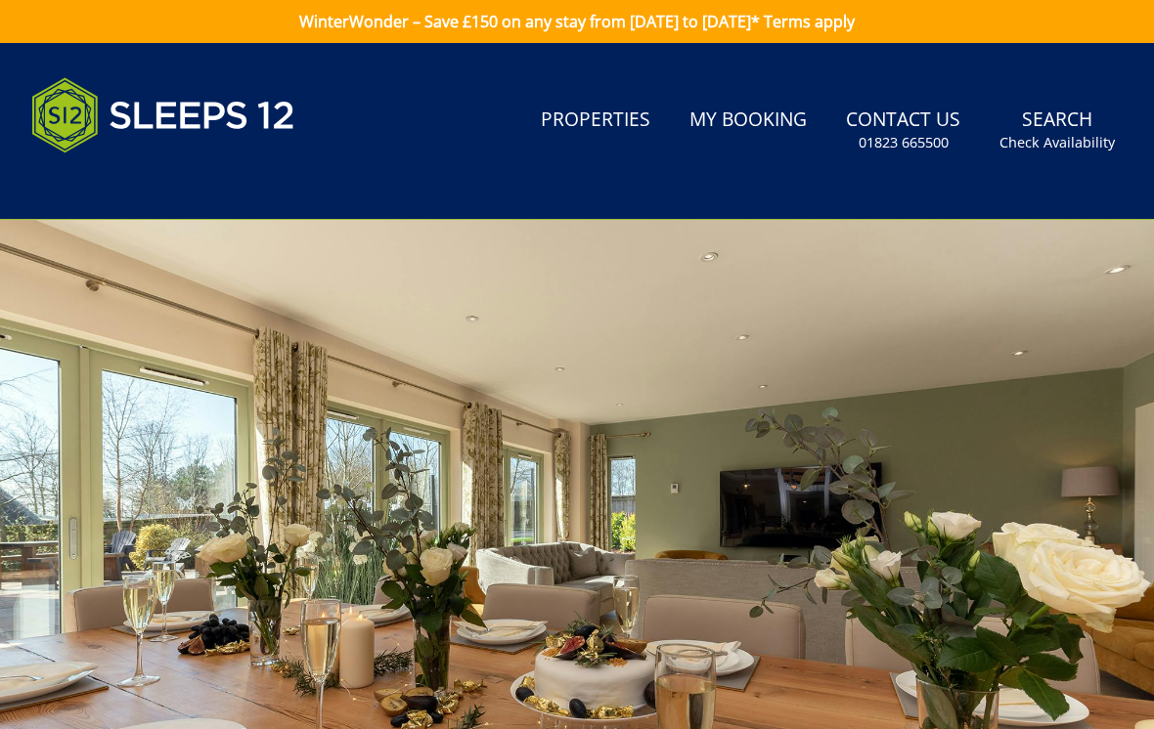
scroll to position [1043, 0]
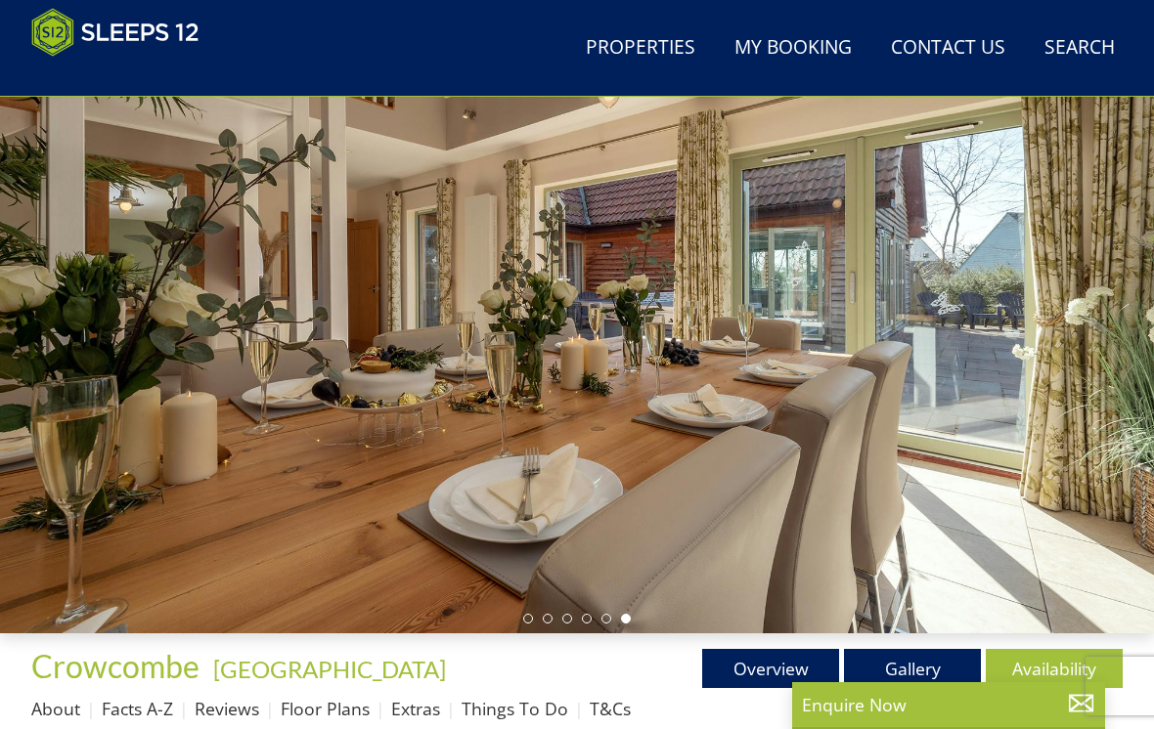
scroll to position [140, 0]
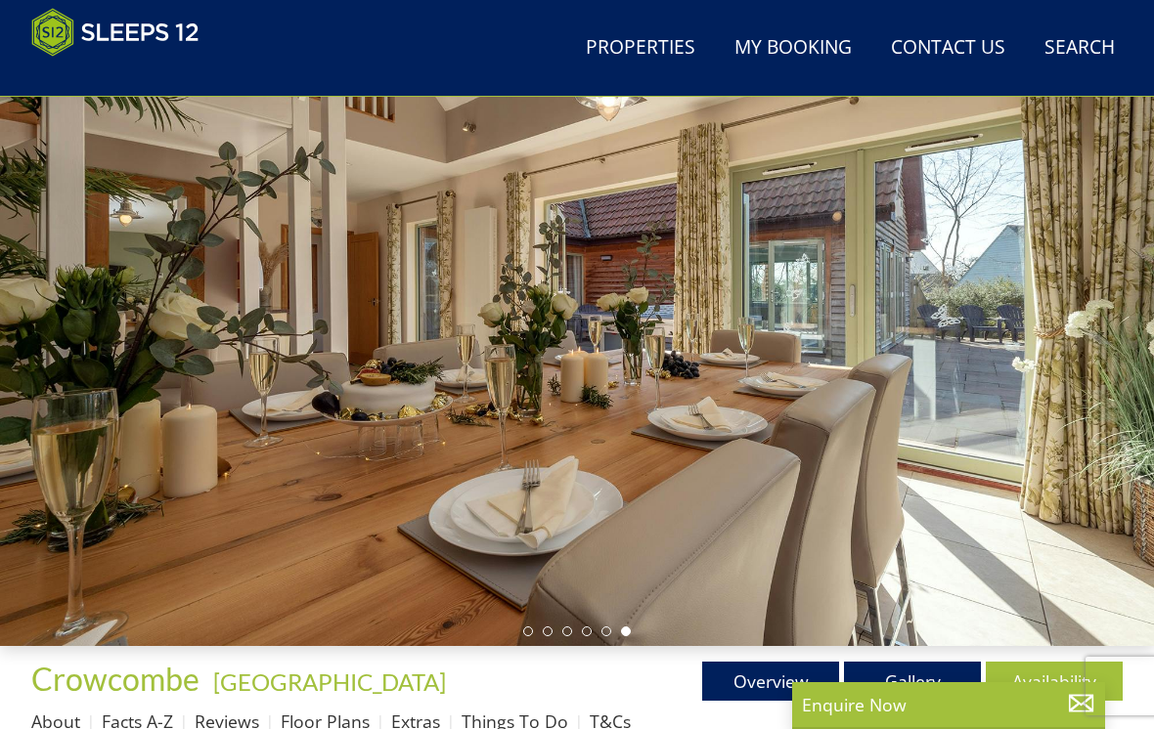
click at [216, 549] on div at bounding box center [577, 323] width 1154 height 646
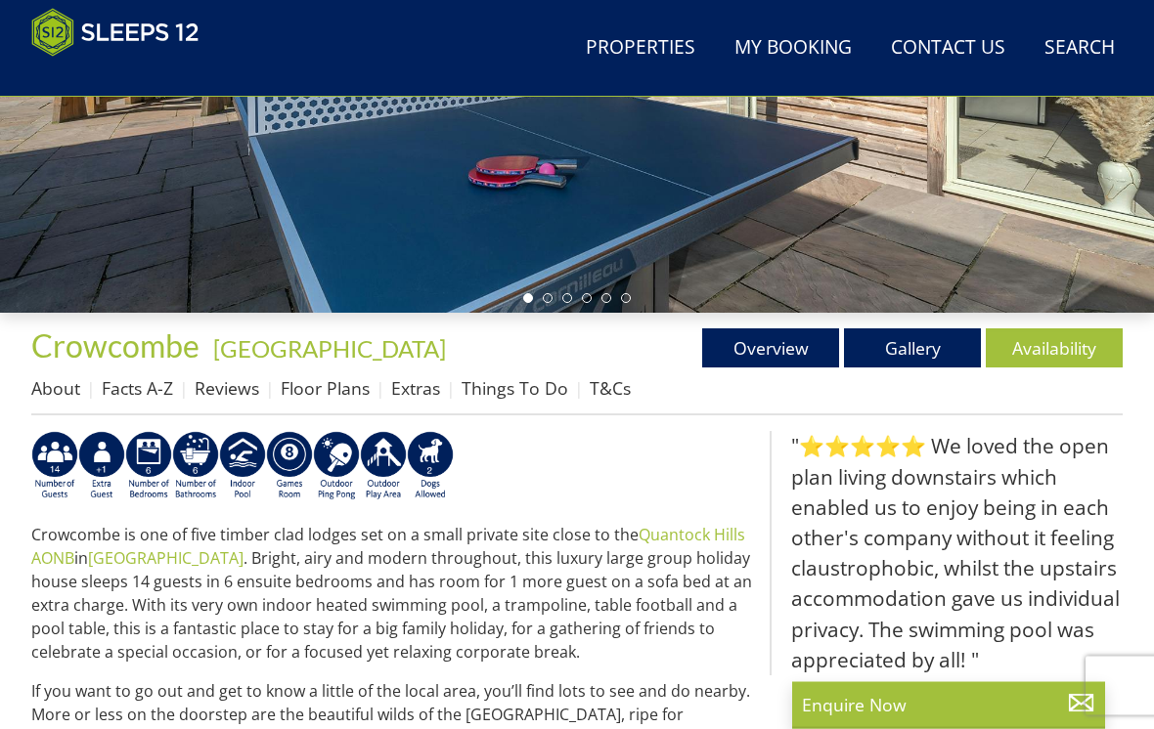
scroll to position [473, 0]
click at [317, 393] on link "Floor Plans" at bounding box center [325, 387] width 89 height 23
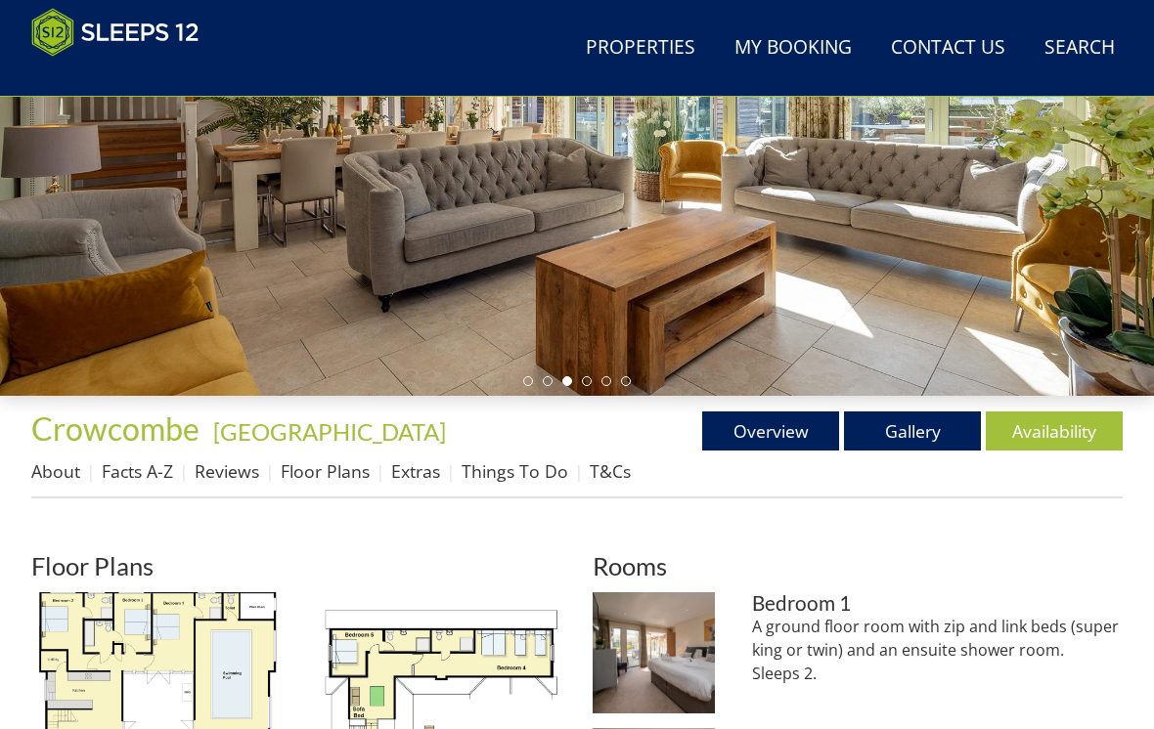
scroll to position [393, 0]
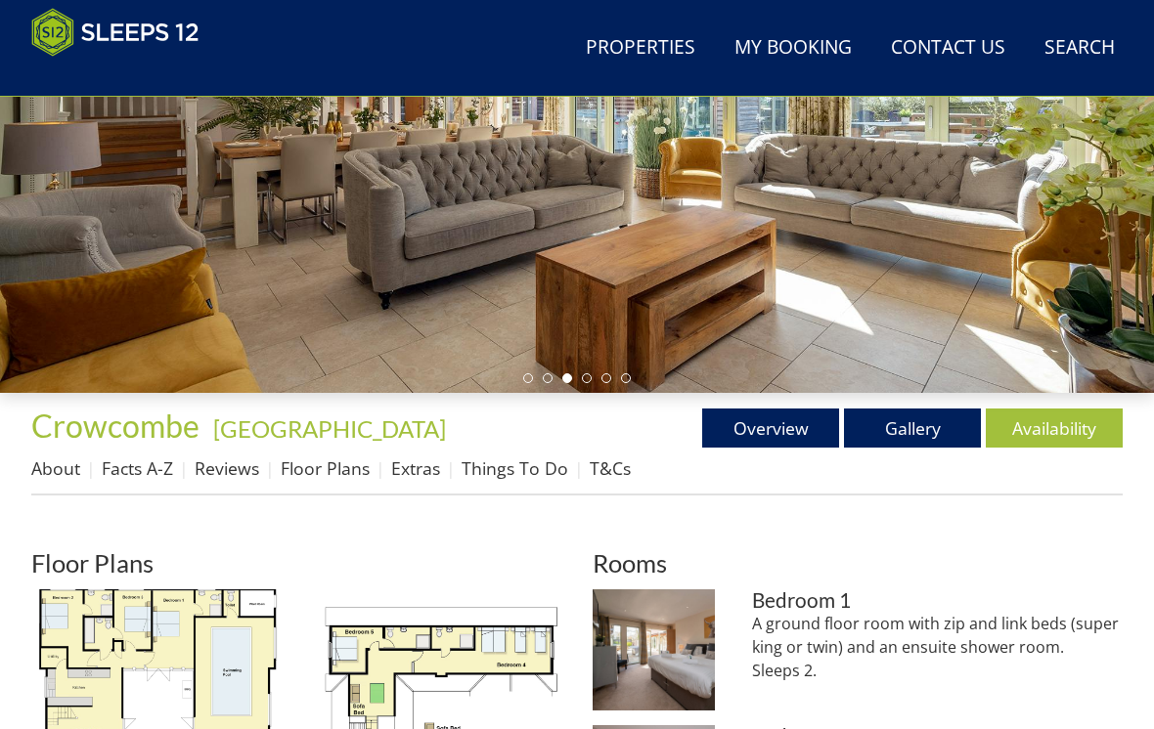
click at [520, 468] on link "Things To Do" at bounding box center [514, 468] width 107 height 23
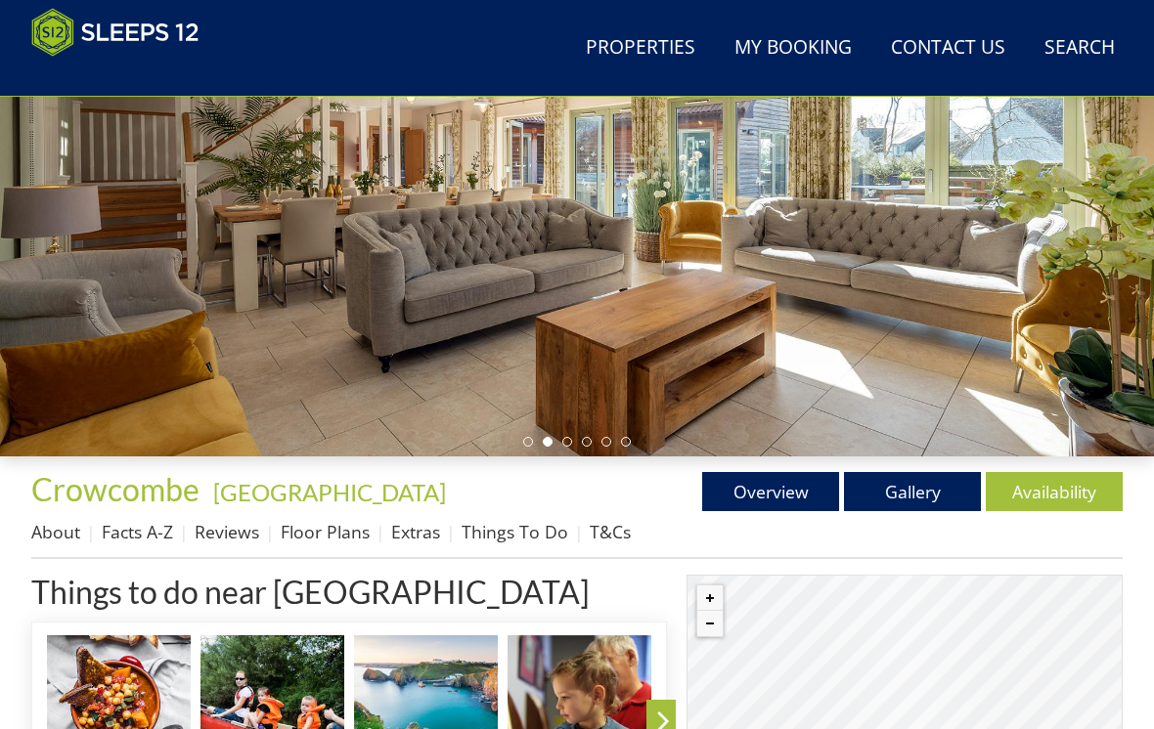
scroll to position [329, 0]
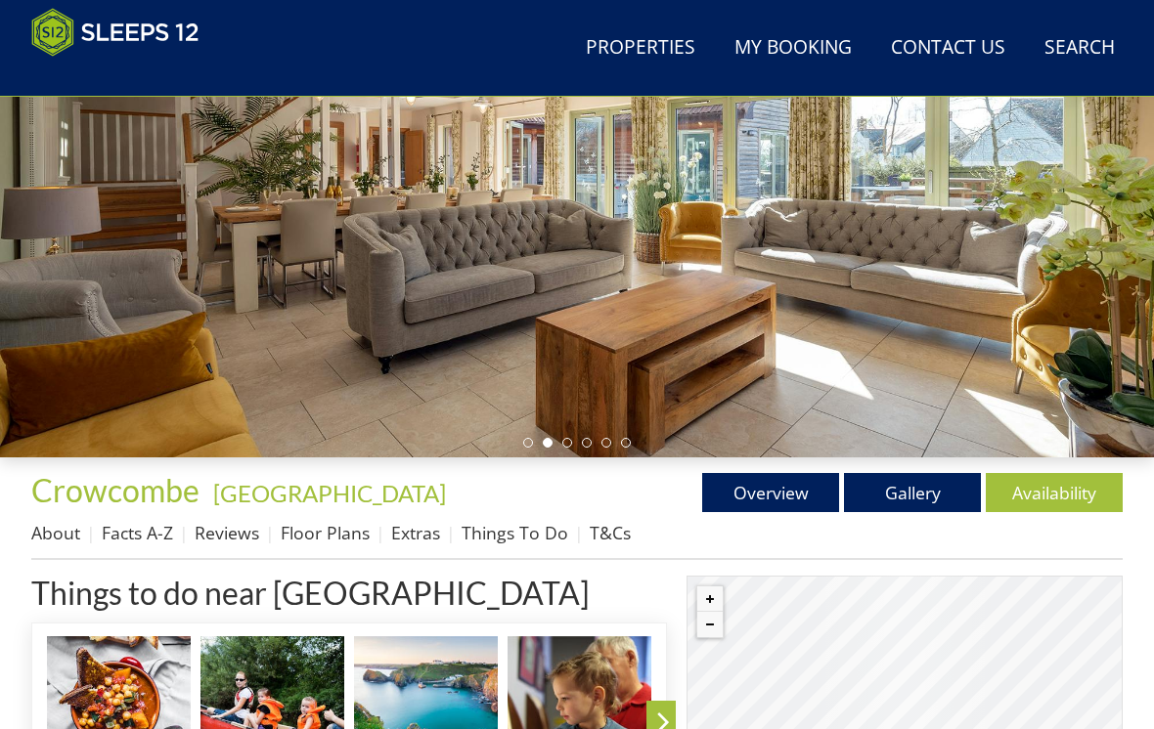
click at [231, 536] on link "Reviews" at bounding box center [227, 532] width 65 height 23
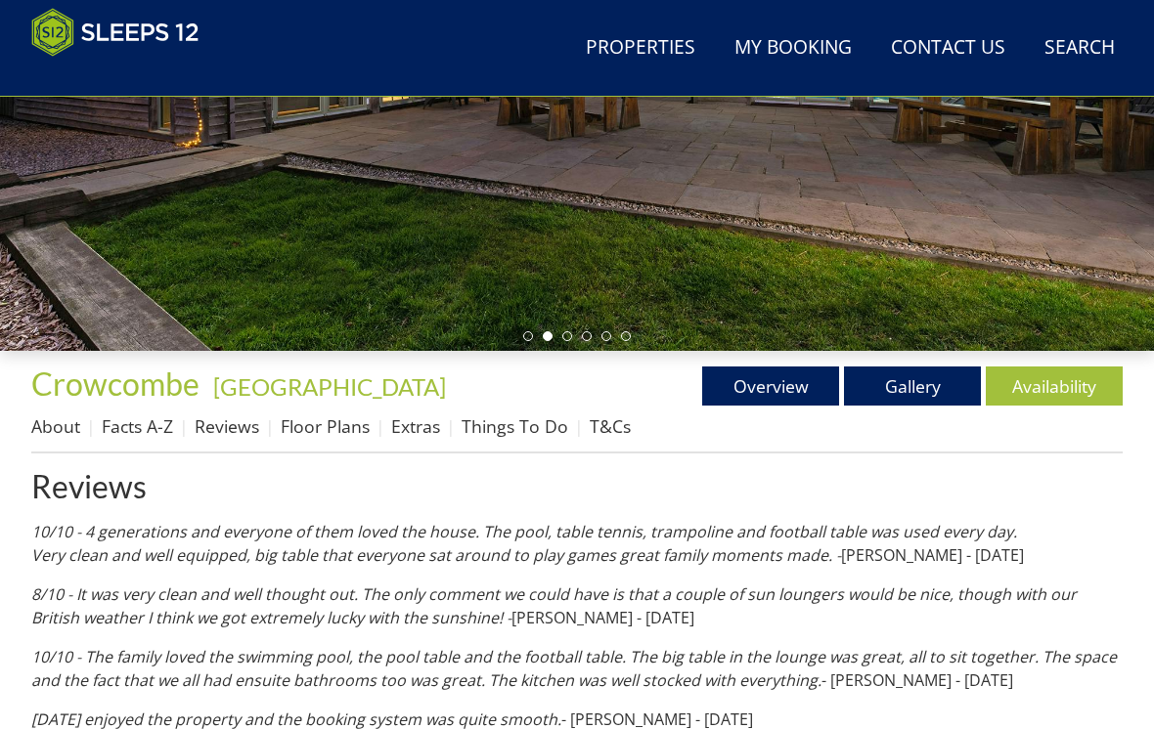
scroll to position [439, 0]
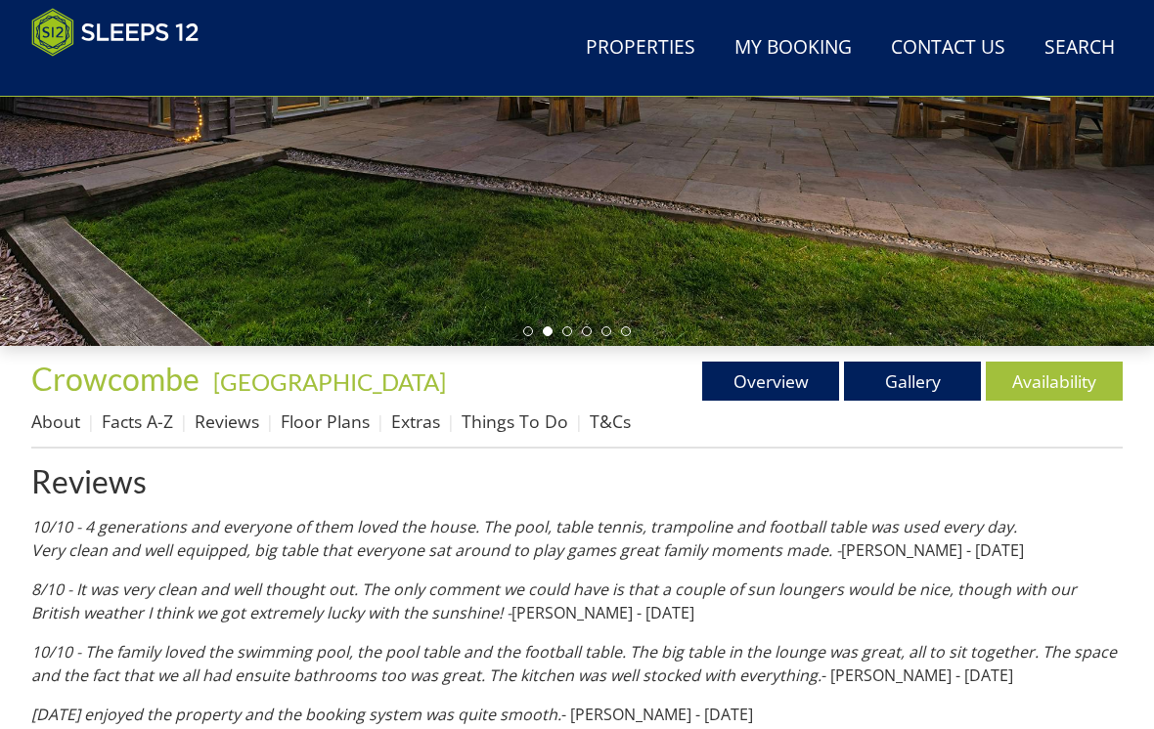
click at [327, 415] on link "Floor Plans" at bounding box center [325, 422] width 89 height 23
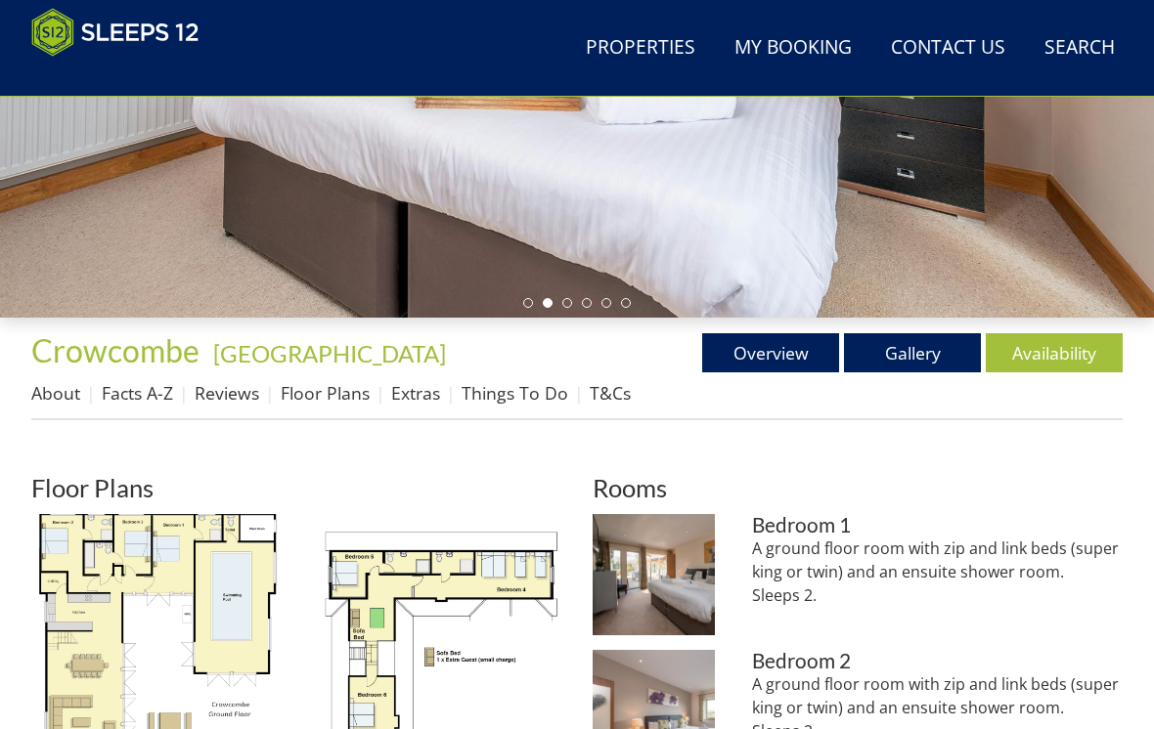
scroll to position [468, 0]
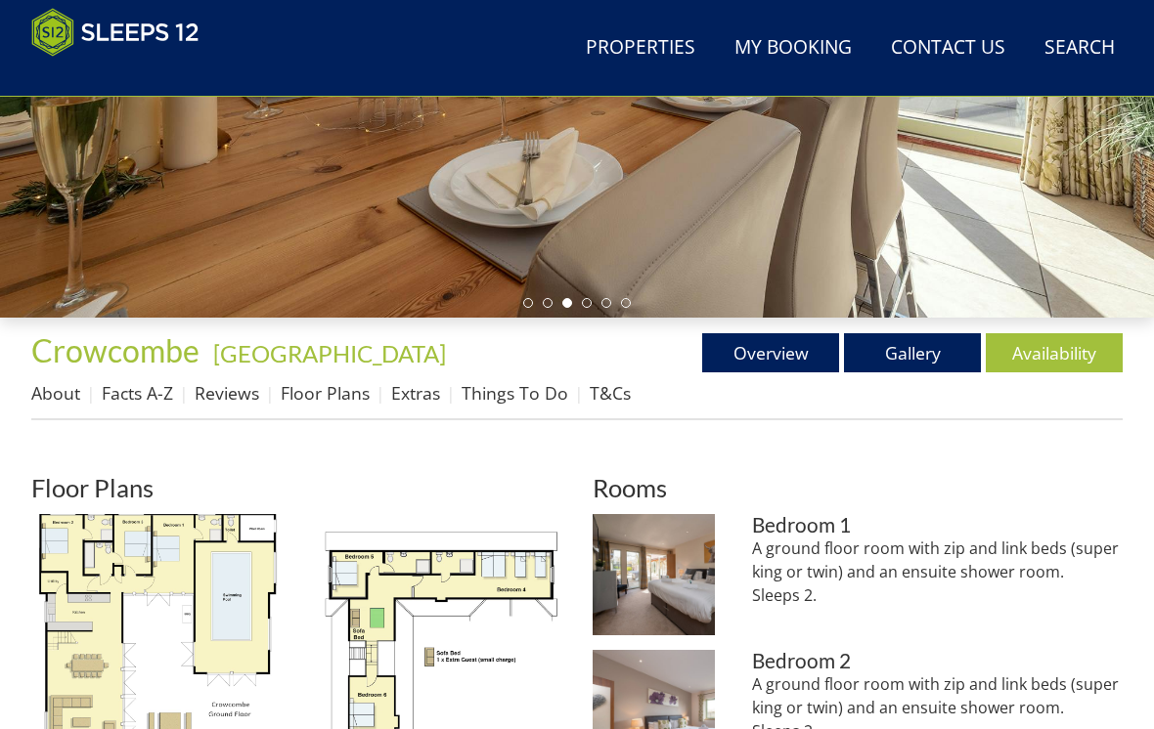
click at [773, 354] on link "Overview" at bounding box center [770, 352] width 137 height 39
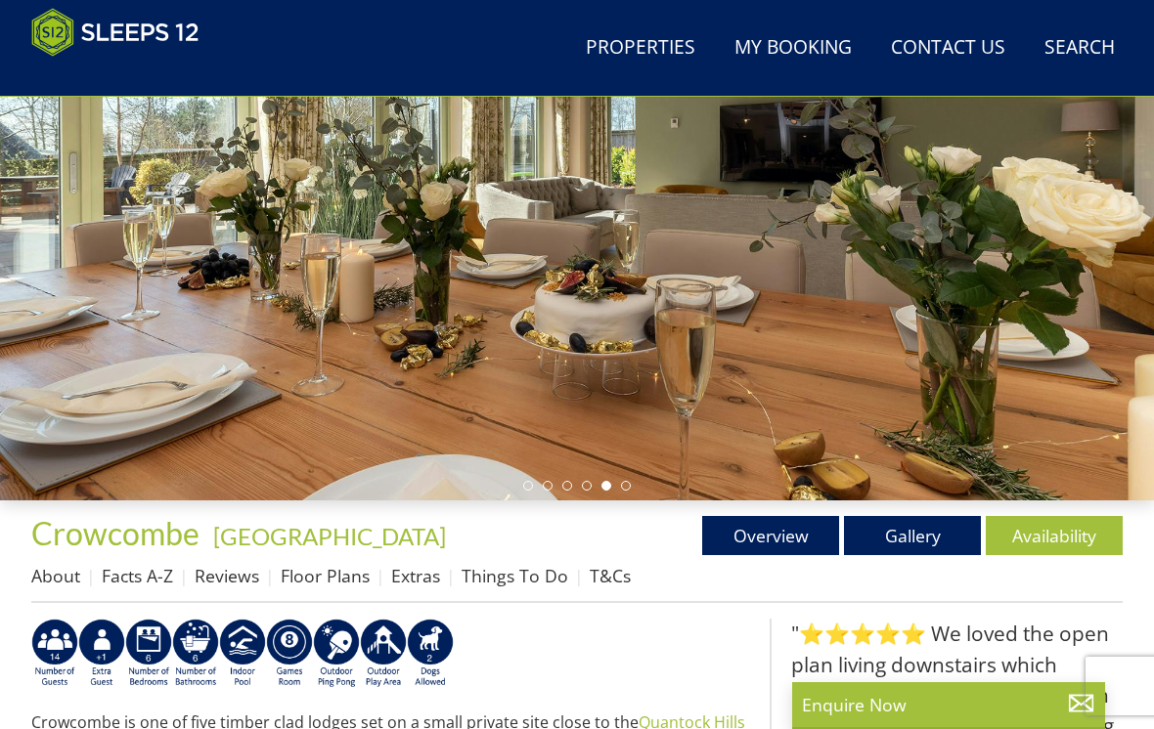
scroll to position [311, 0]
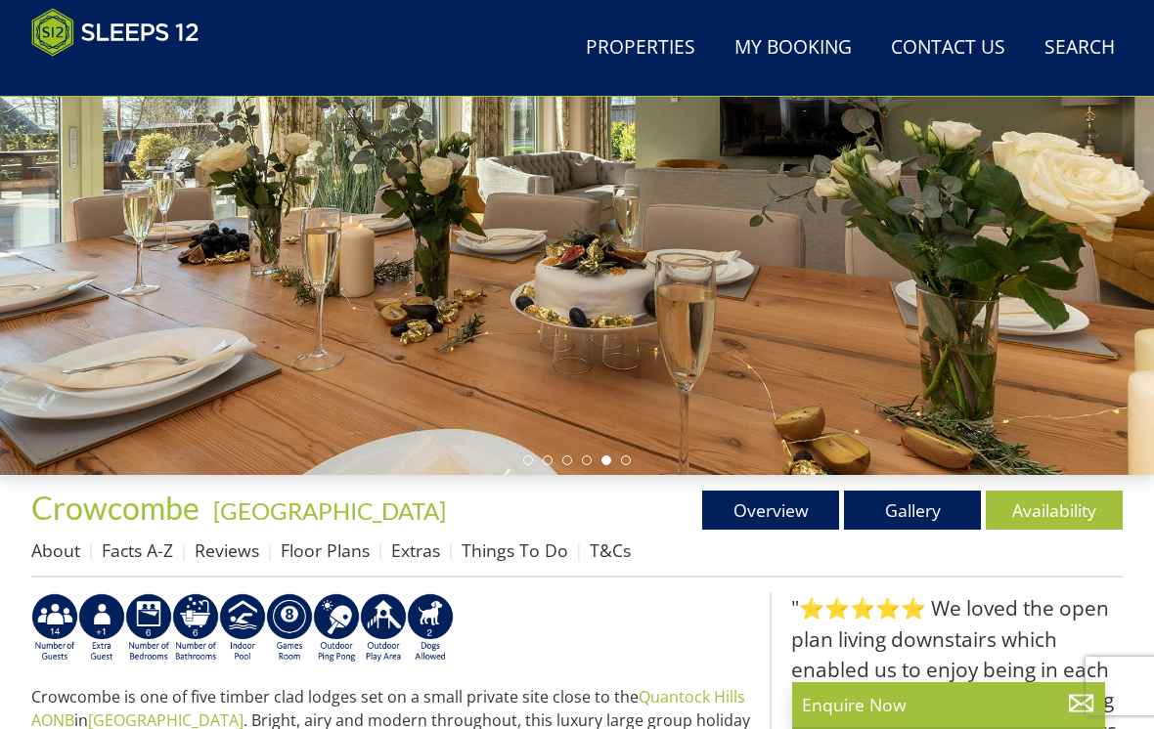
click at [911, 515] on link "Gallery" at bounding box center [912, 510] width 137 height 39
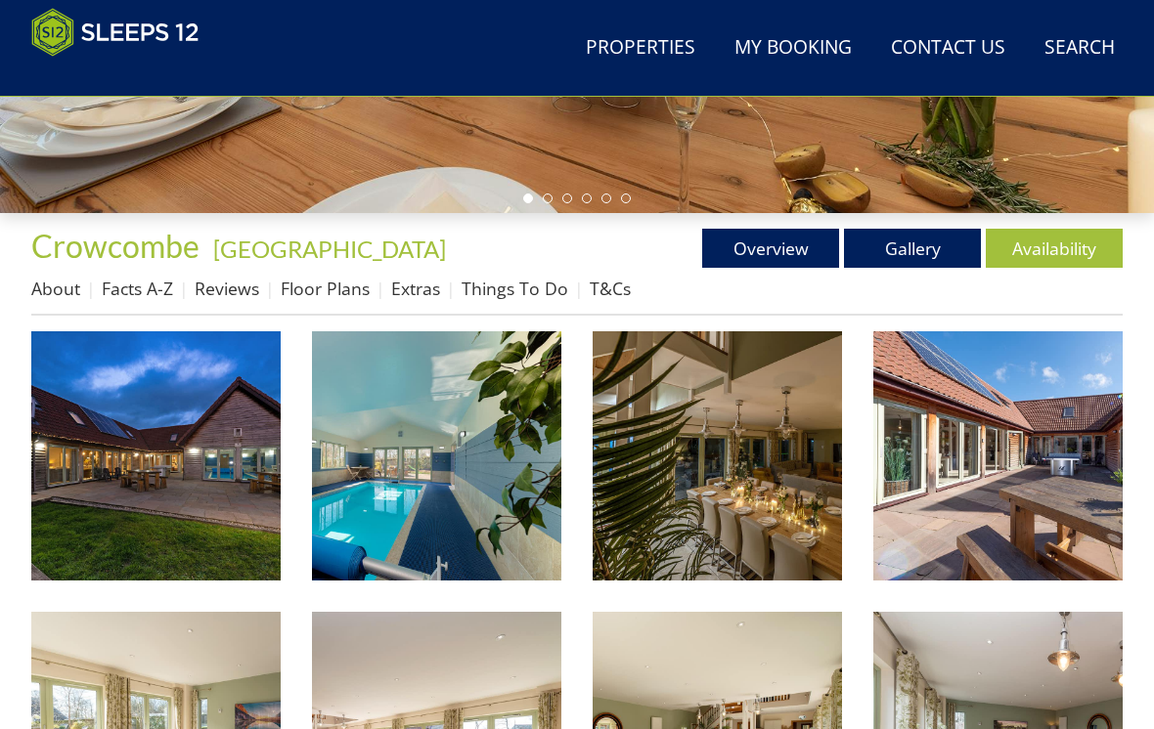
scroll to position [574, 0]
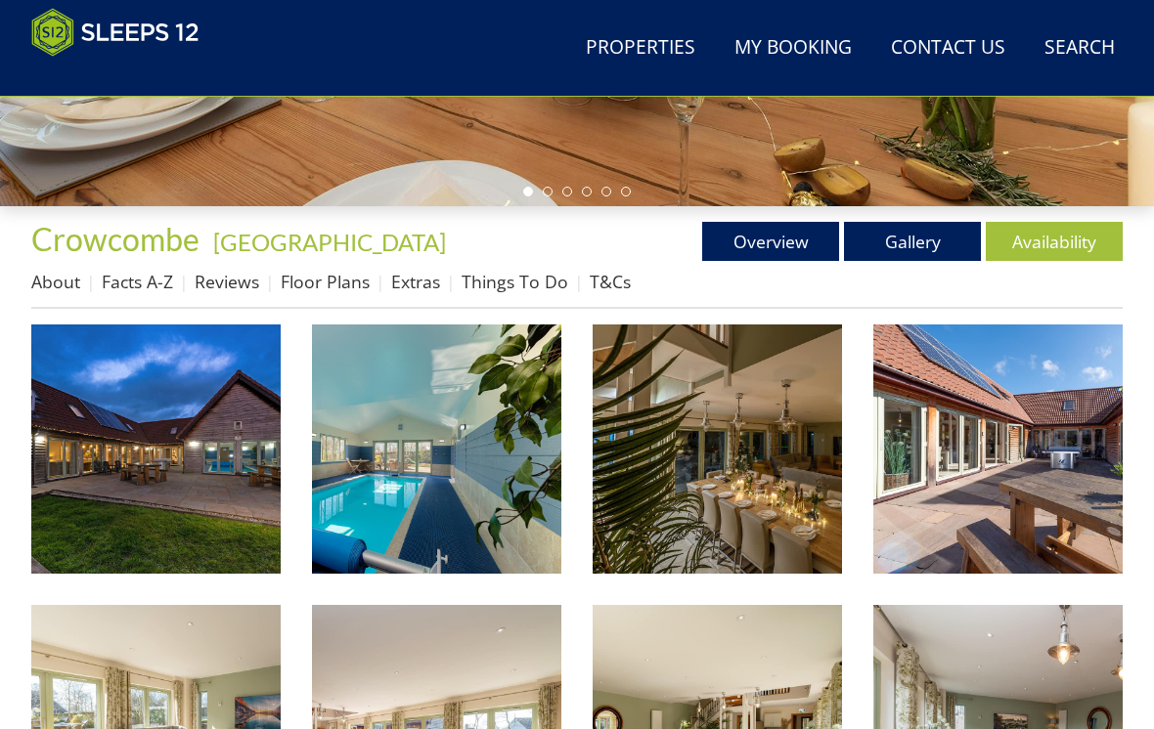
scroll to position [579, 0]
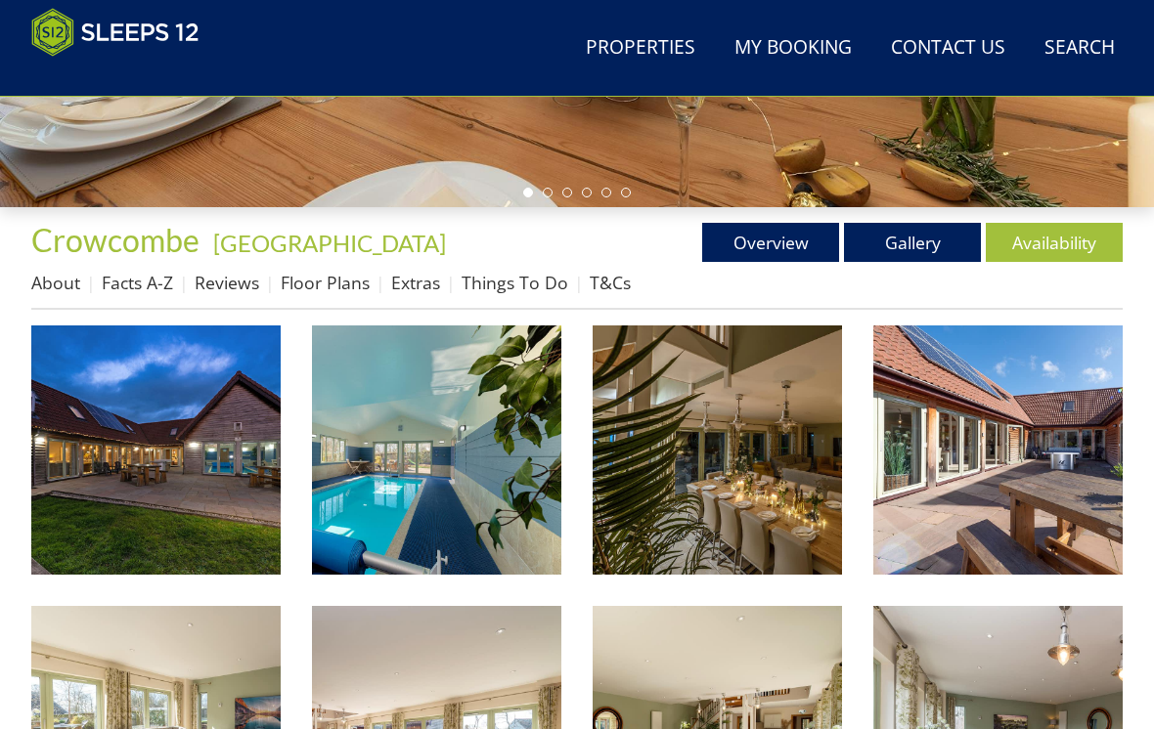
click at [408, 527] on img at bounding box center [436, 450] width 249 height 249
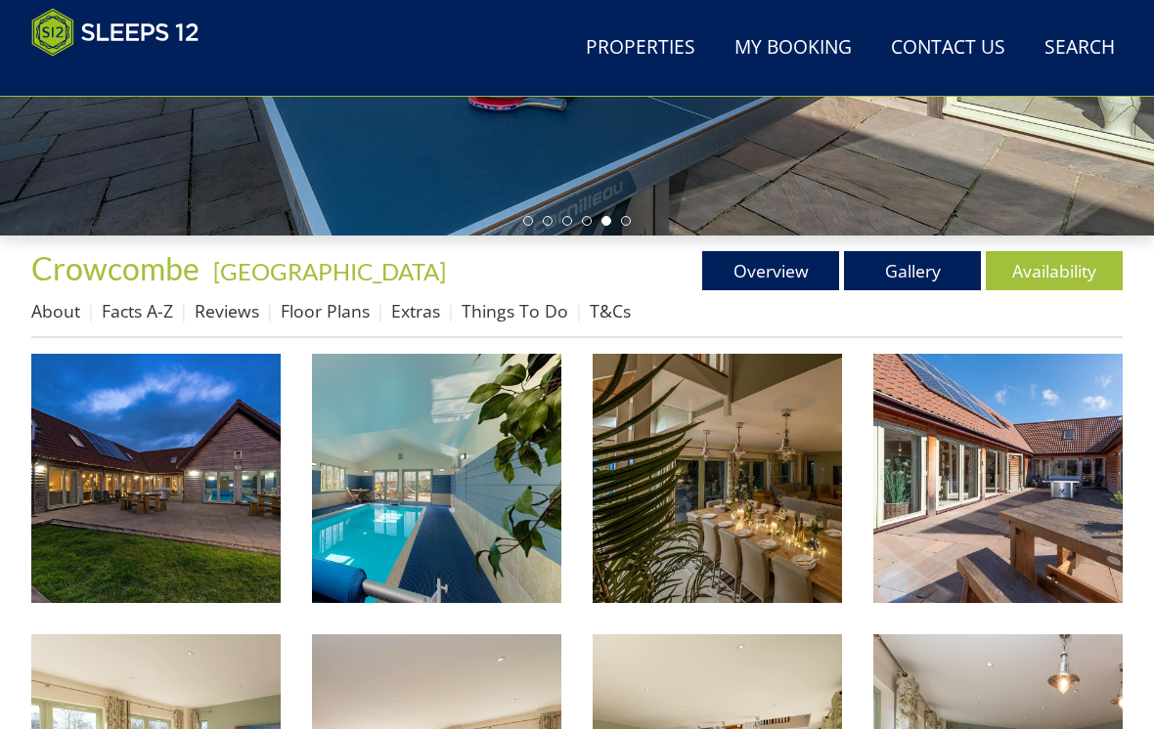
scroll to position [550, 0]
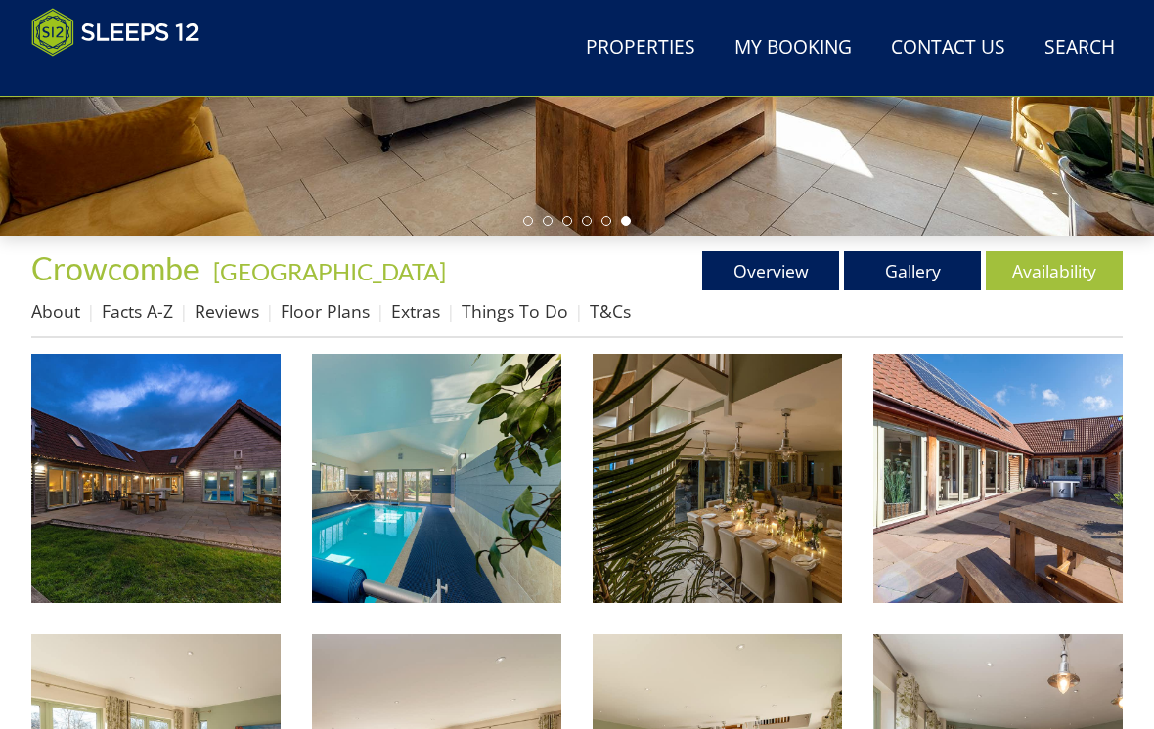
click at [1056, 258] on link "Availability" at bounding box center [1054, 270] width 137 height 39
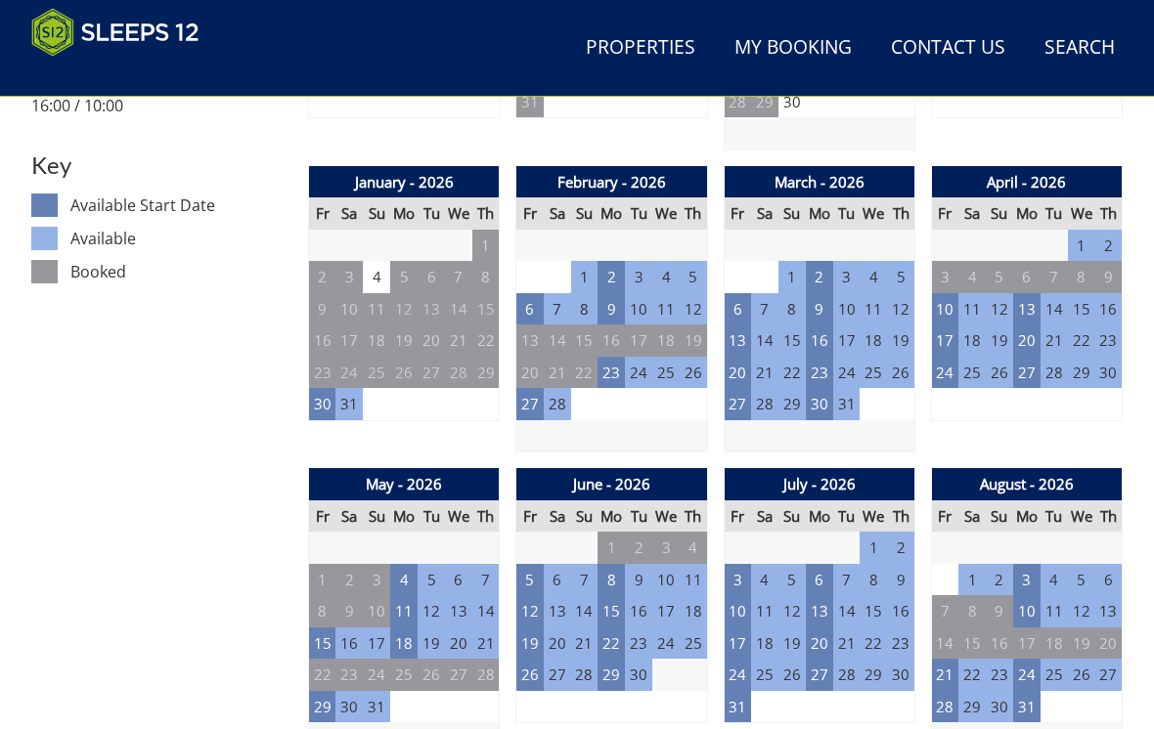
scroll to position [1041, 0]
click at [1026, 566] on td "3" at bounding box center [1026, 580] width 27 height 32
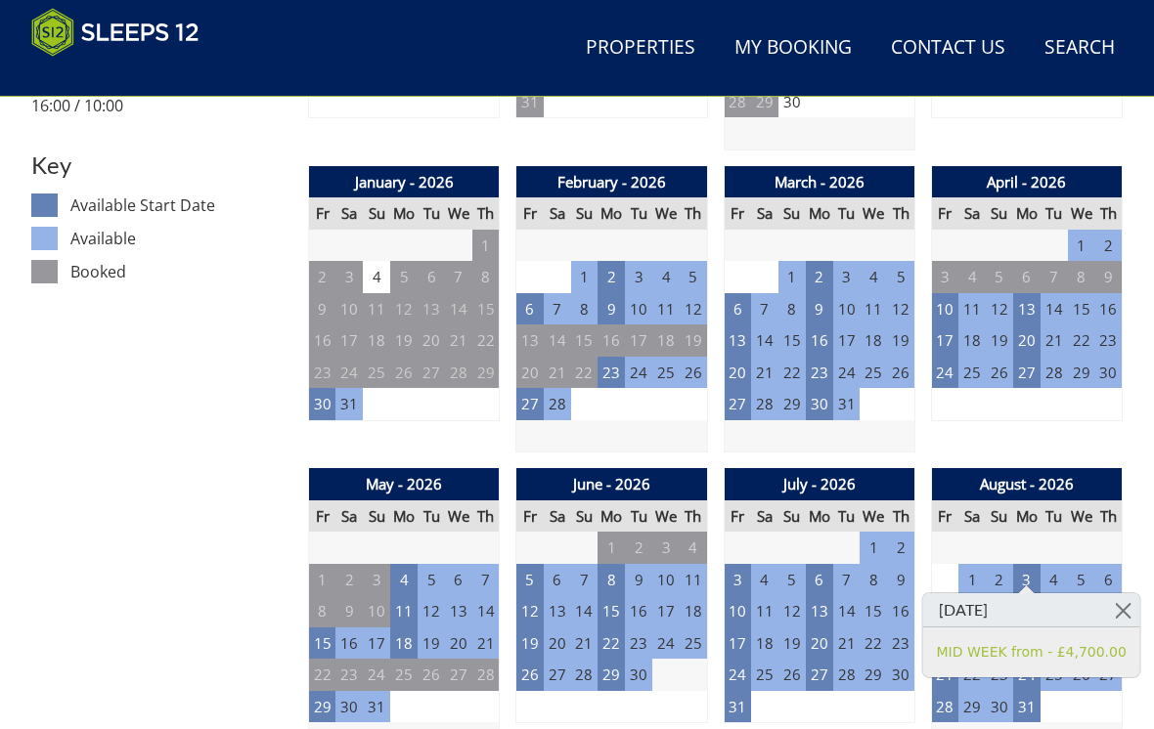
click at [1108, 614] on link at bounding box center [1123, 610] width 34 height 34
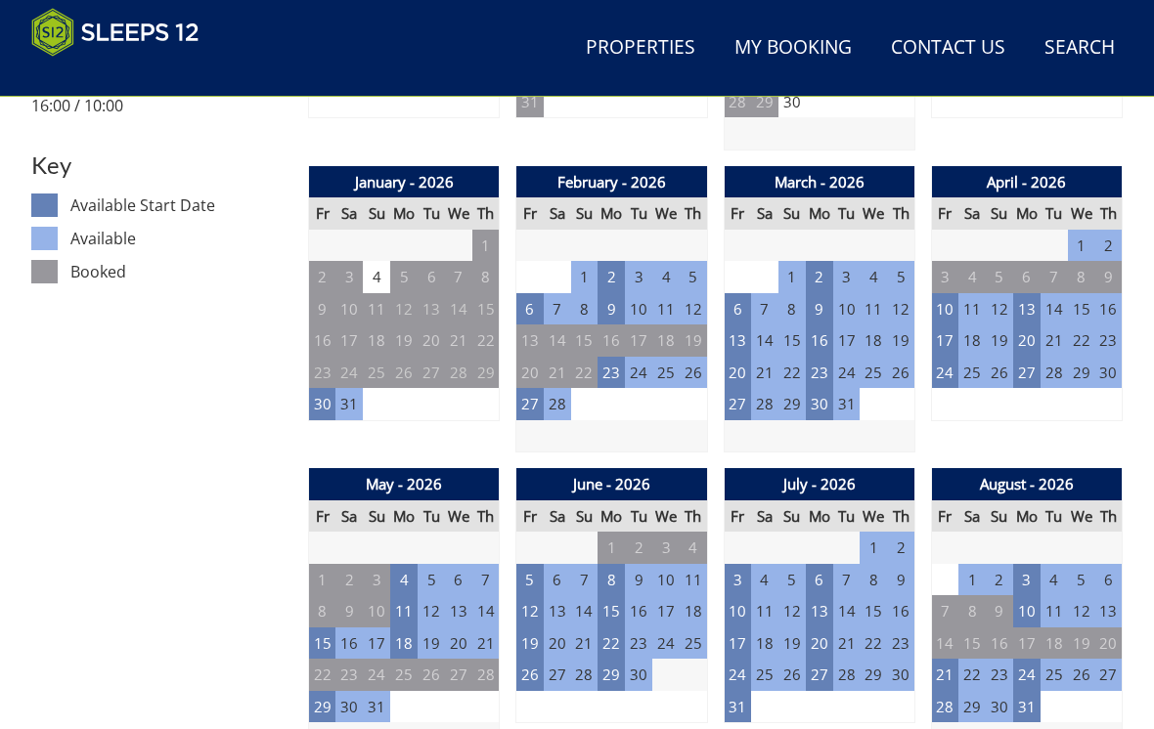
click at [967, 565] on td "1" at bounding box center [971, 580] width 27 height 32
click at [738, 700] on td "31" at bounding box center [737, 707] width 27 height 32
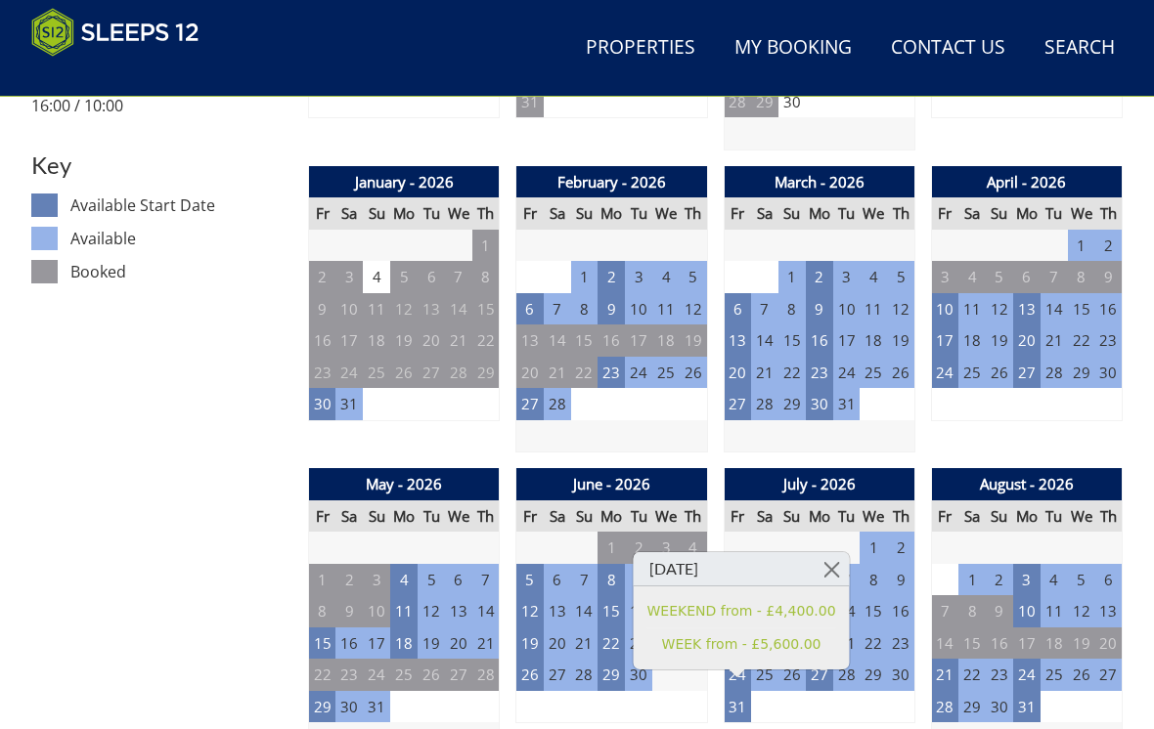
click at [733, 645] on link "WEEK from - £5,600.00" at bounding box center [741, 645] width 189 height 21
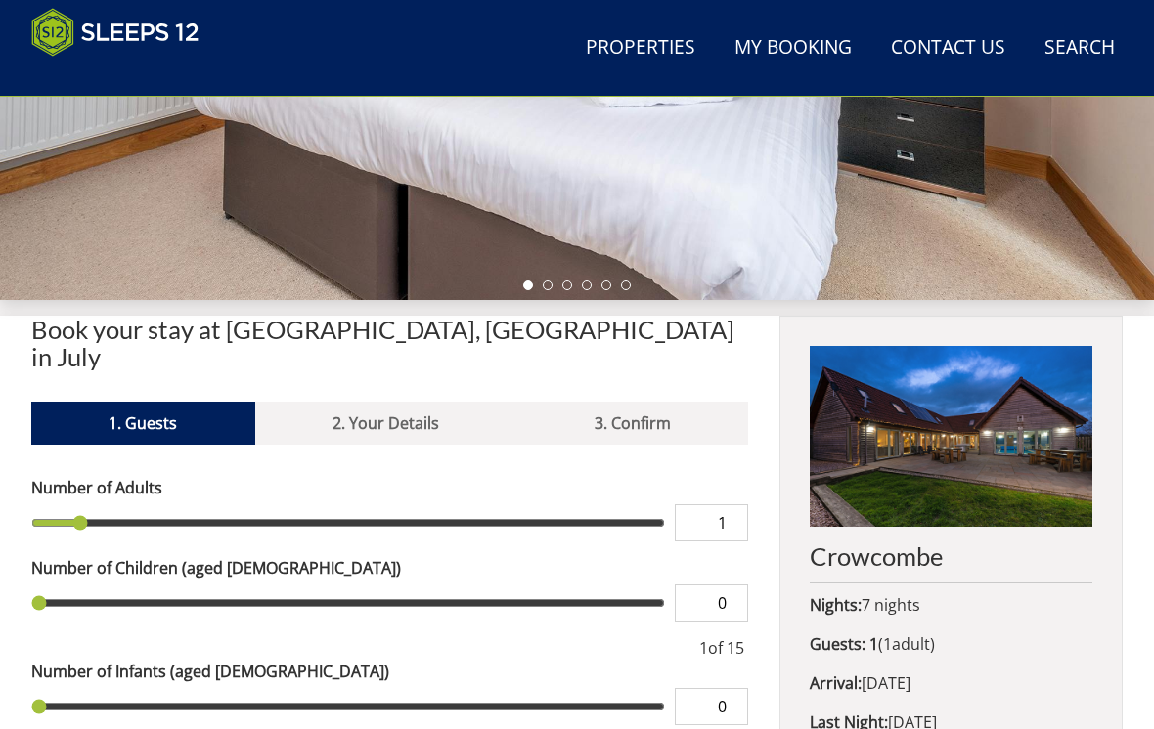
scroll to position [487, 0]
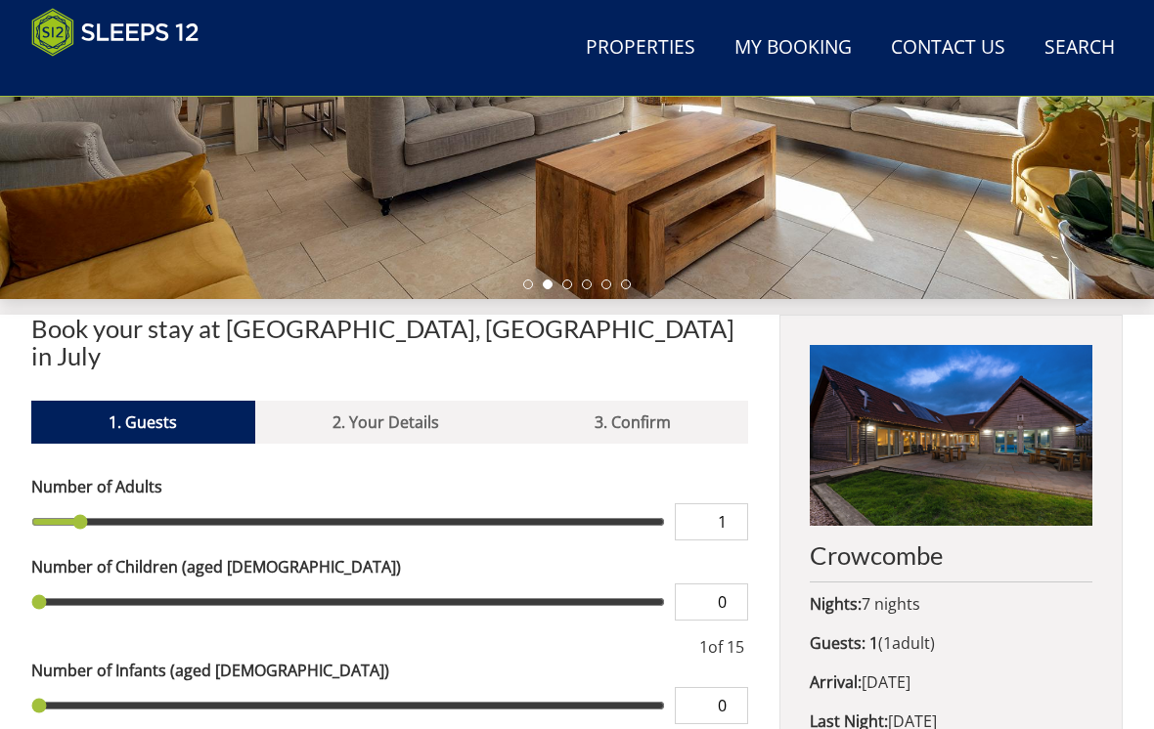
type input "2"
type input "3"
type input "4"
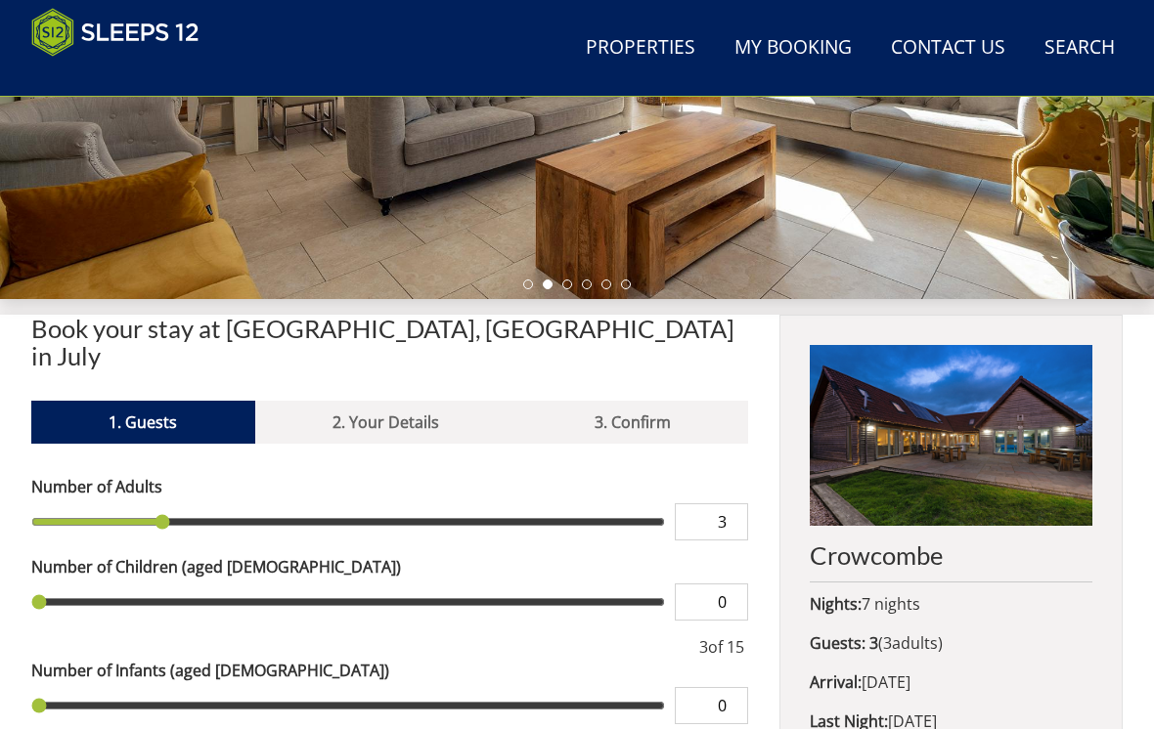
type input "4"
type input "5"
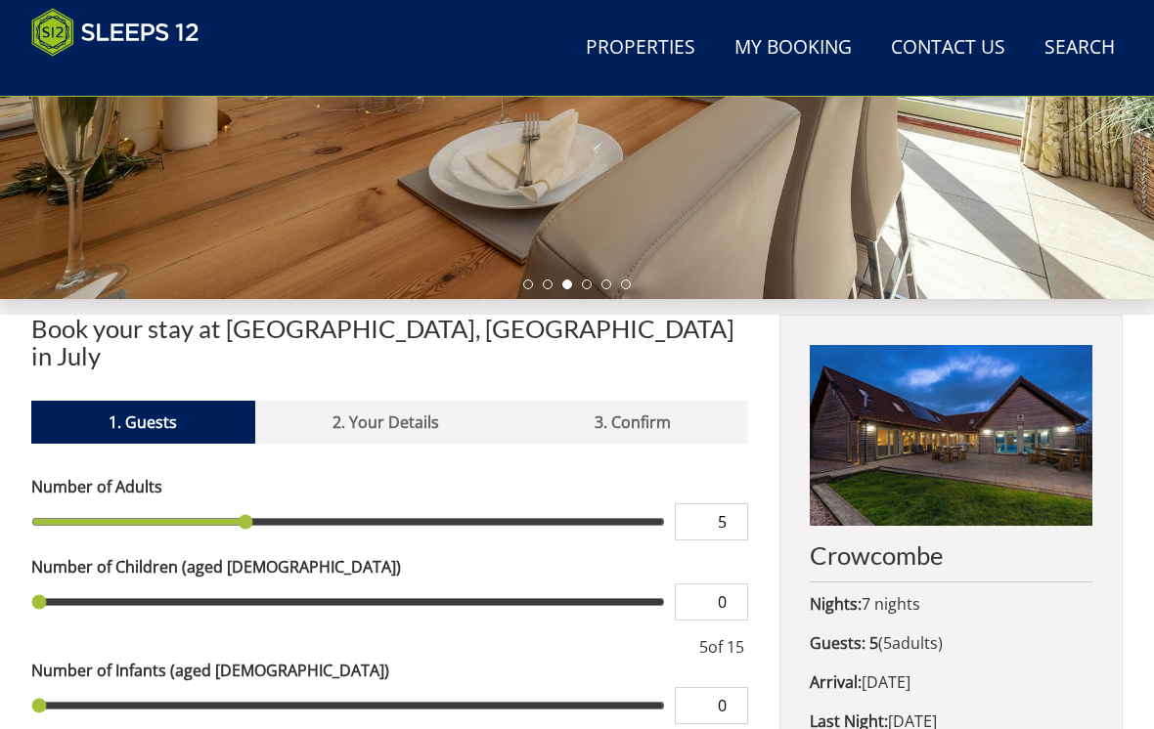
type input "6"
type input "7"
type input "8"
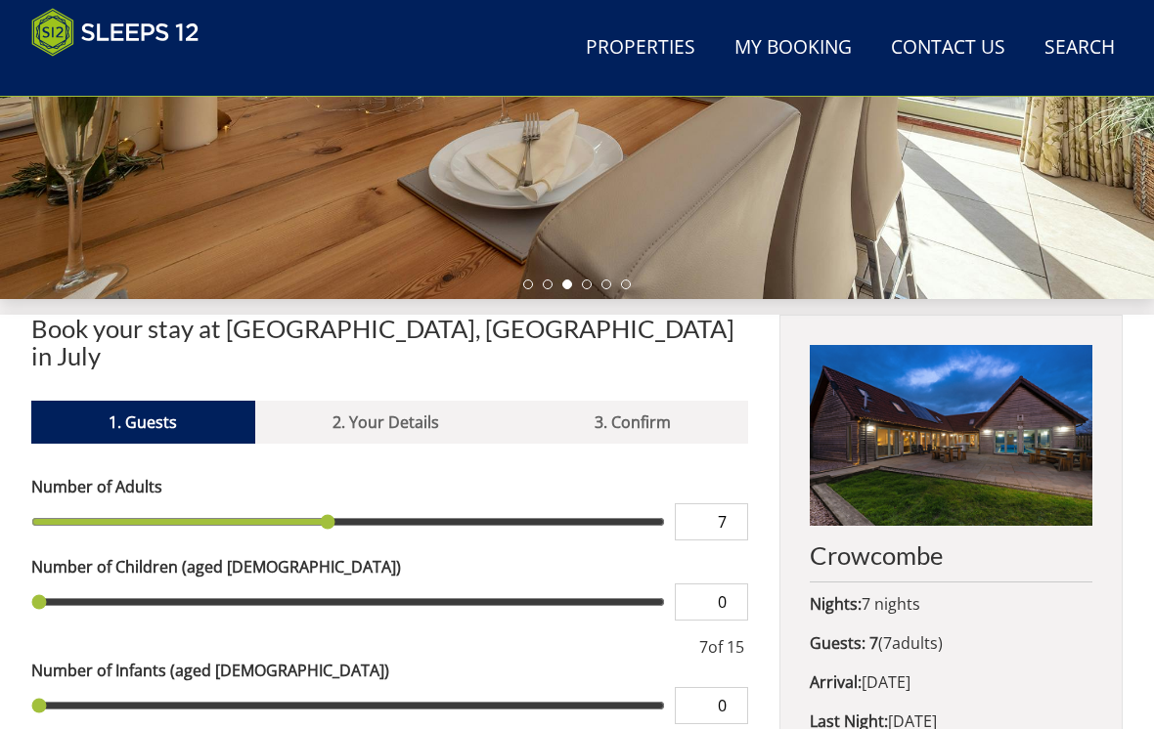
type input "8"
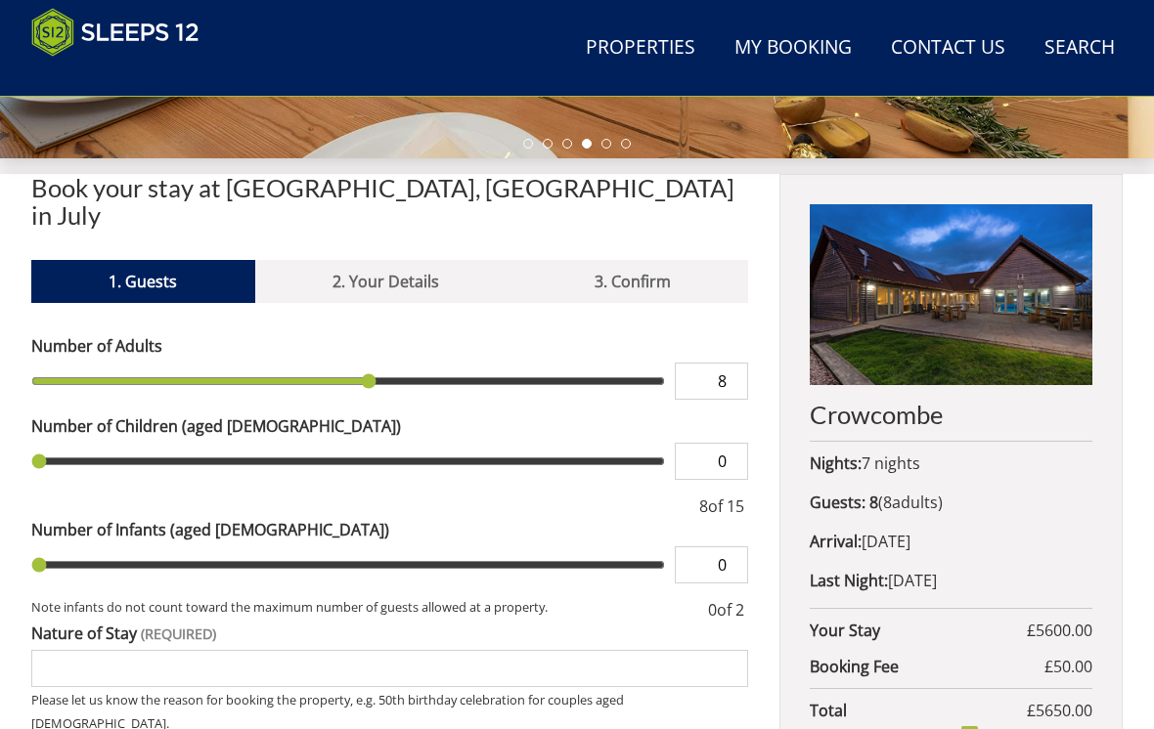
scroll to position [628, 0]
click at [48, 547] on input "range" at bounding box center [348, 565] width 634 height 37
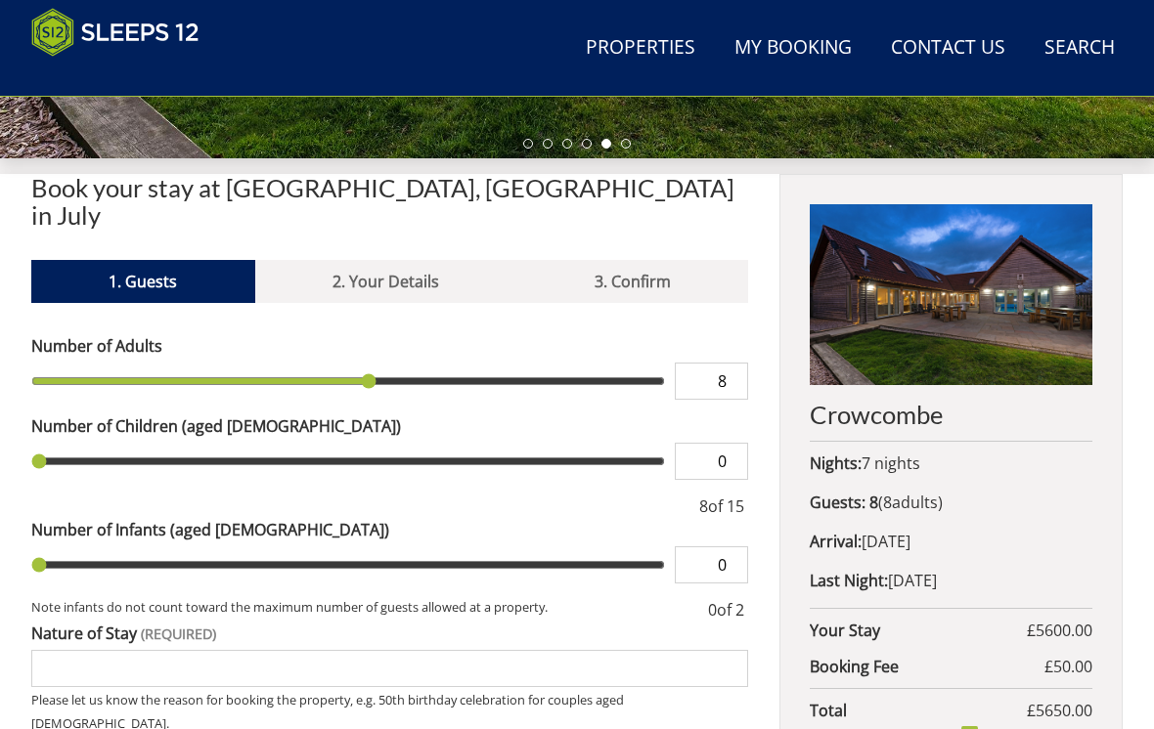
type input "1"
type input "2"
type input "3"
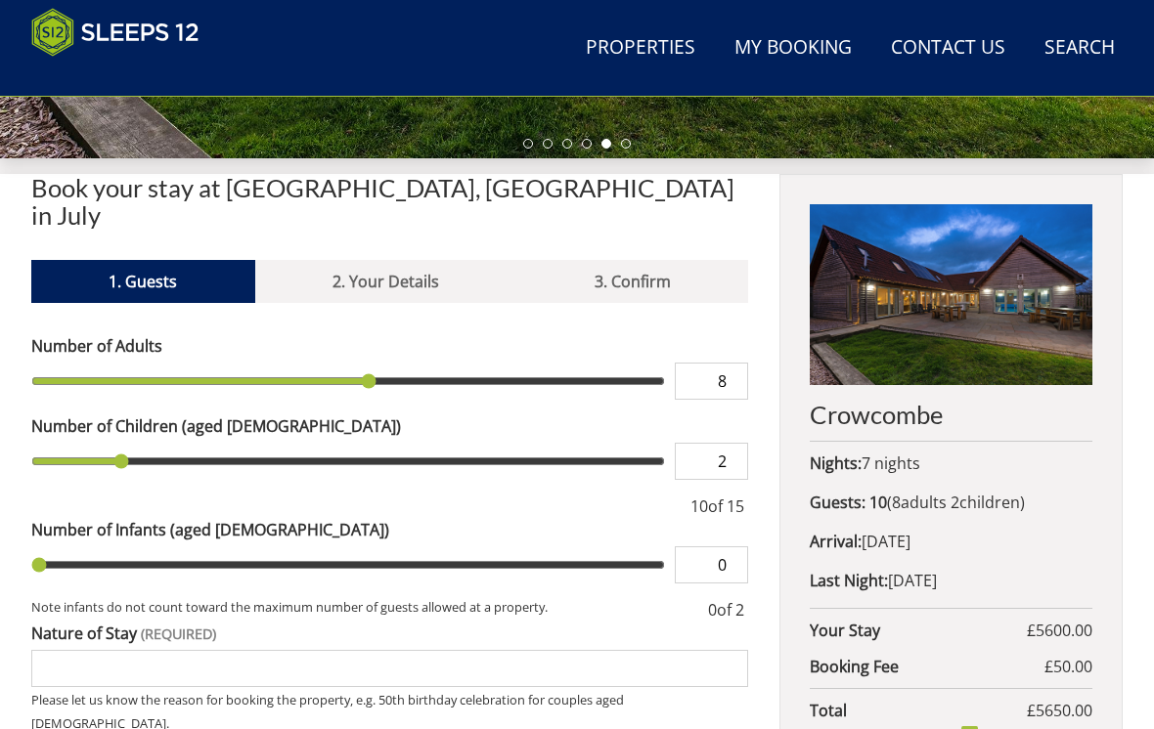
type input "3"
type input "4"
type input "5"
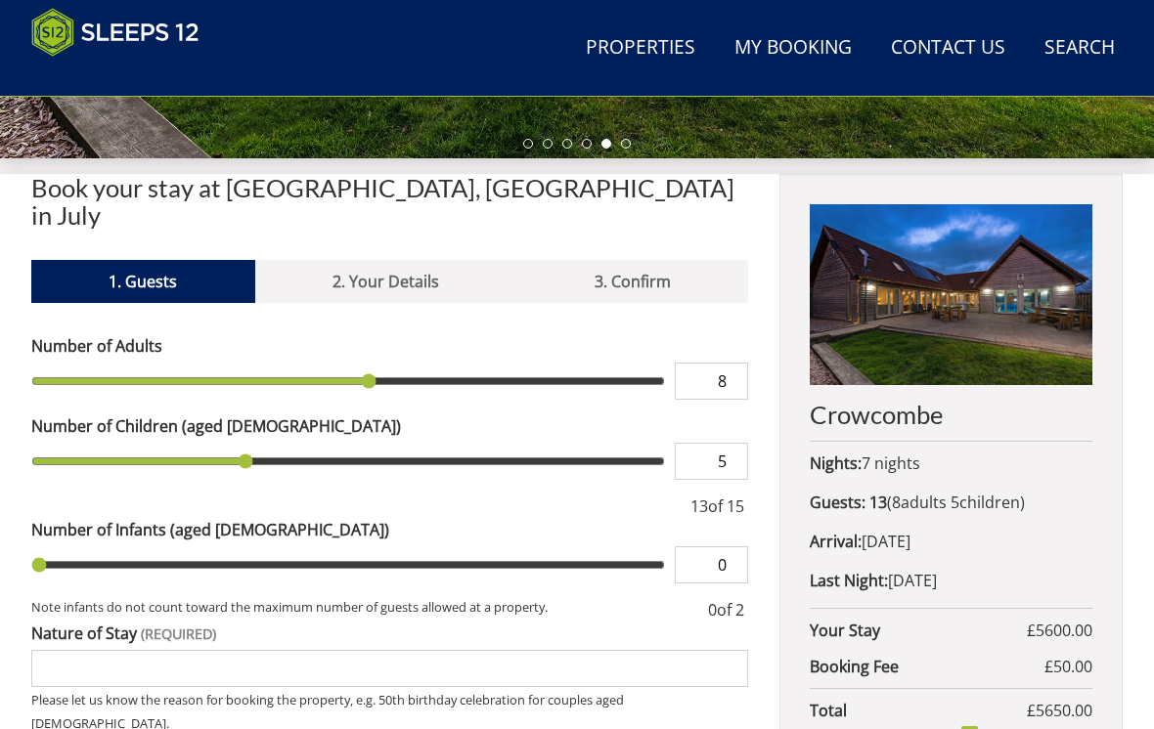
type input "5"
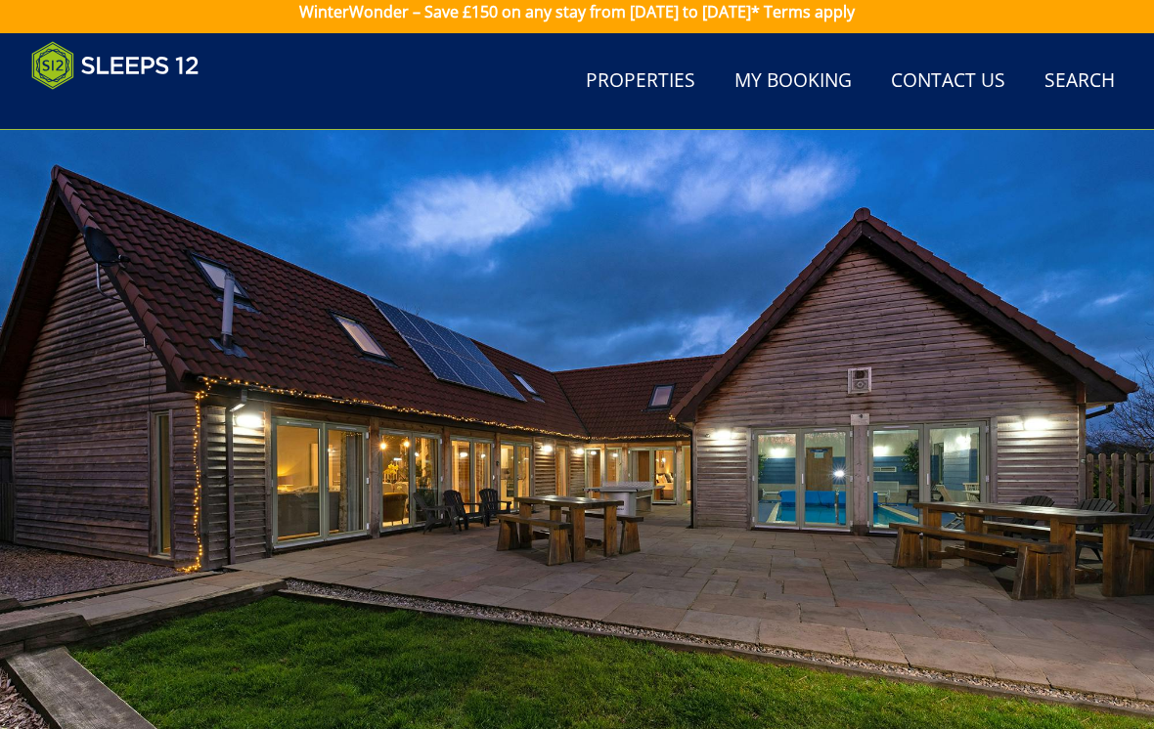
scroll to position [0, 0]
